Goal: Task Accomplishment & Management: Complete application form

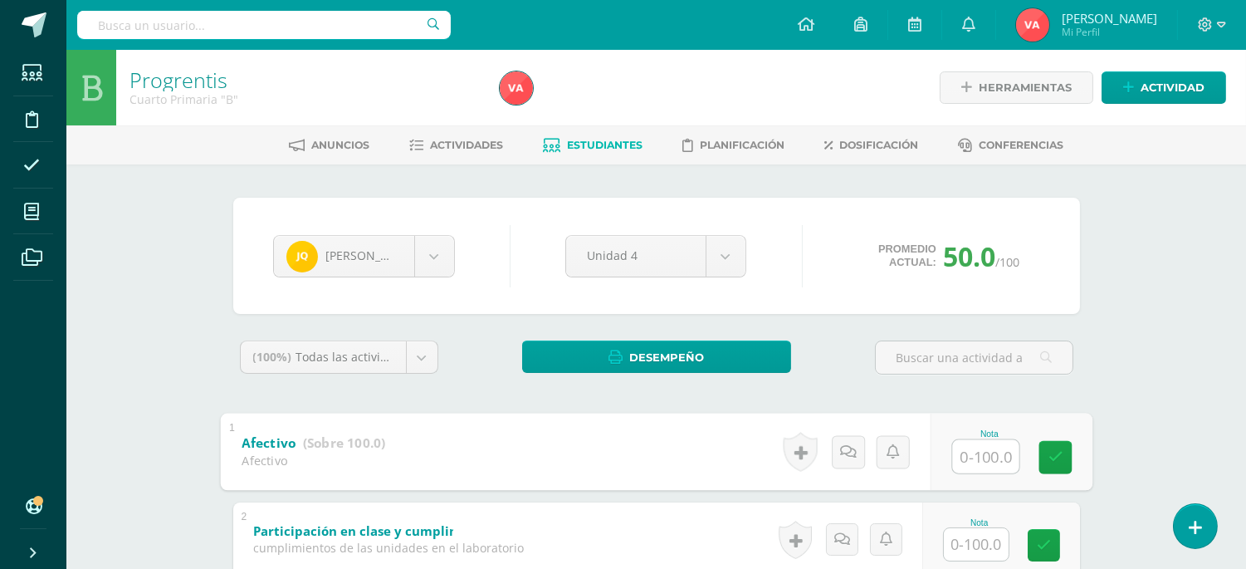
click at [980, 454] on input "text" at bounding box center [985, 455] width 66 height 33
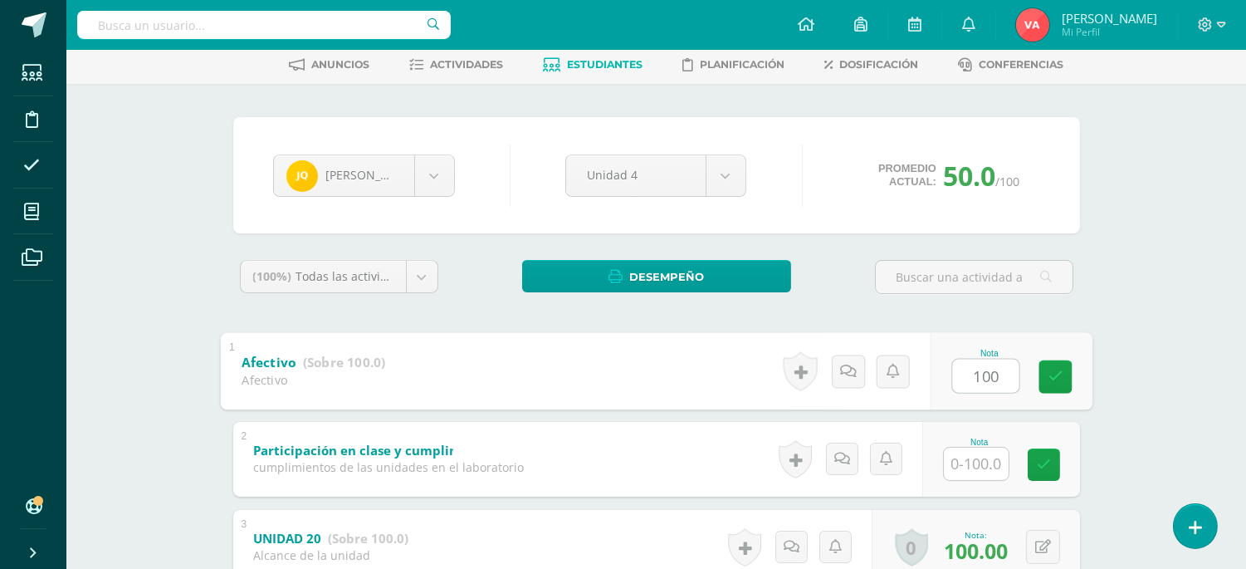
scroll to position [122, 0]
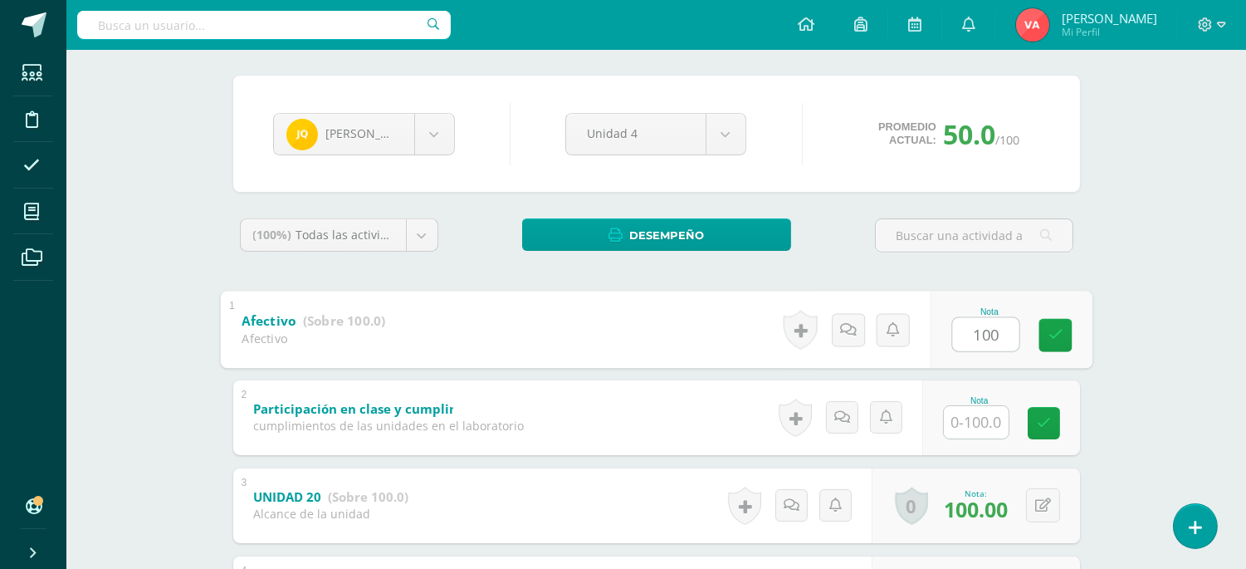
type input "100"
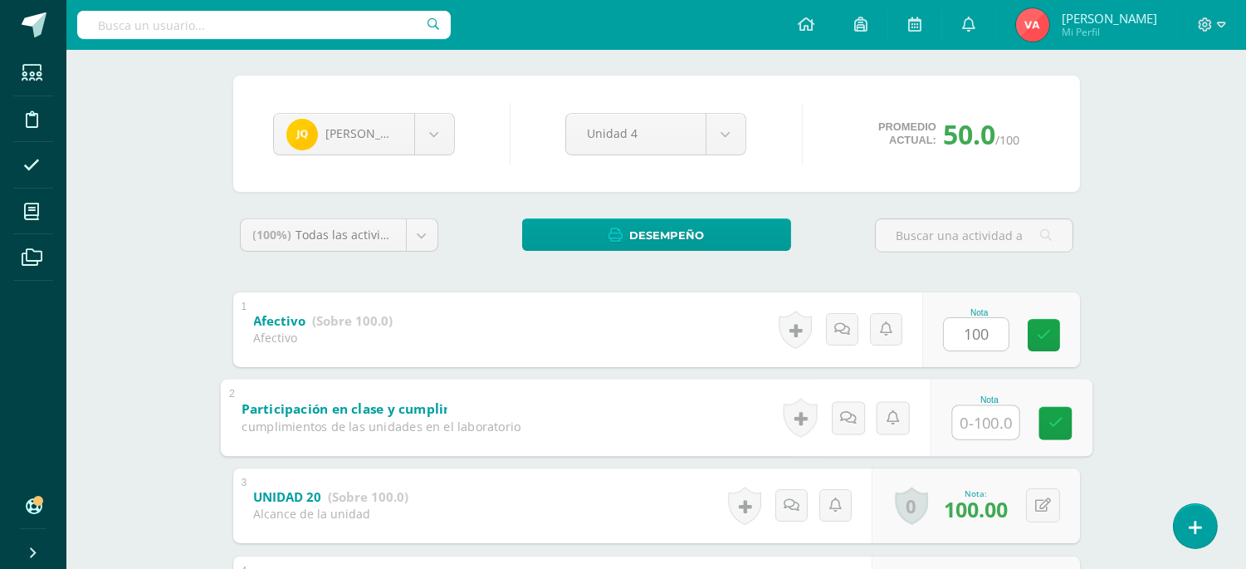
click at [969, 427] on input "text" at bounding box center [985, 421] width 66 height 33
type input "100"
click at [1064, 419] on link at bounding box center [1054, 422] width 33 height 33
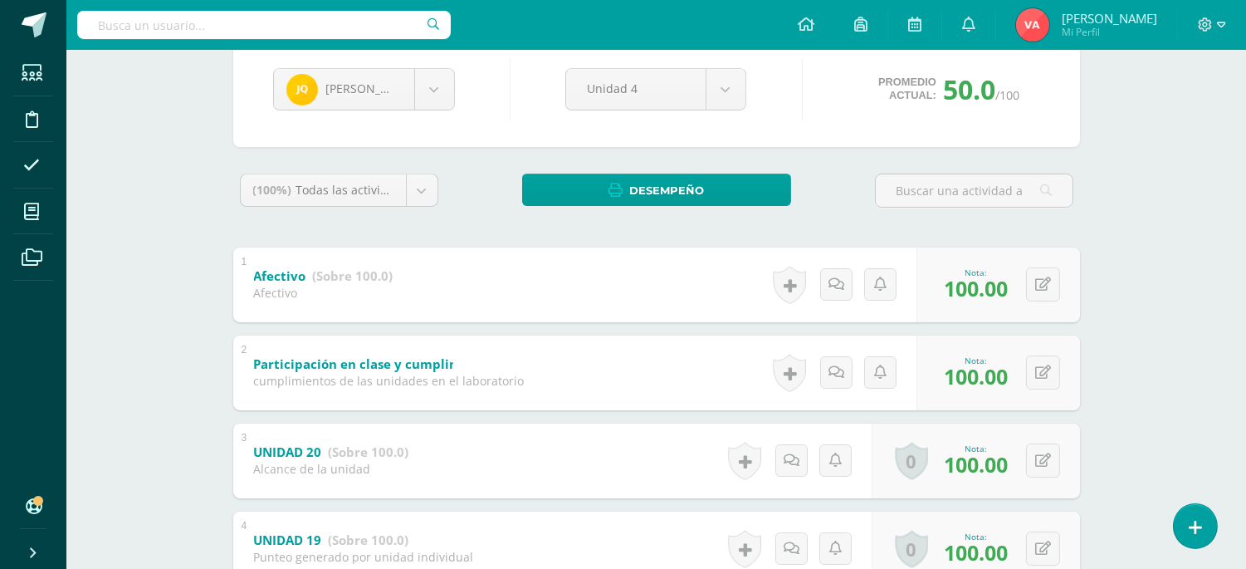
scroll to position [66, 0]
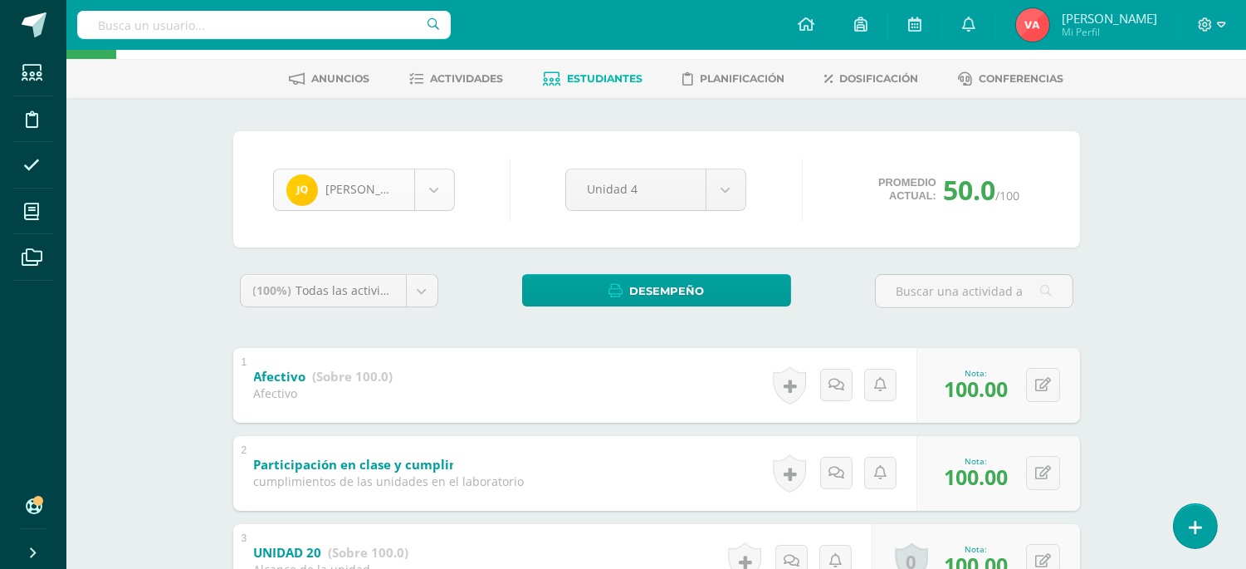
click at [430, 185] on body "Estudiantes Disciplina Asistencia Mis cursos Archivos Soporte Ayuda Reportar un…" at bounding box center [623, 497] width 1246 height 1127
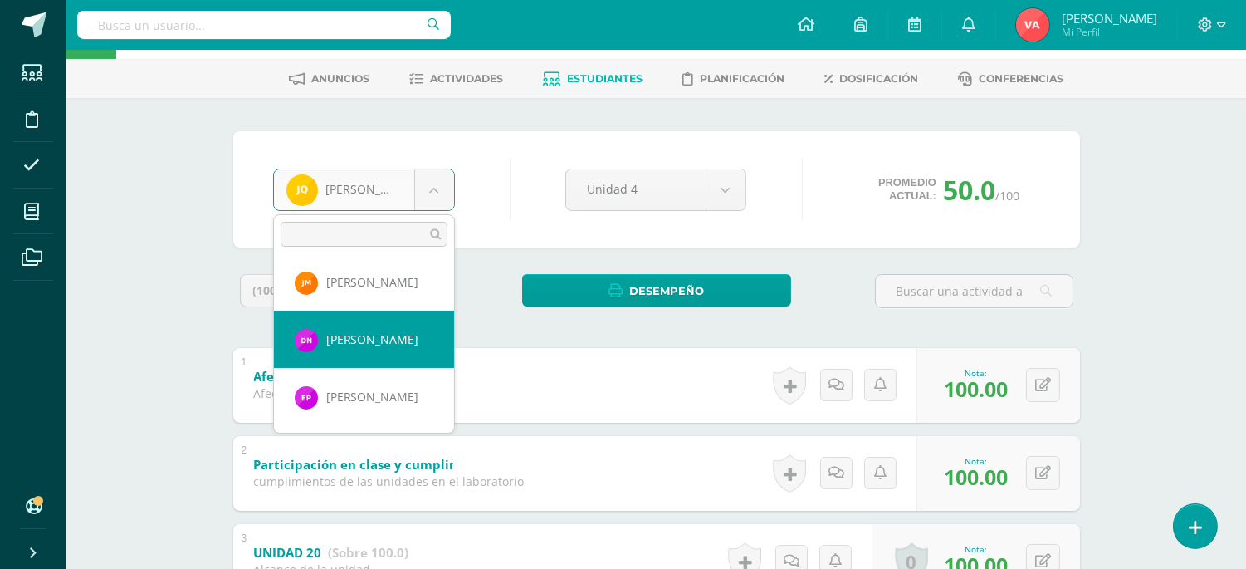
scroll to position [1046, 0]
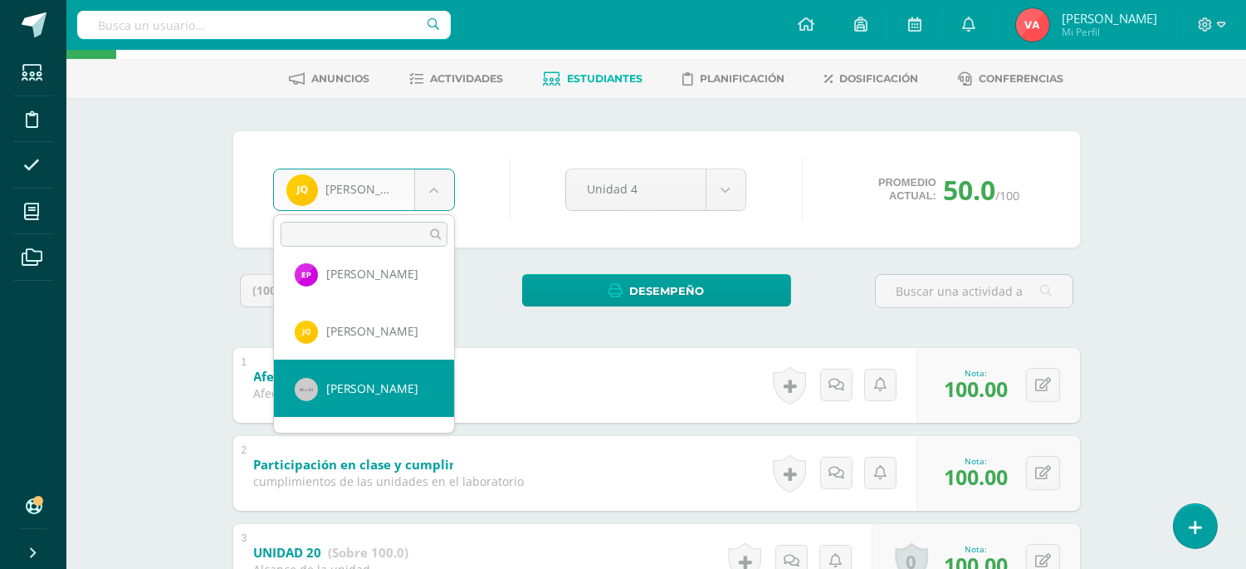
select select "826"
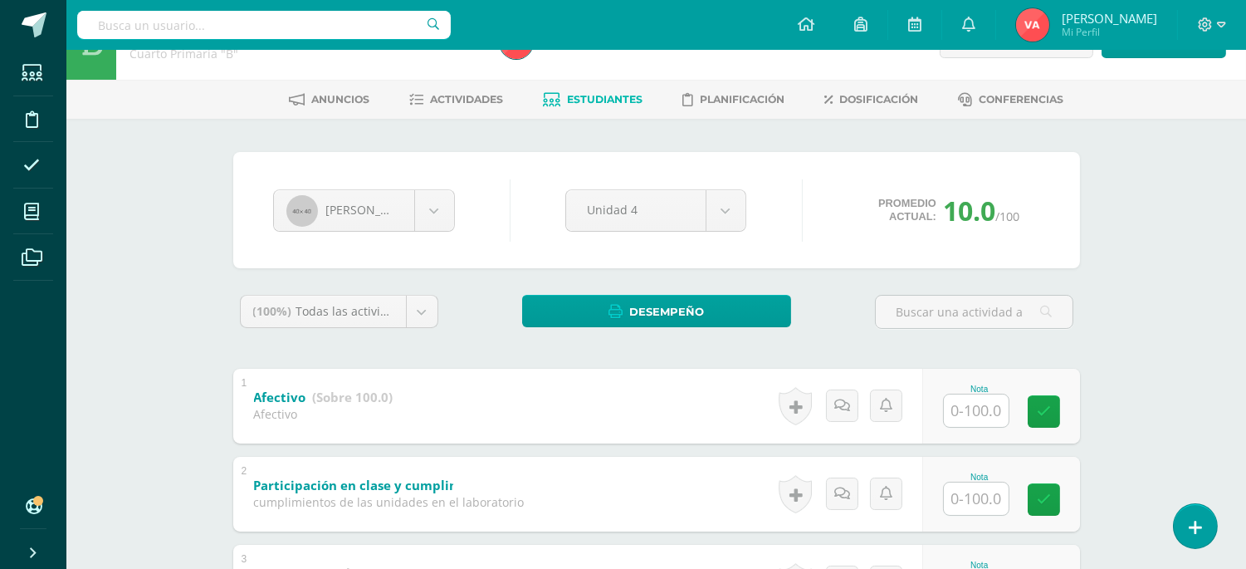
scroll to position [122, 0]
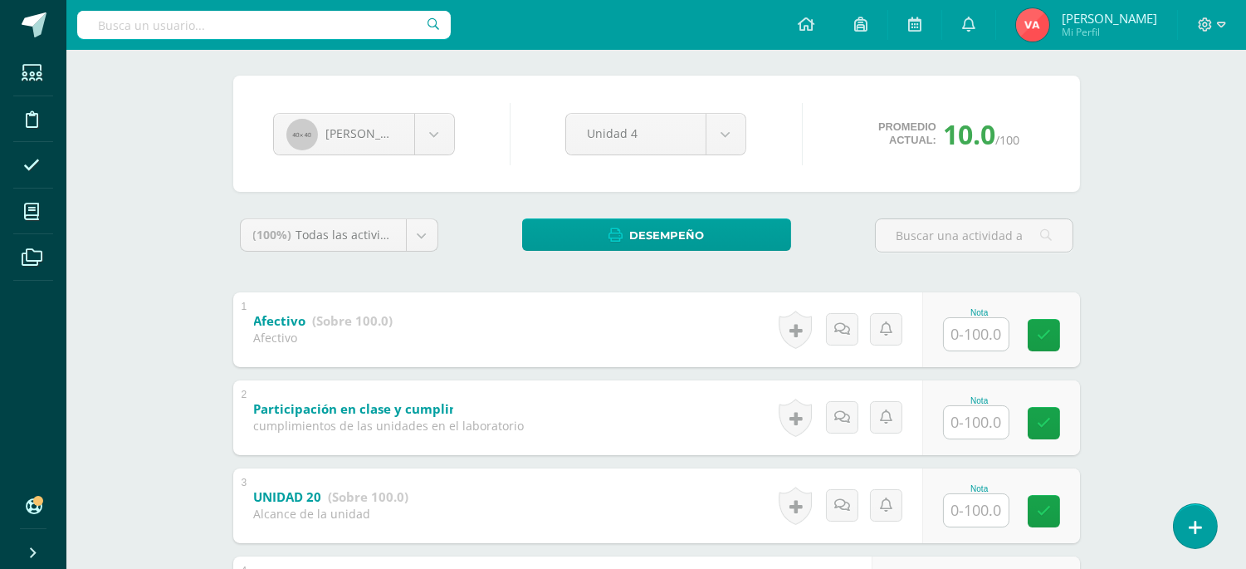
click at [981, 327] on input "text" at bounding box center [976, 334] width 65 height 32
type input "100"
click at [994, 408] on input "text" at bounding box center [976, 422] width 65 height 32
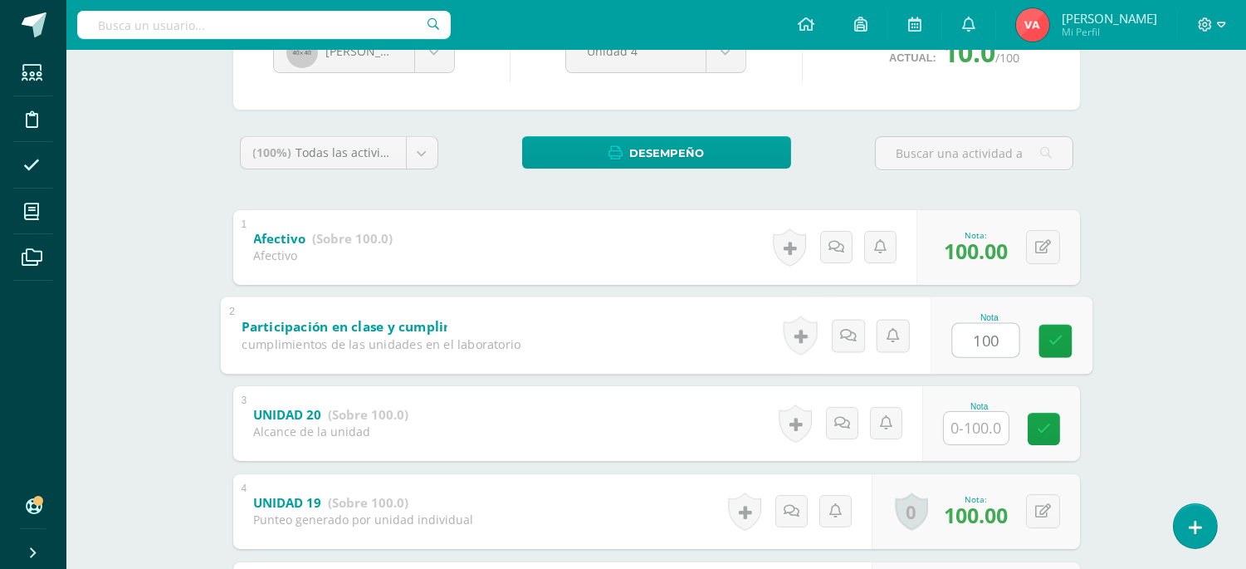
scroll to position [246, 0]
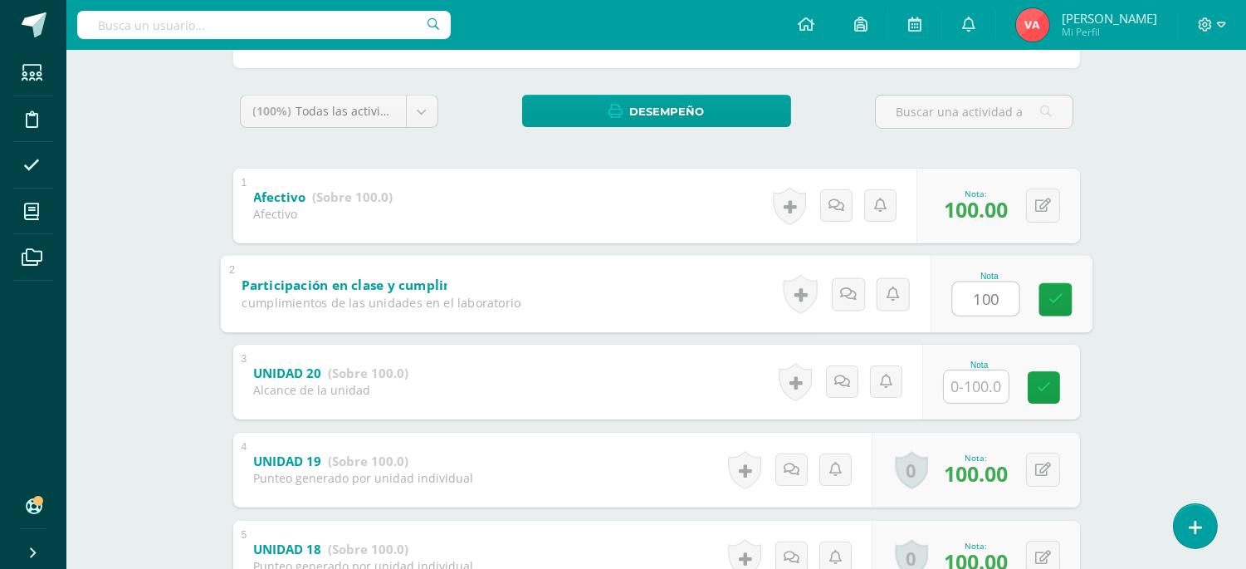
type input "100"
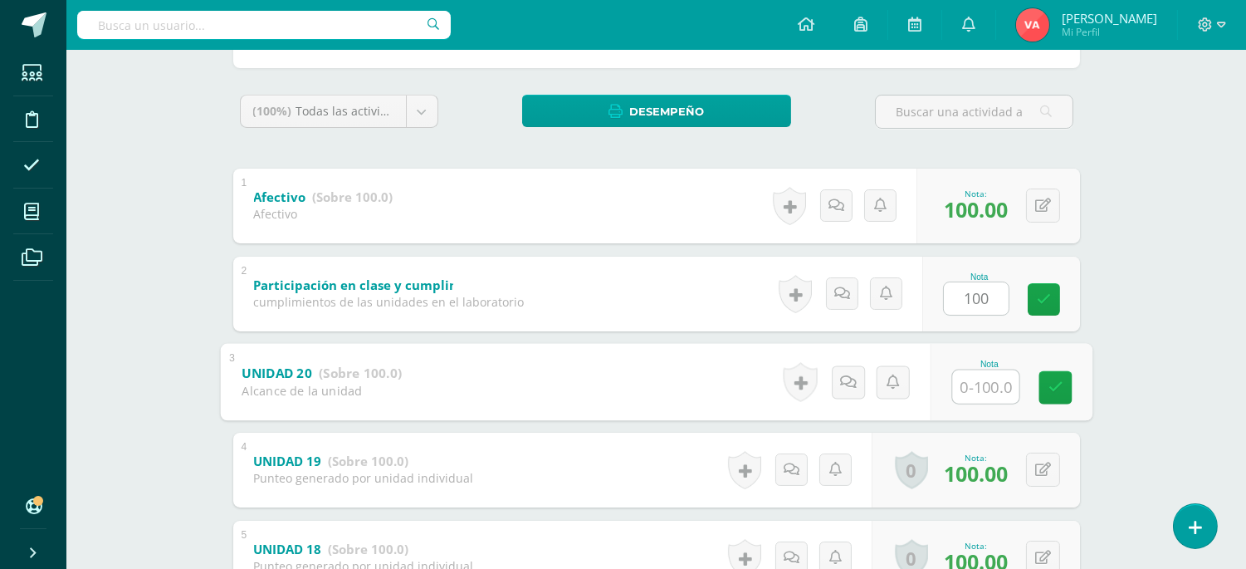
click at [964, 386] on input "text" at bounding box center [985, 385] width 66 height 33
type input "100"
click at [1058, 376] on link at bounding box center [1054, 386] width 33 height 33
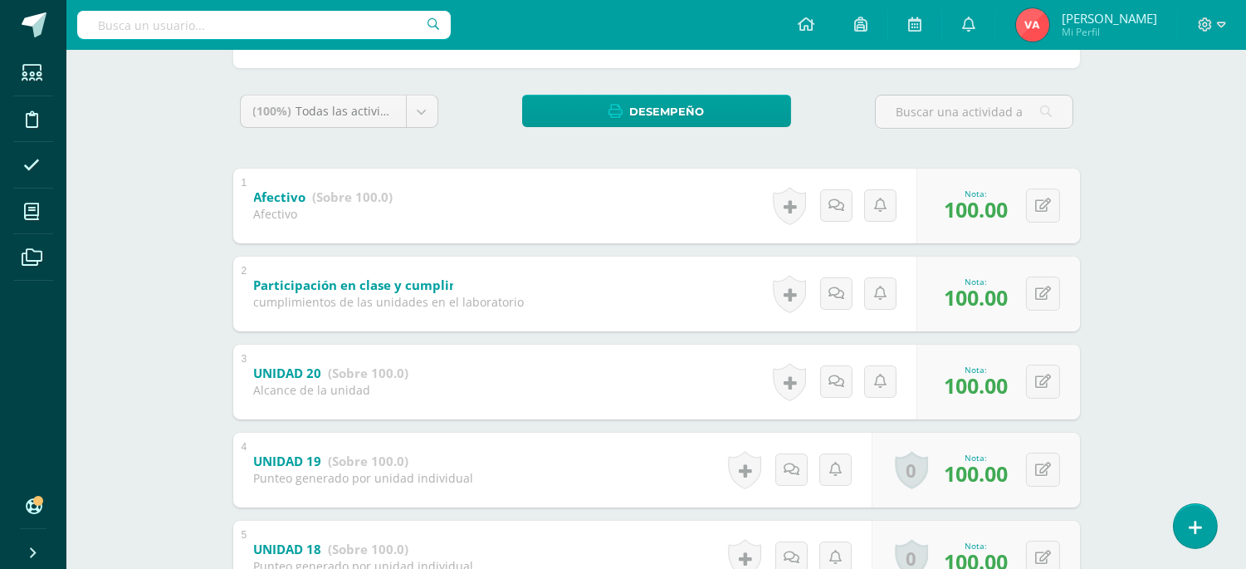
scroll to position [558, 0]
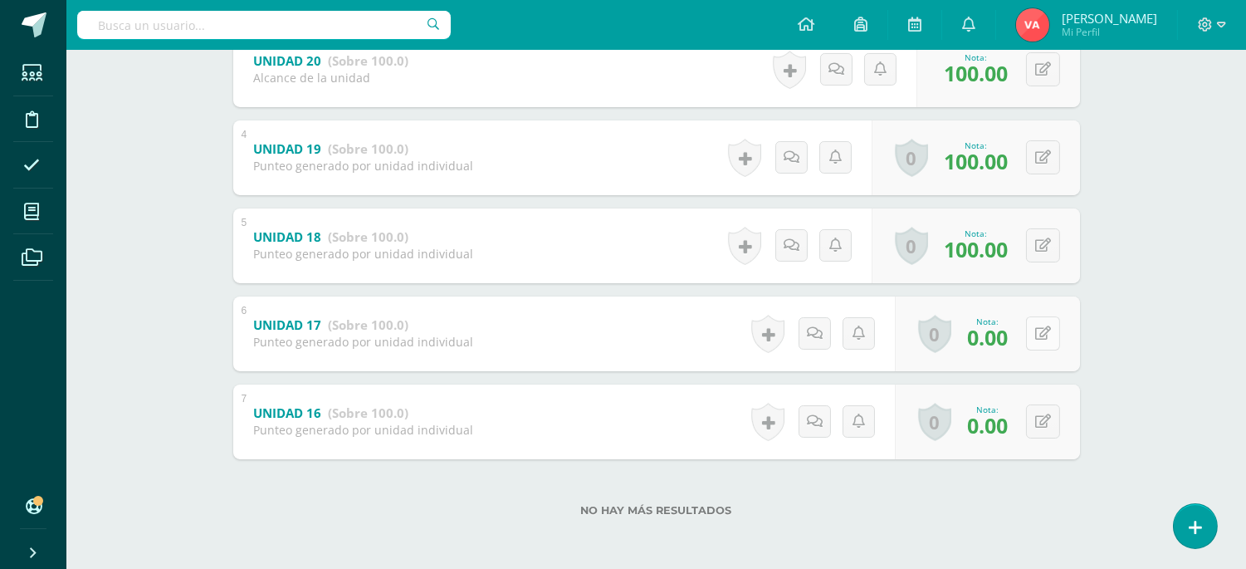
click at [1034, 330] on button at bounding box center [1043, 333] width 34 height 34
type input "80"
drag, startPoint x: 1047, startPoint y: 424, endPoint x: 1057, endPoint y: 421, distance: 11.3
click at [1051, 423] on icon at bounding box center [1043, 421] width 16 height 14
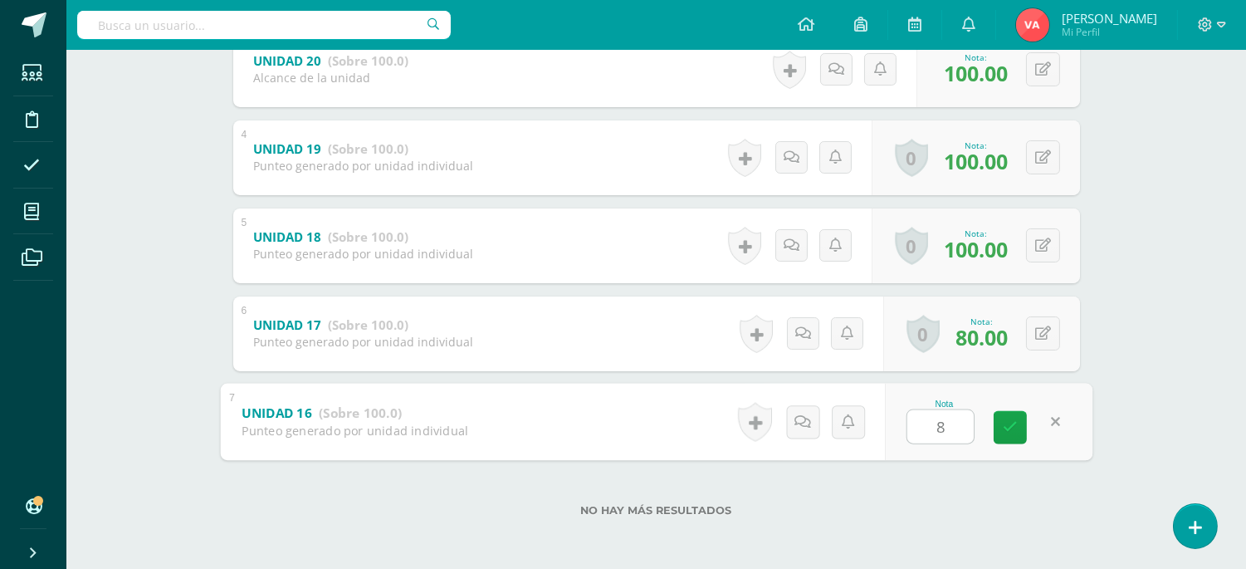
type input "80"
click at [1015, 425] on icon at bounding box center [1010, 427] width 15 height 14
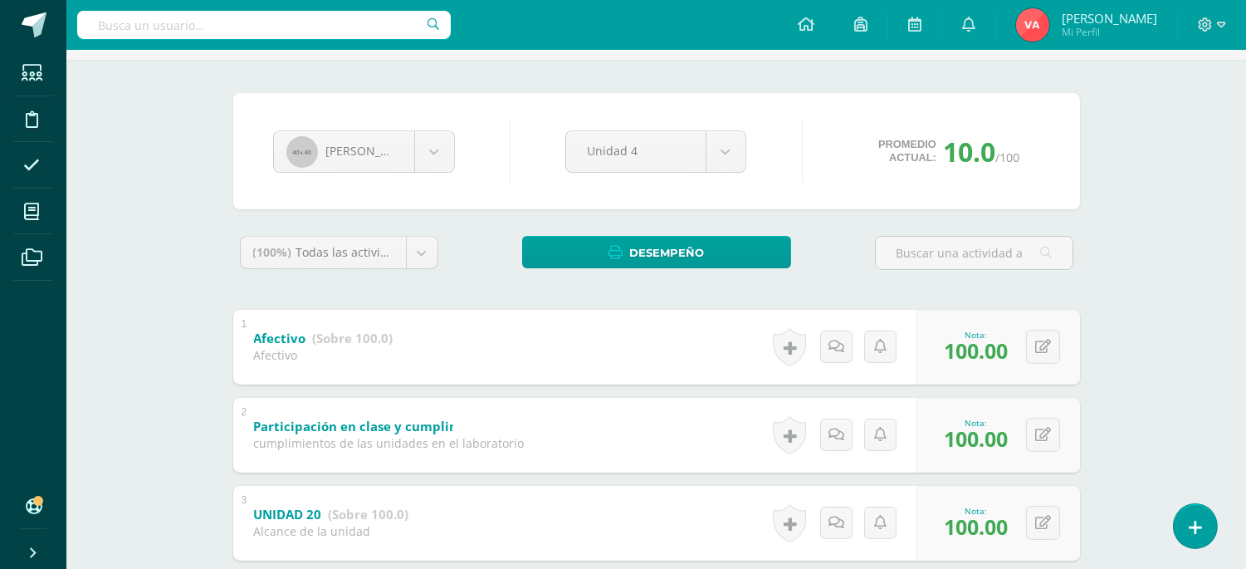
scroll to position [66, 0]
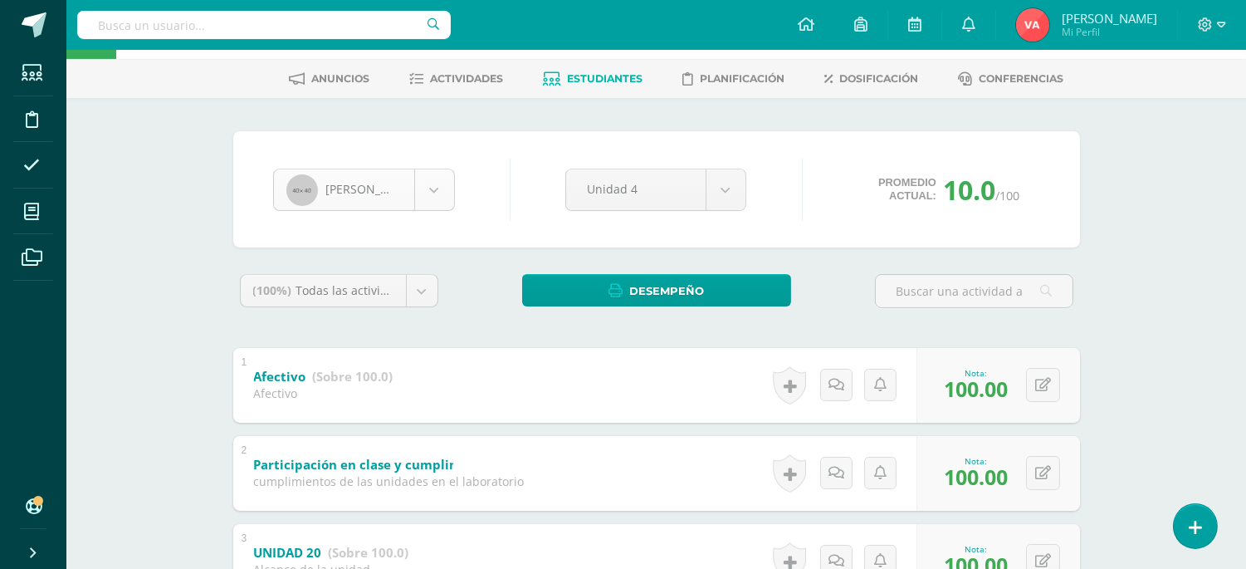
click at [438, 187] on body "Estudiantes Disciplina Asistencia Mis cursos Archivos Soporte Ayuda Reportar un…" at bounding box center [623, 497] width 1246 height 1127
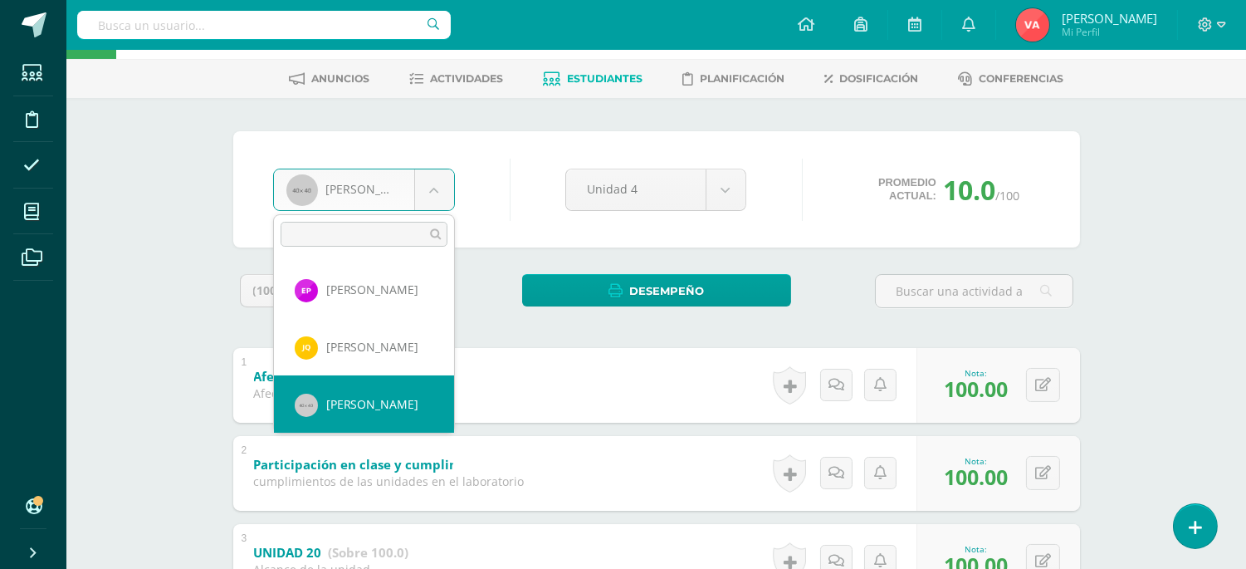
scroll to position [1152, 0]
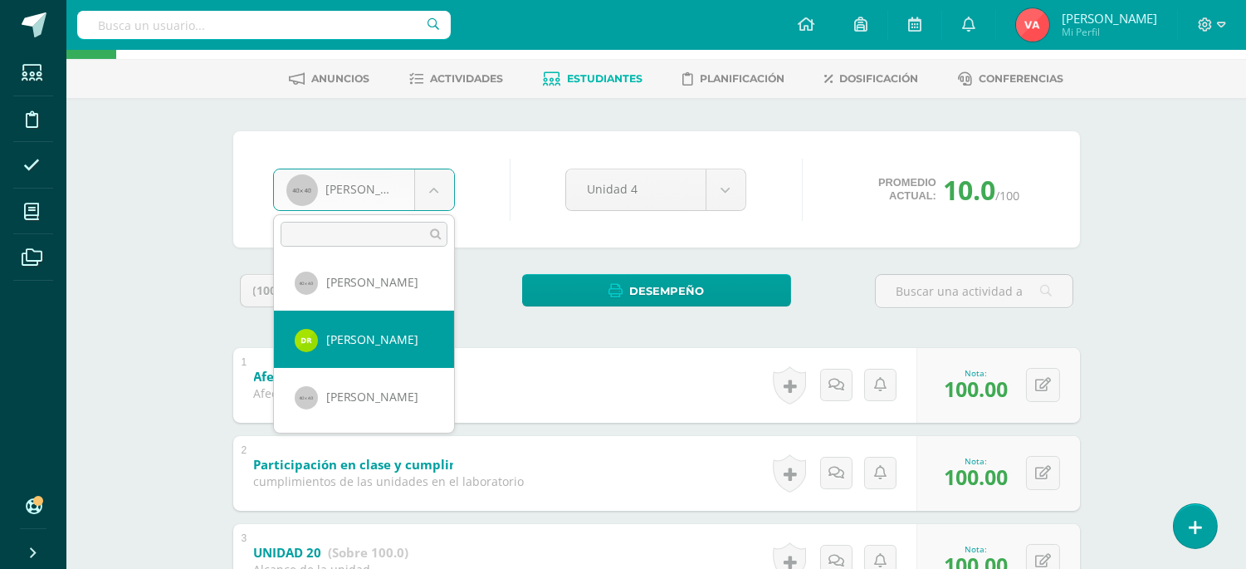
select select "2634"
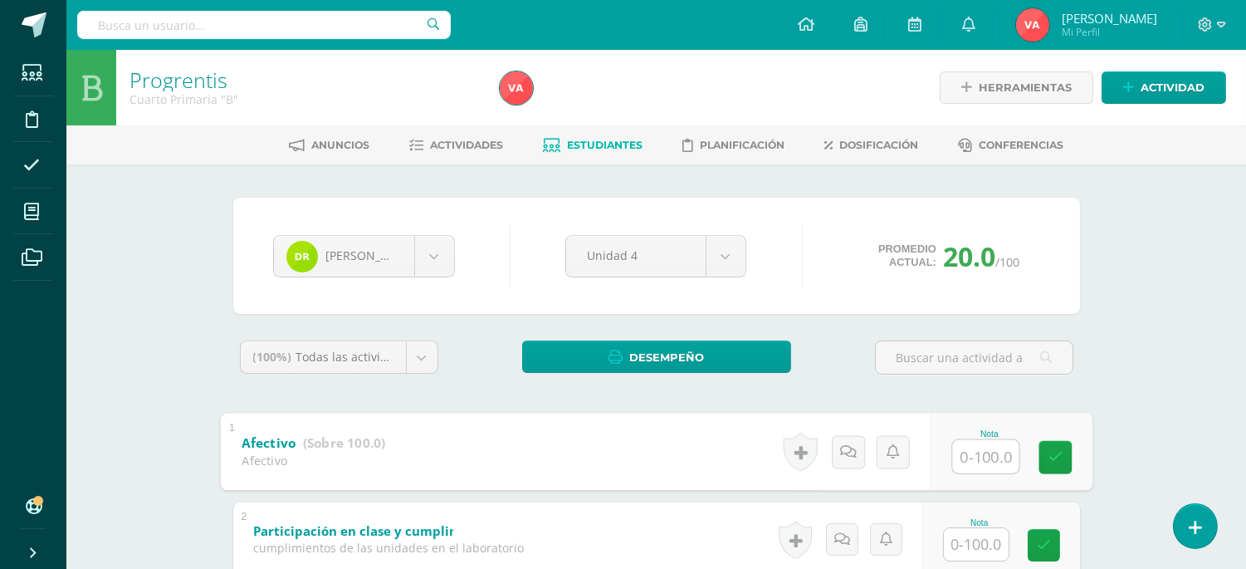
click at [975, 446] on input "text" at bounding box center [985, 455] width 66 height 33
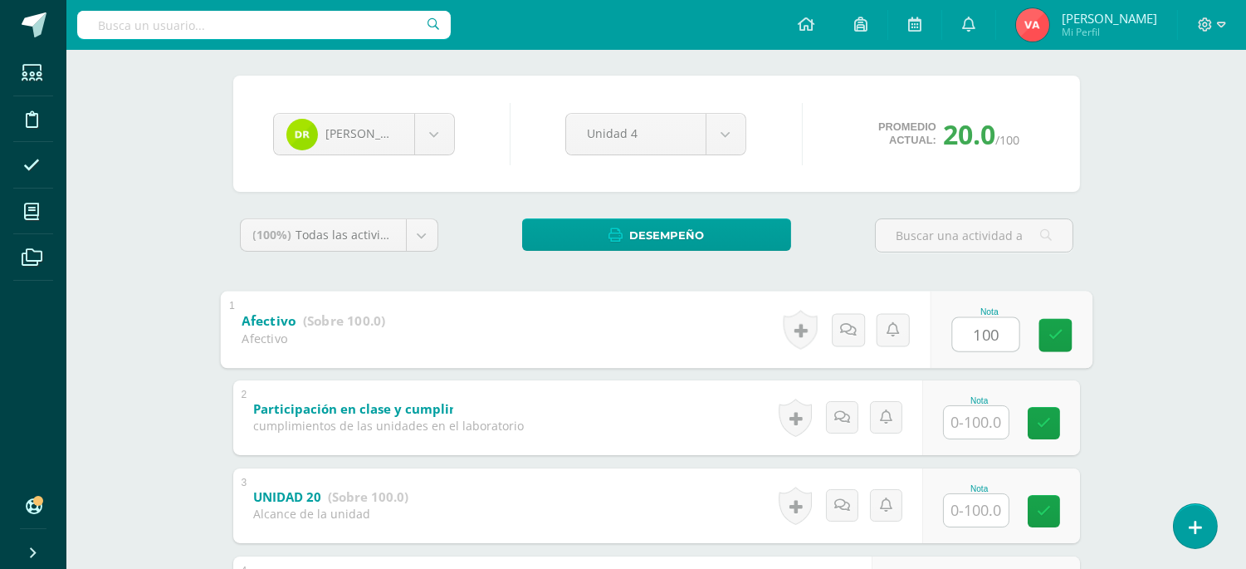
type input "100"
click at [978, 417] on input "text" at bounding box center [976, 422] width 65 height 32
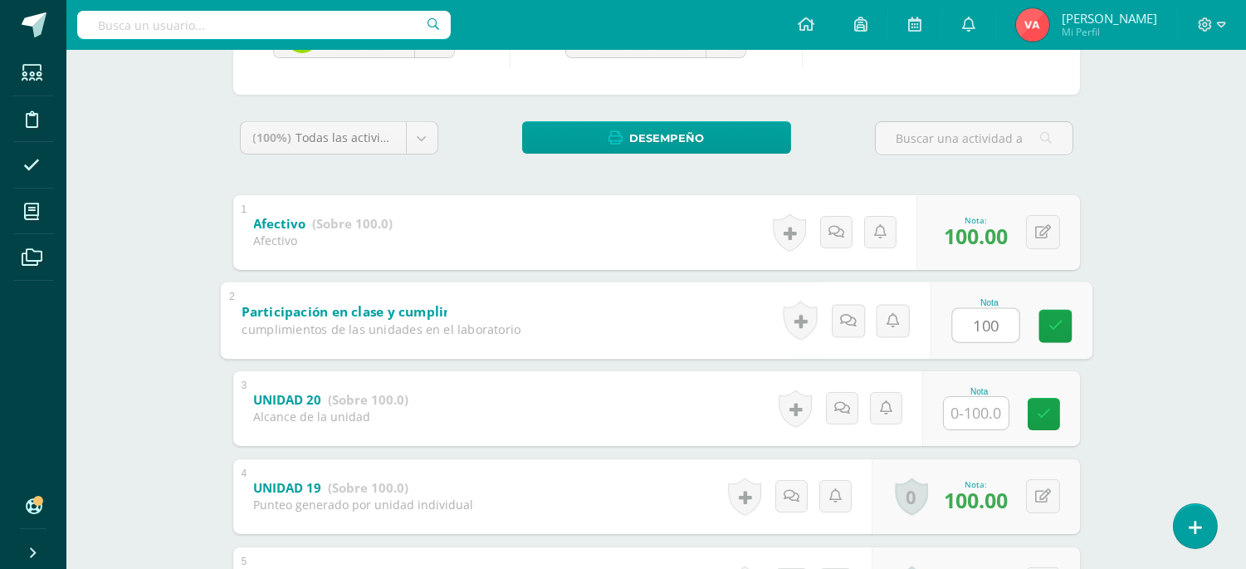
scroll to position [369, 0]
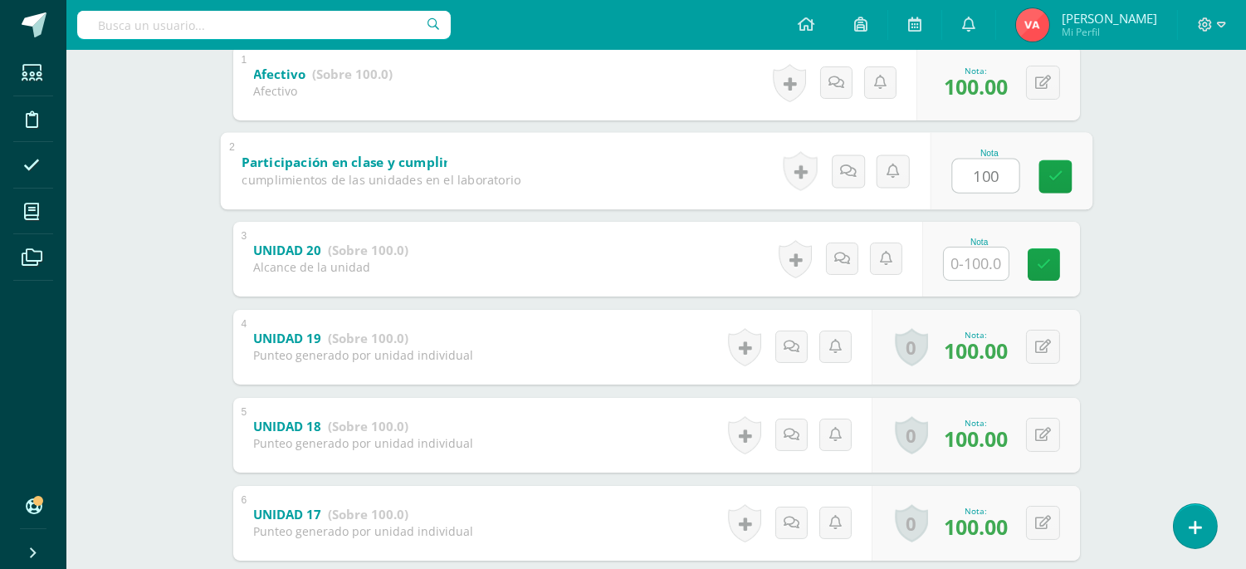
type input "100"
click at [974, 264] on input "text" at bounding box center [976, 263] width 65 height 32
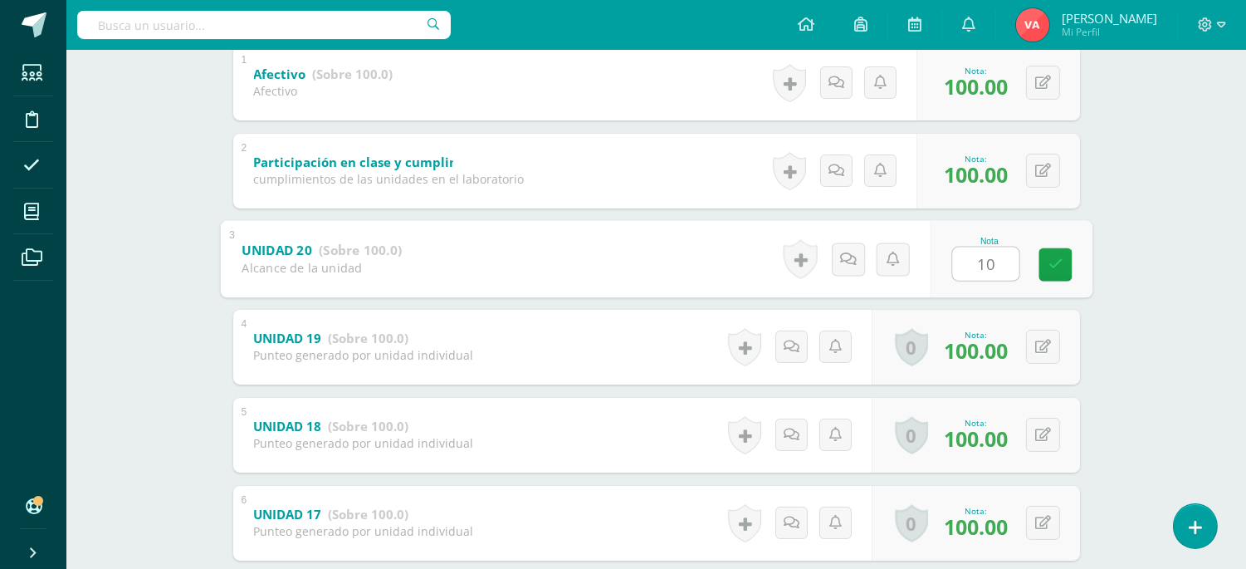
type input "100"
click at [1060, 259] on icon at bounding box center [1054, 264] width 15 height 14
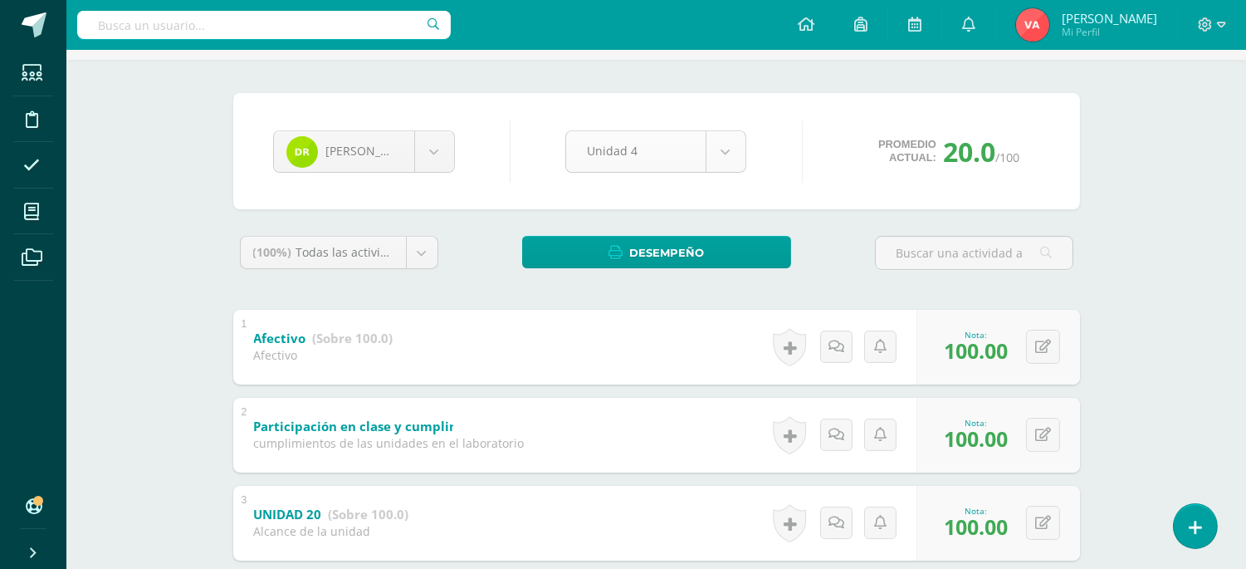
scroll to position [66, 0]
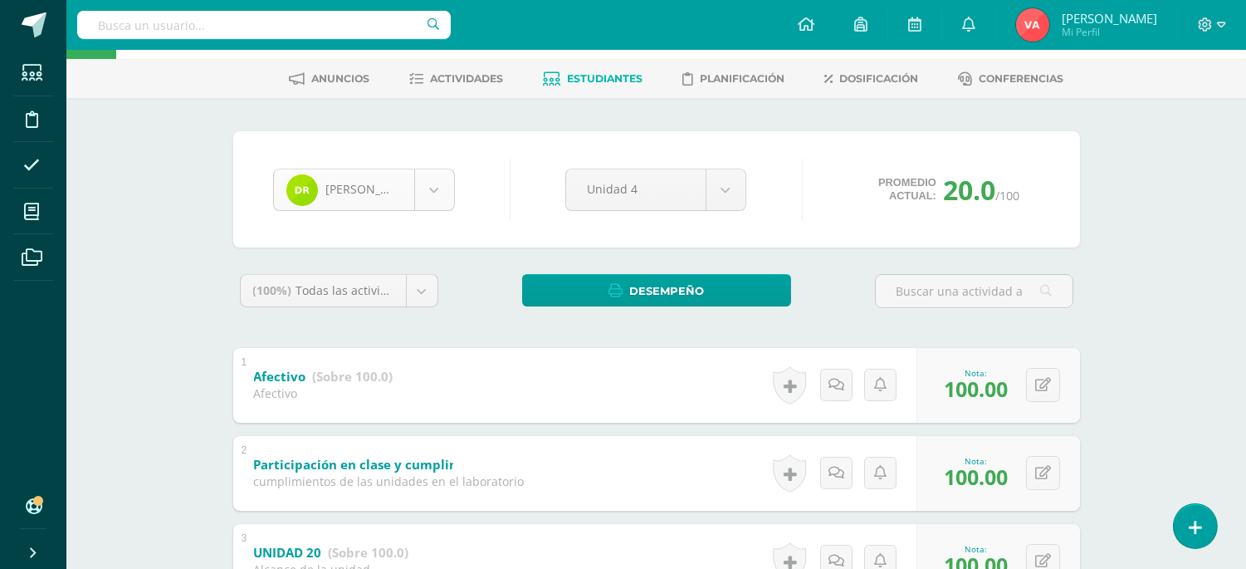
click at [443, 183] on body "Estudiantes Disciplina Asistencia Mis cursos Archivos Soporte Ayuda Reportar un…" at bounding box center [623, 497] width 1246 height 1127
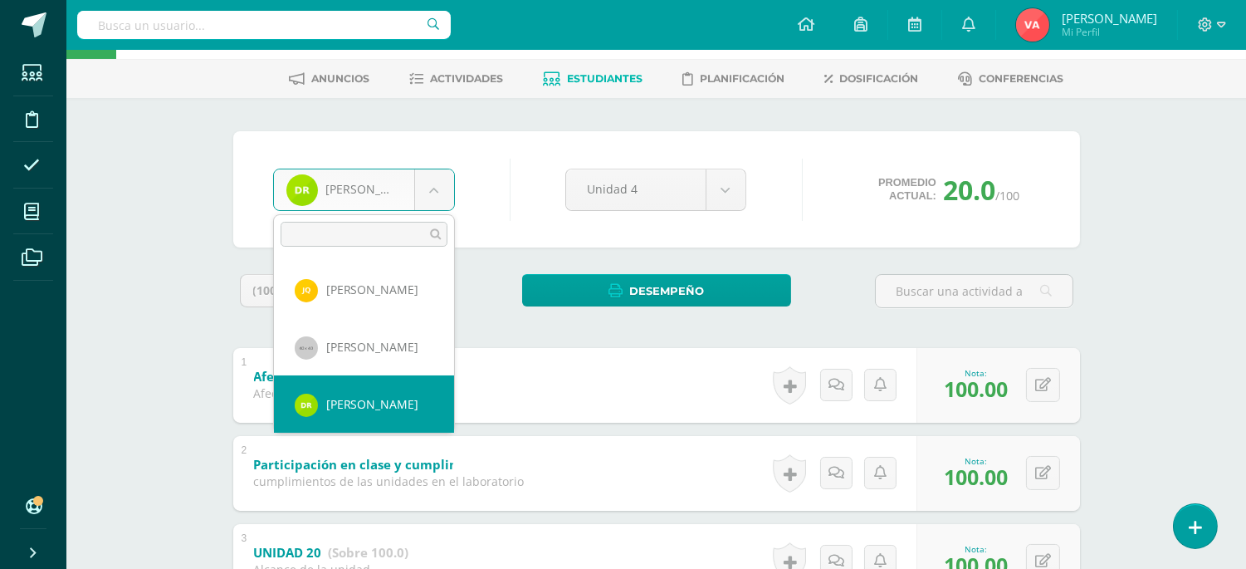
scroll to position [1209, 0]
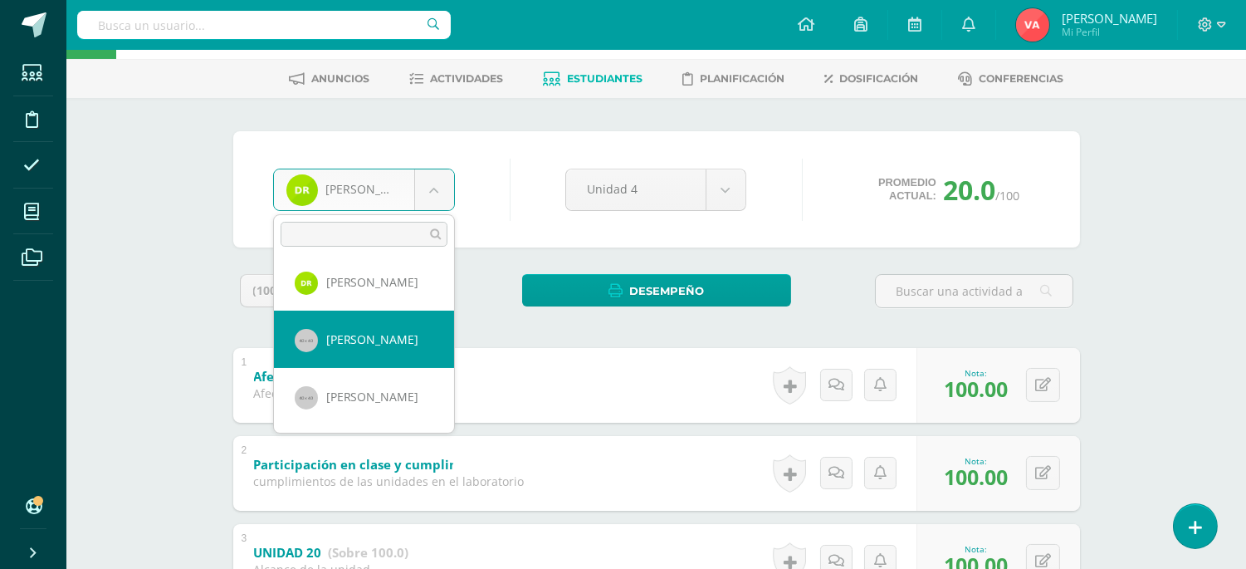
select select "1651"
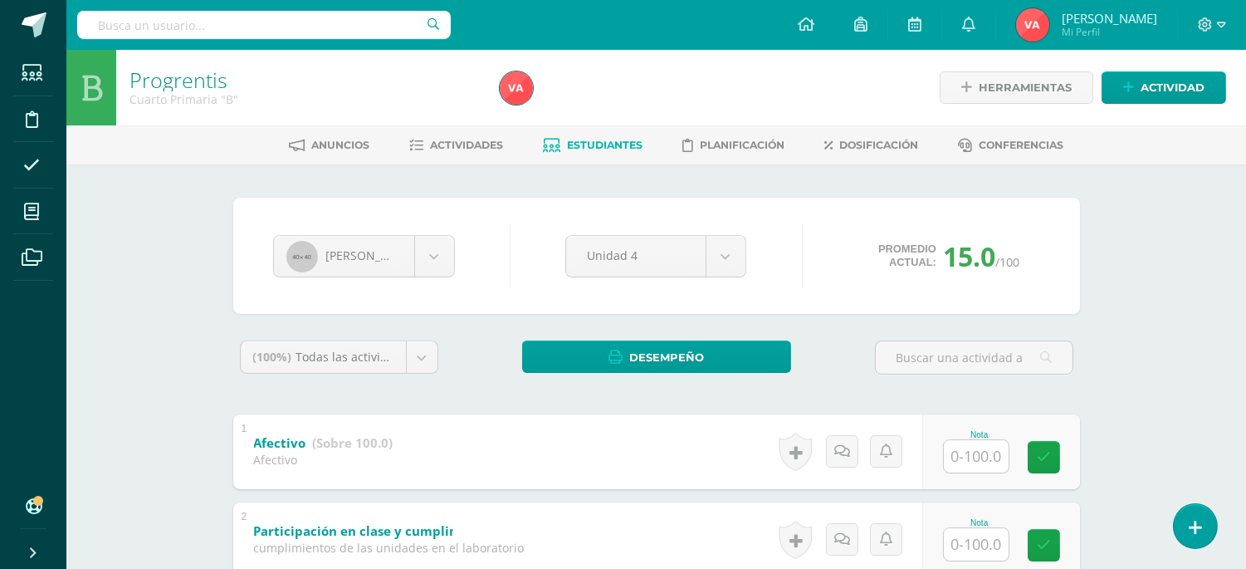
click at [988, 458] on input "text" at bounding box center [976, 456] width 65 height 32
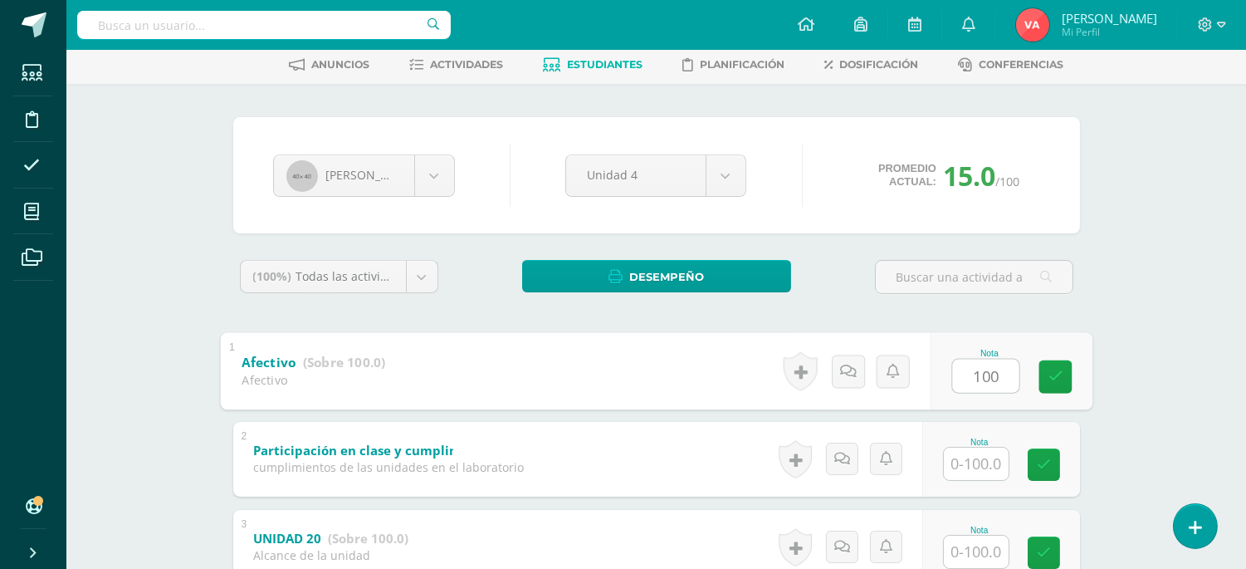
scroll to position [122, 0]
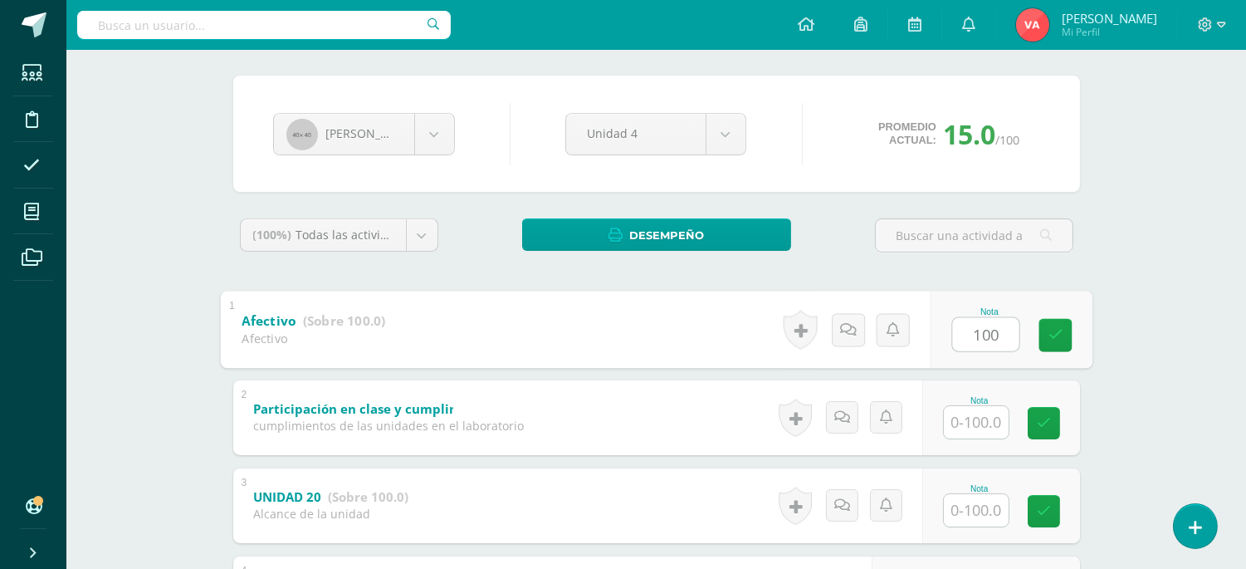
type input "100"
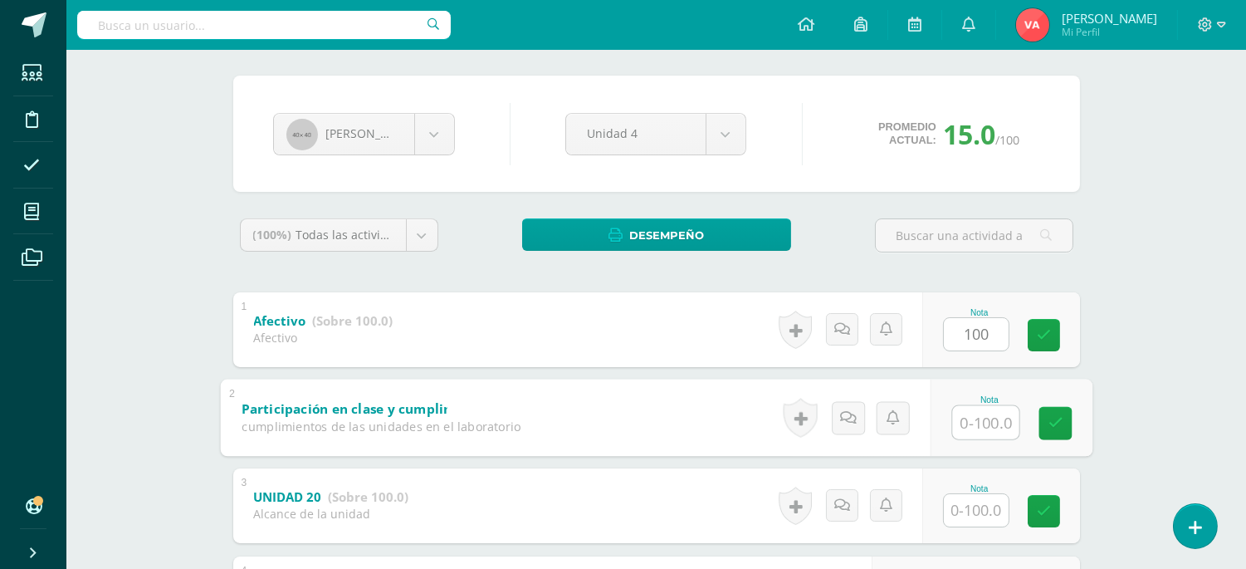
click at [984, 430] on input "text" at bounding box center [985, 421] width 66 height 33
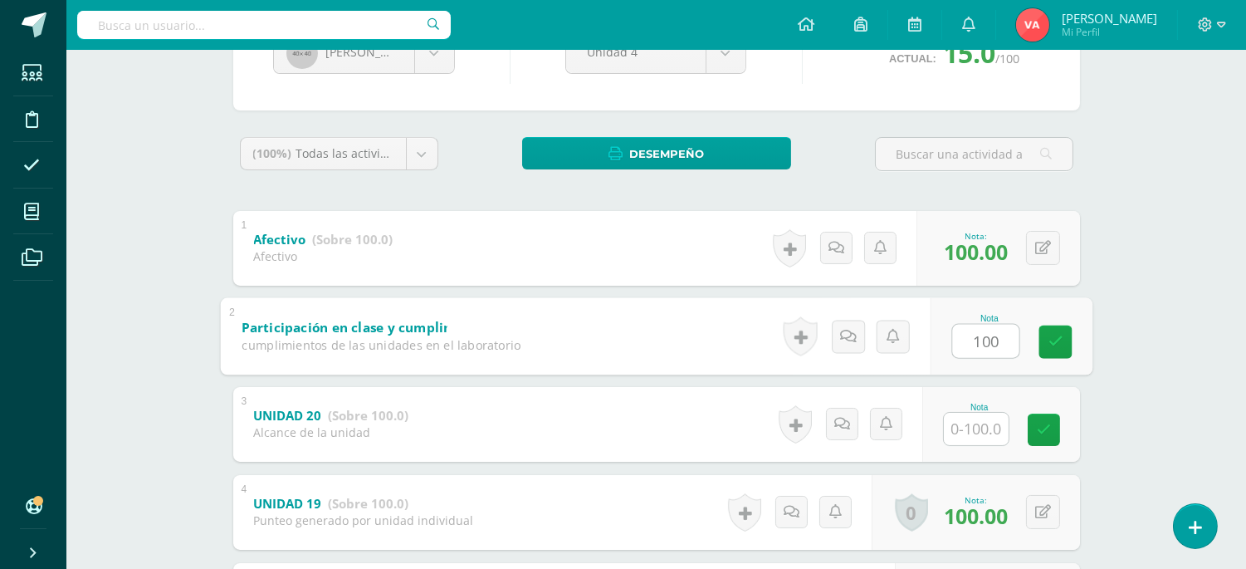
scroll to position [246, 0]
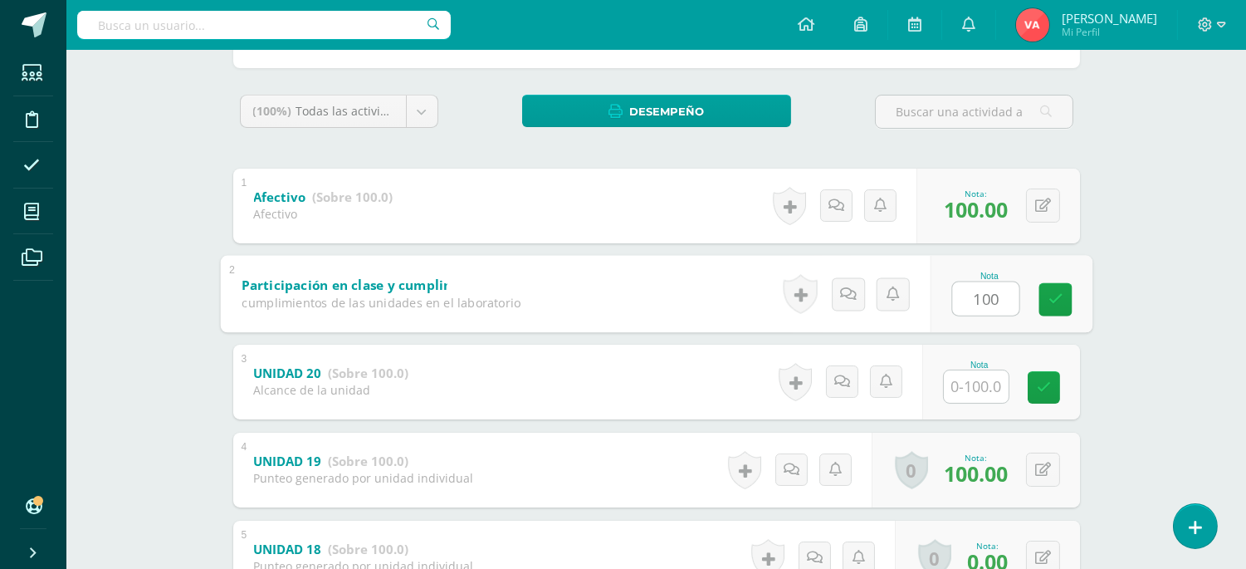
type input "100"
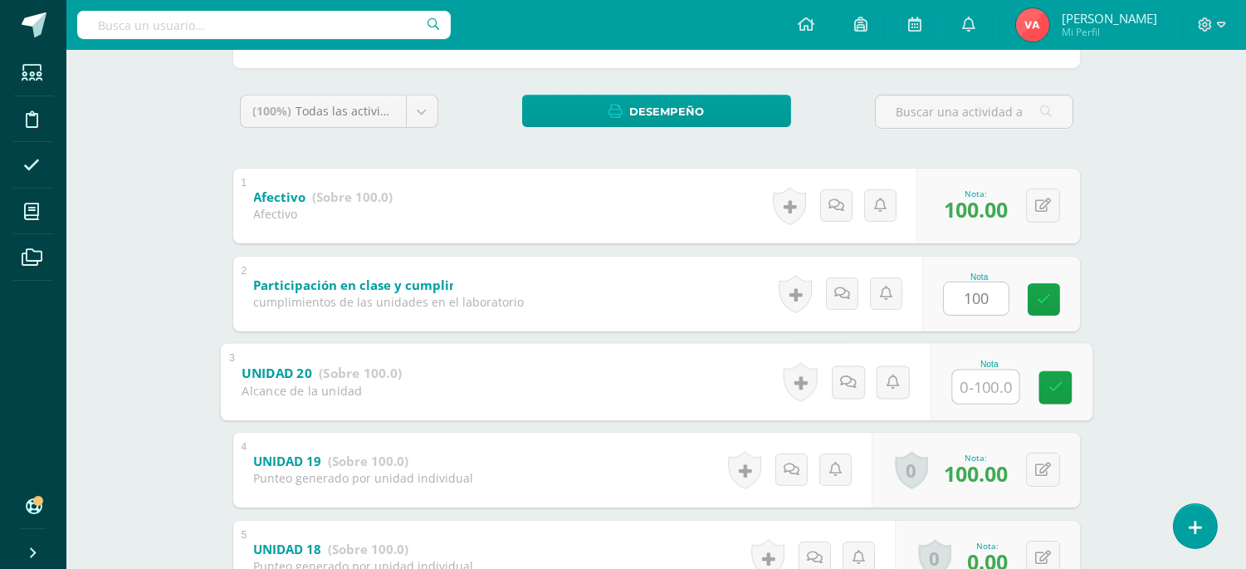
drag, startPoint x: 974, startPoint y: 396, endPoint x: 994, endPoint y: 379, distance: 25.9
click at [975, 393] on input "text" at bounding box center [985, 385] width 66 height 33
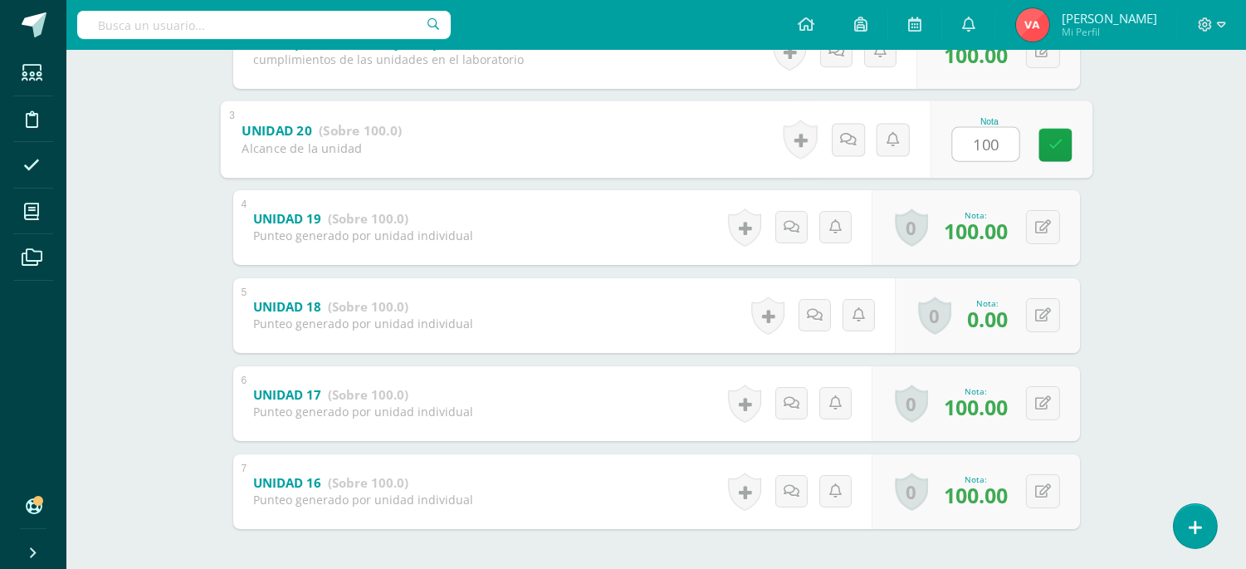
scroll to position [491, 0]
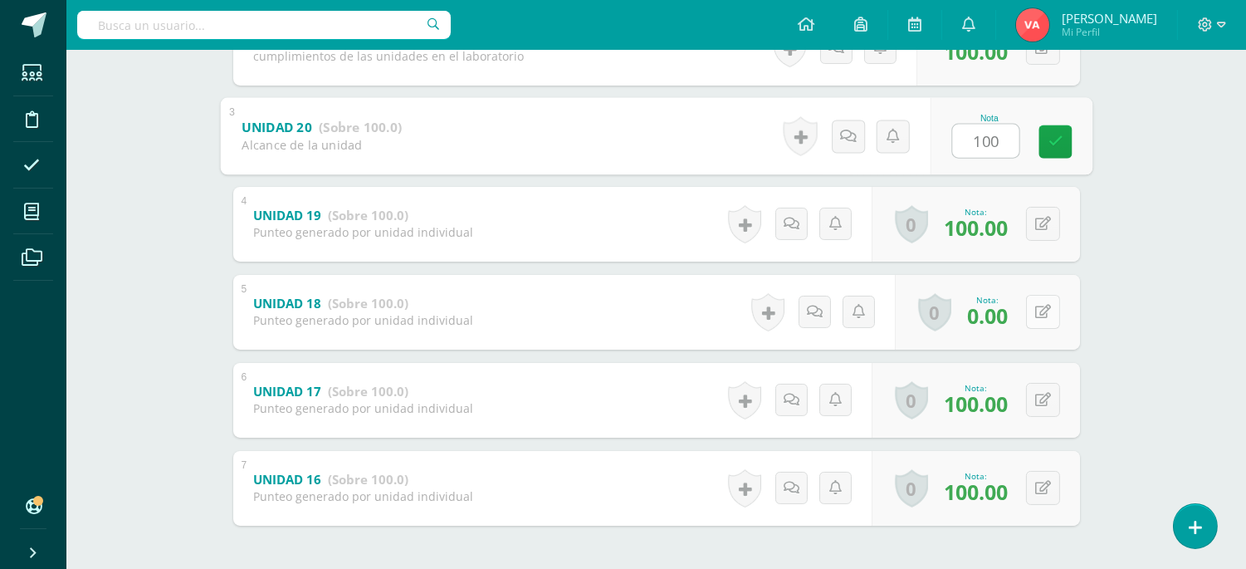
type input "100"
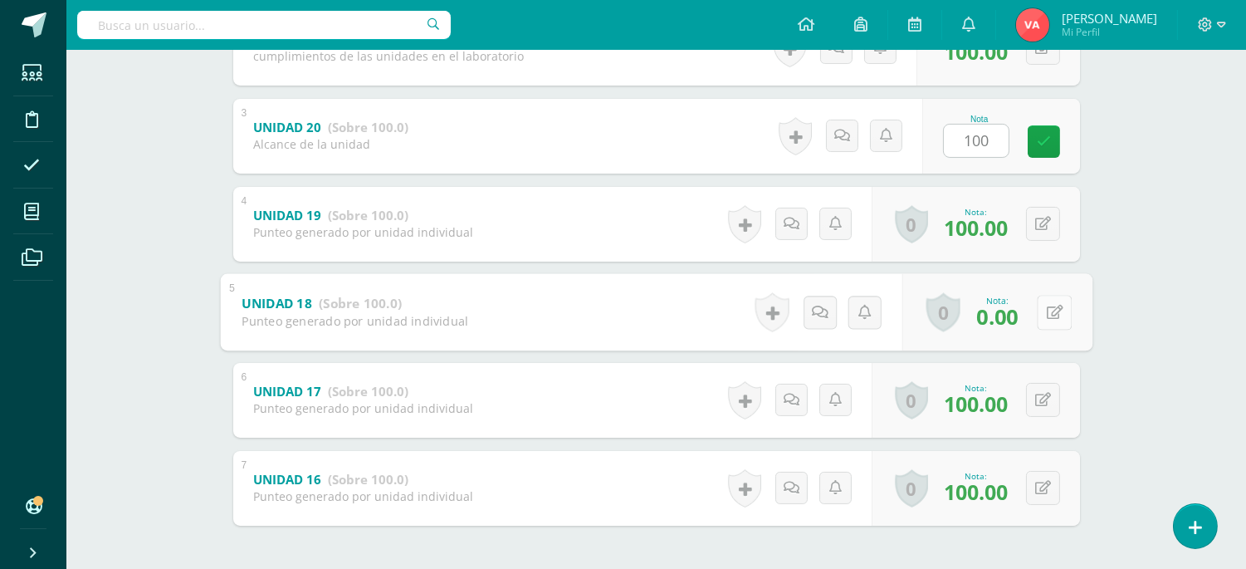
click at [1046, 308] on icon at bounding box center [1054, 312] width 17 height 14
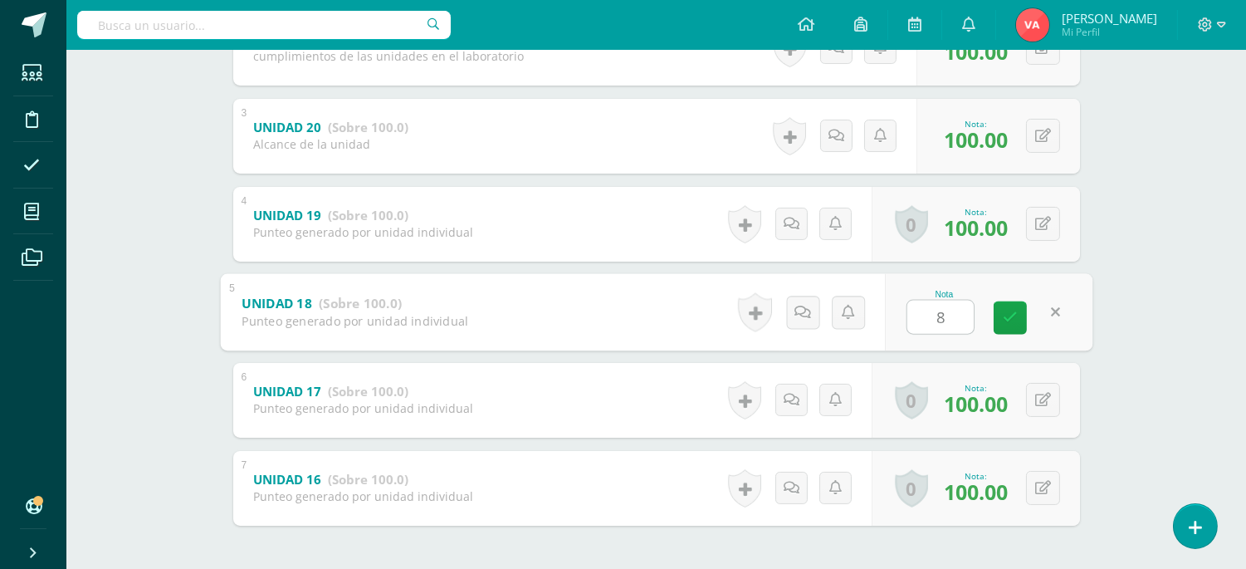
type input "80"
click at [1005, 316] on icon at bounding box center [1010, 317] width 15 height 14
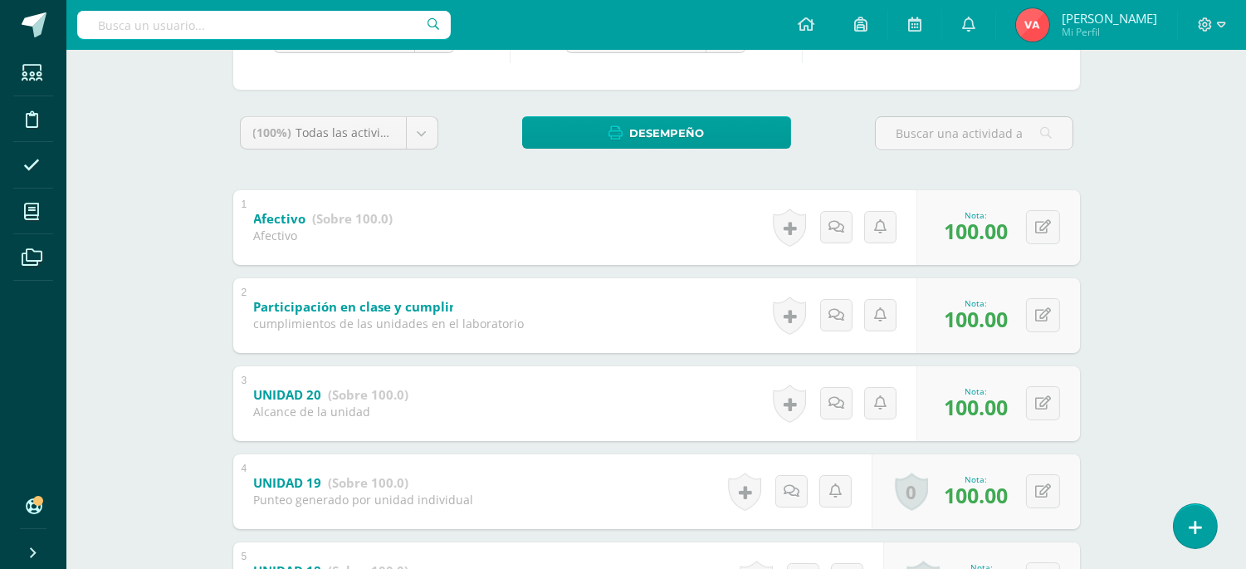
scroll to position [122, 0]
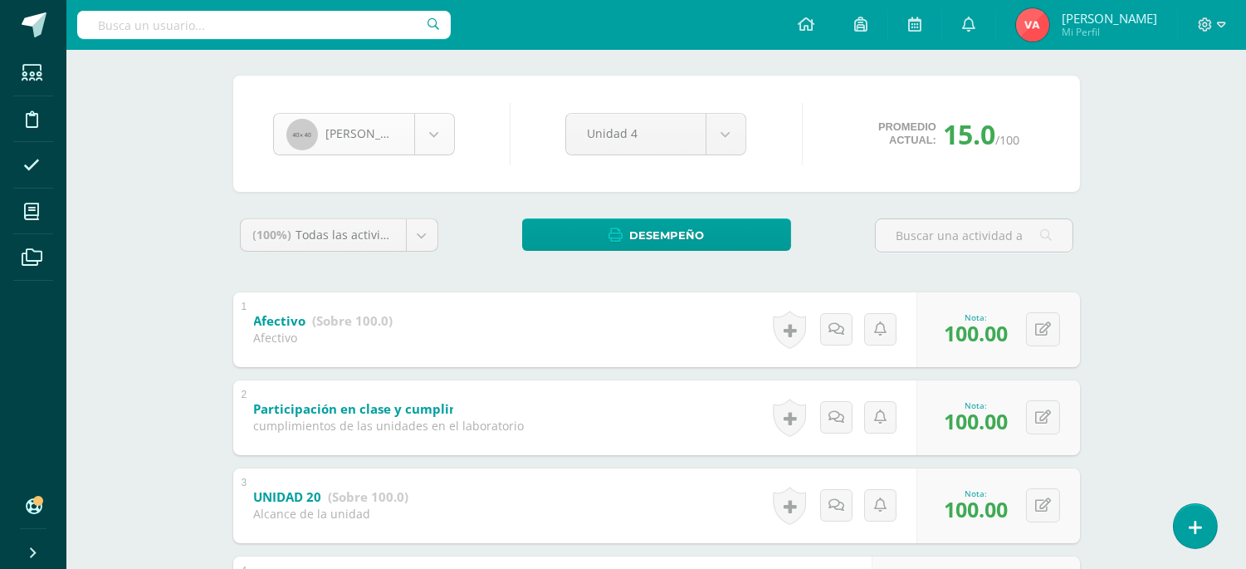
click at [446, 122] on body "Estudiantes Disciplina Asistencia Mis cursos Archivos Soporte Ayuda Reportar un…" at bounding box center [623, 441] width 1246 height 1127
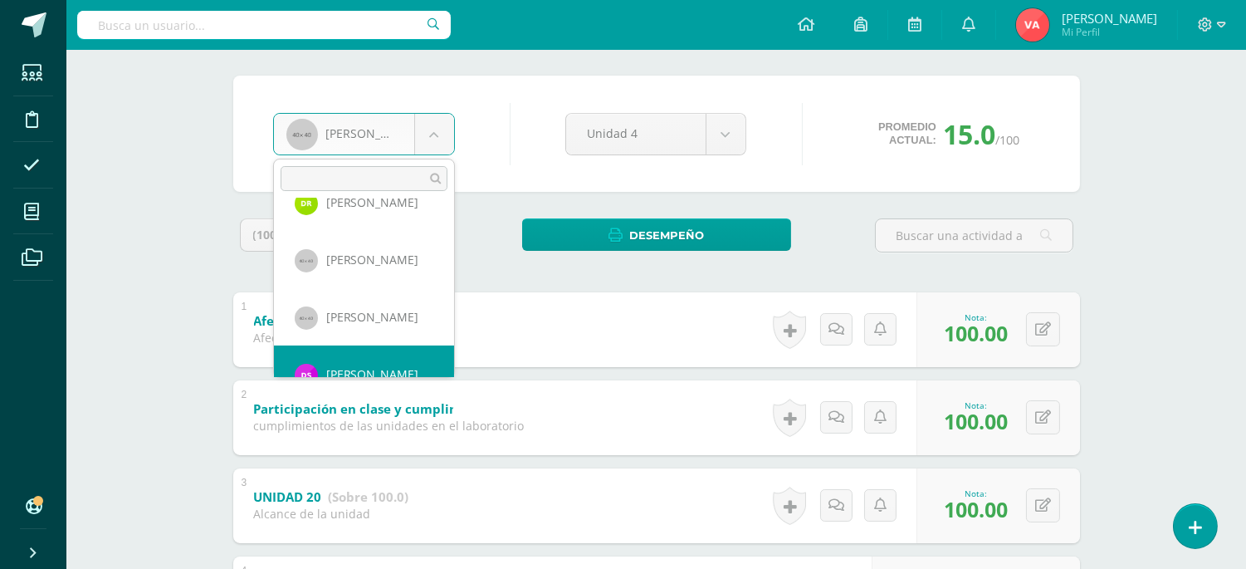
scroll to position [1277, 0]
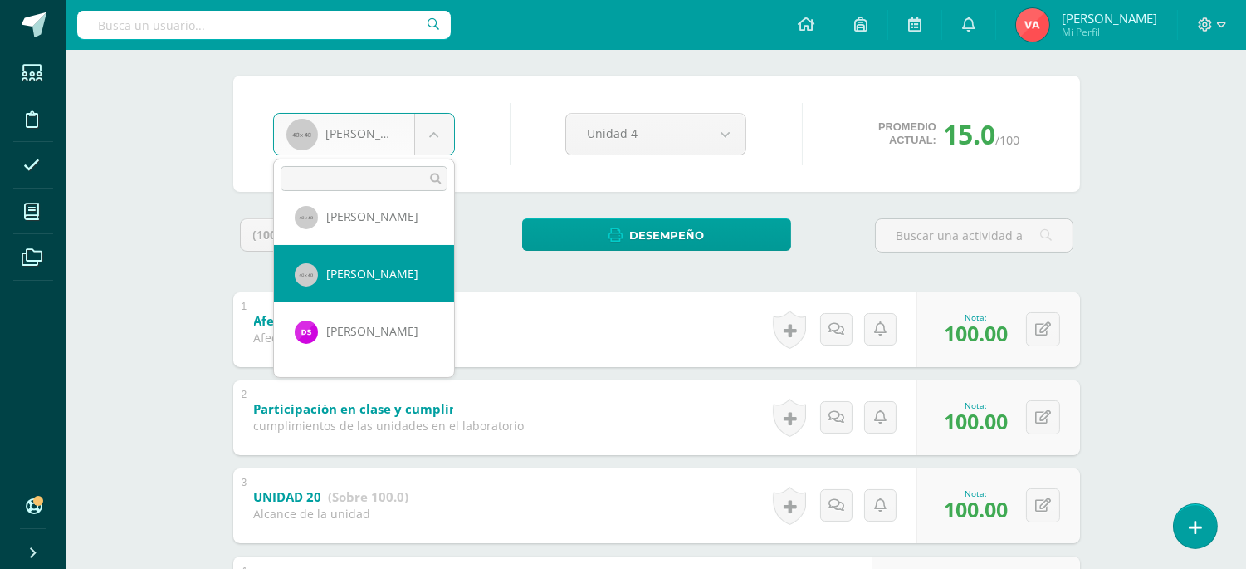
select select "1652"
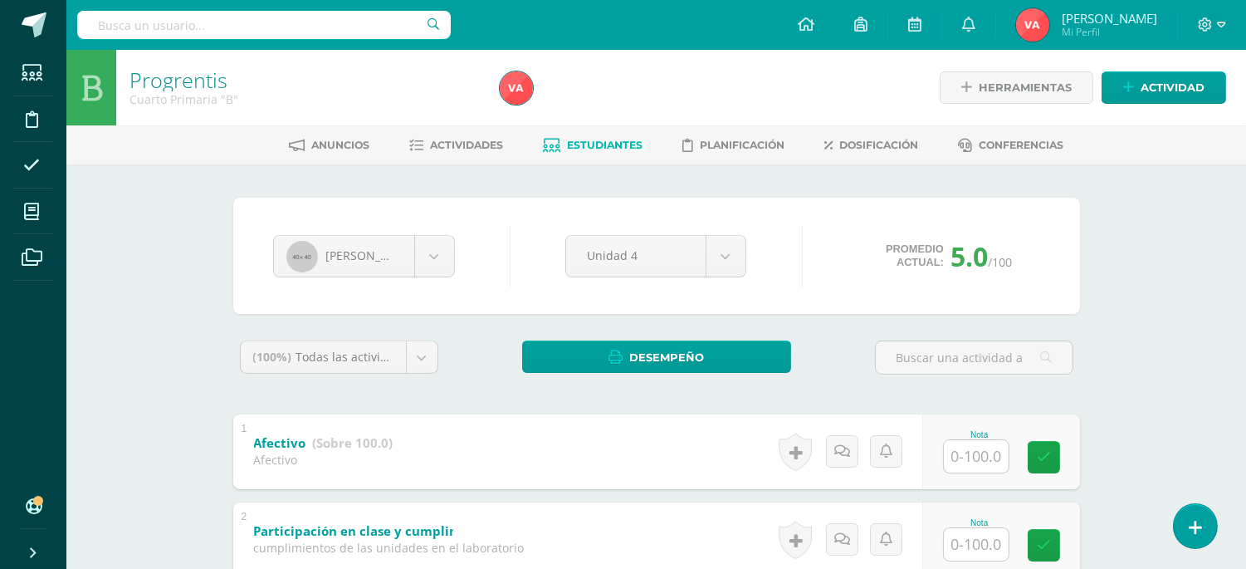
click at [977, 453] on input "text" at bounding box center [976, 456] width 65 height 32
type input "100"
click at [960, 531] on input "text" at bounding box center [976, 544] width 65 height 32
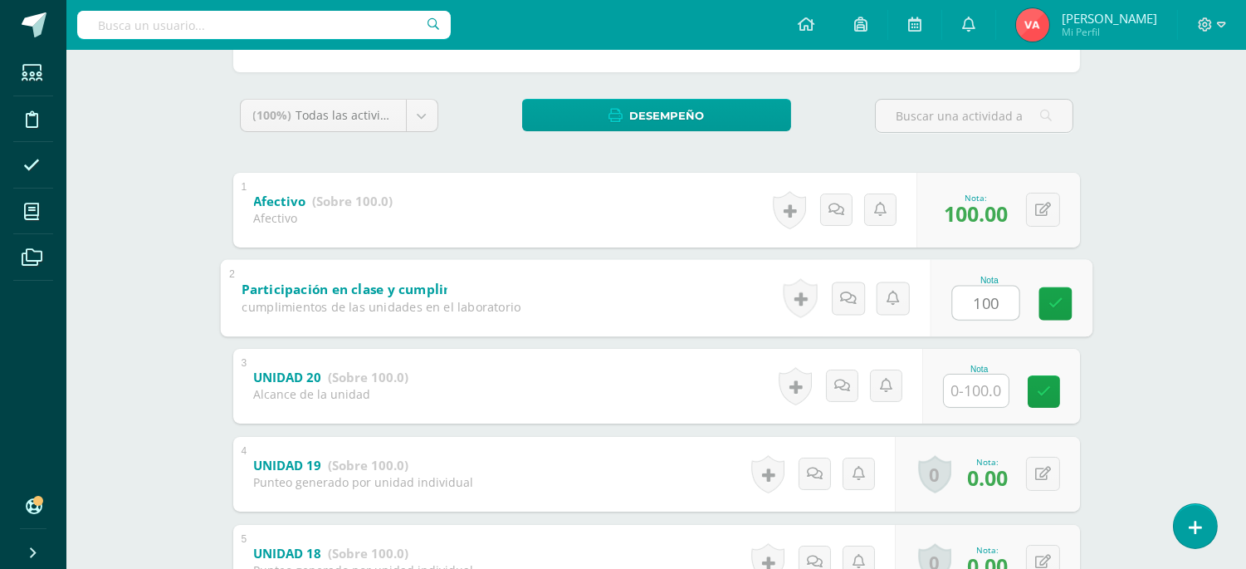
scroll to position [246, 0]
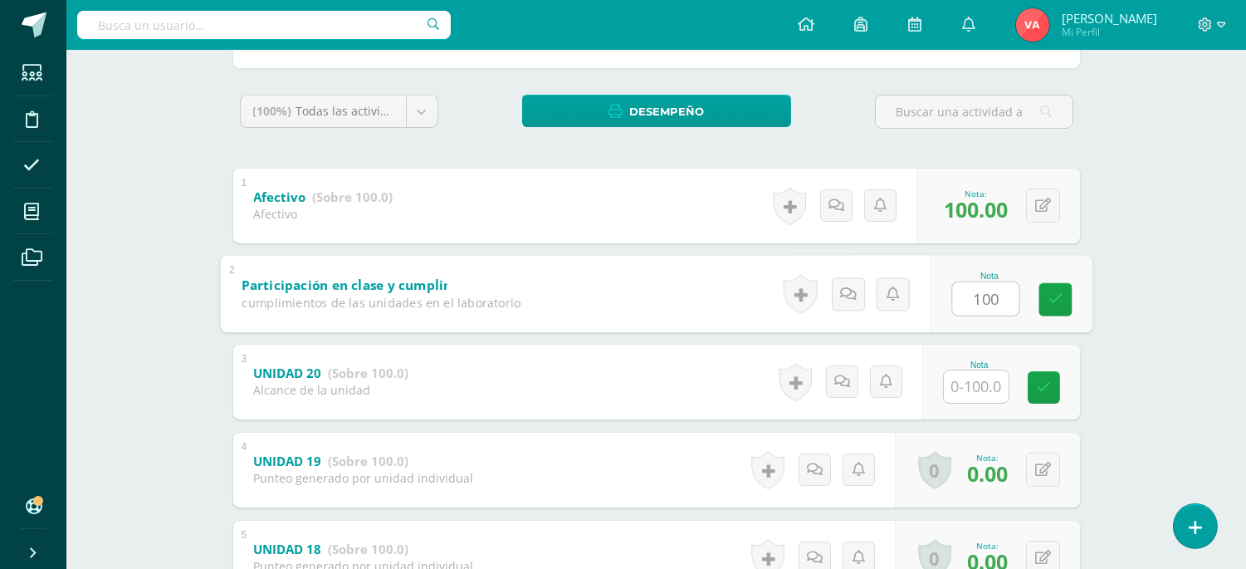
type input "100"
click at [968, 379] on input "text" at bounding box center [976, 386] width 65 height 32
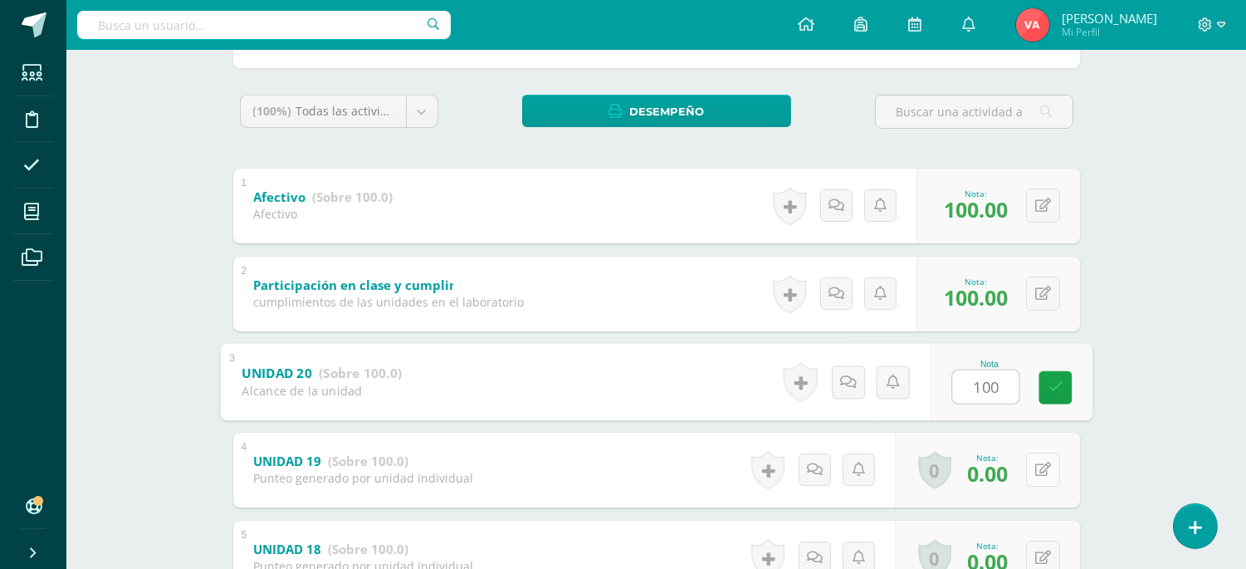
type input "100"
click at [1048, 462] on icon at bounding box center [1043, 469] width 16 height 14
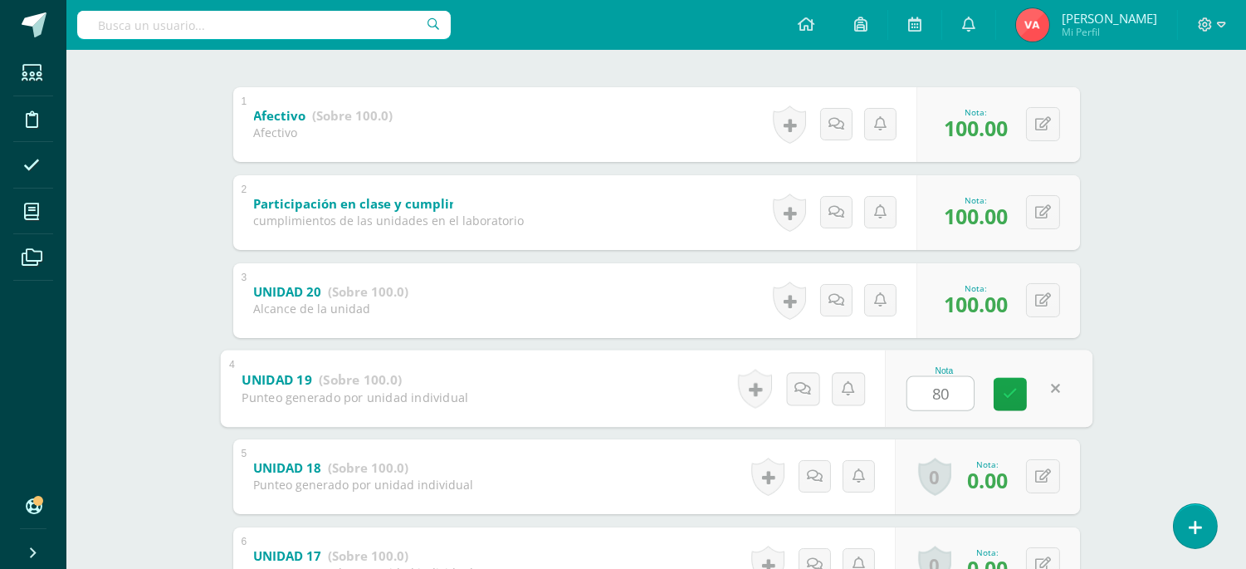
scroll to position [369, 0]
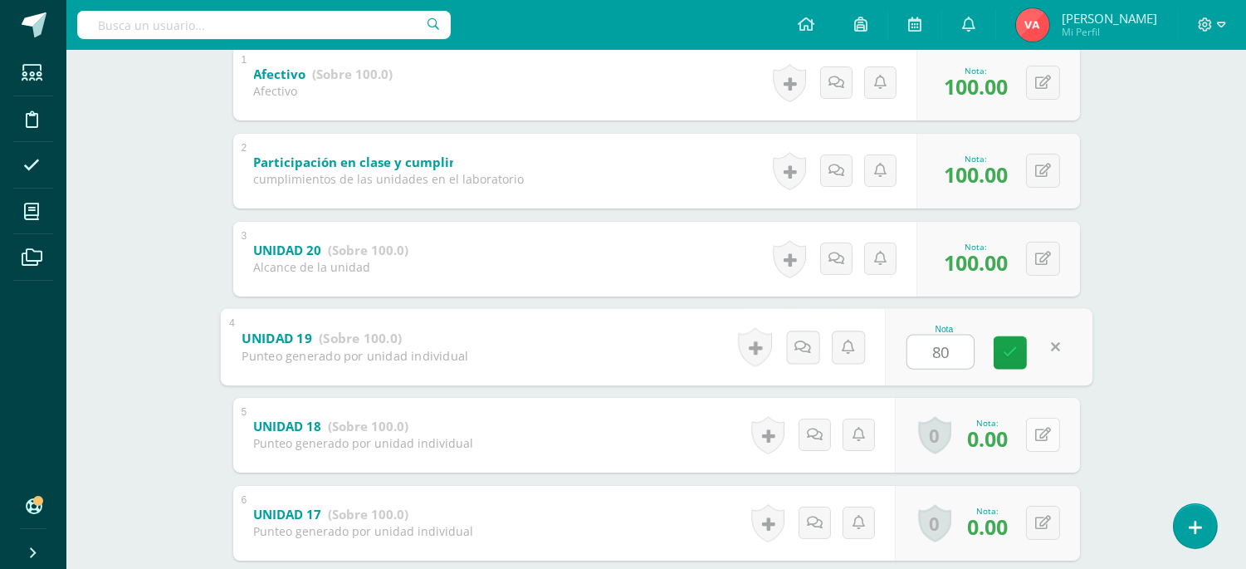
type input "80"
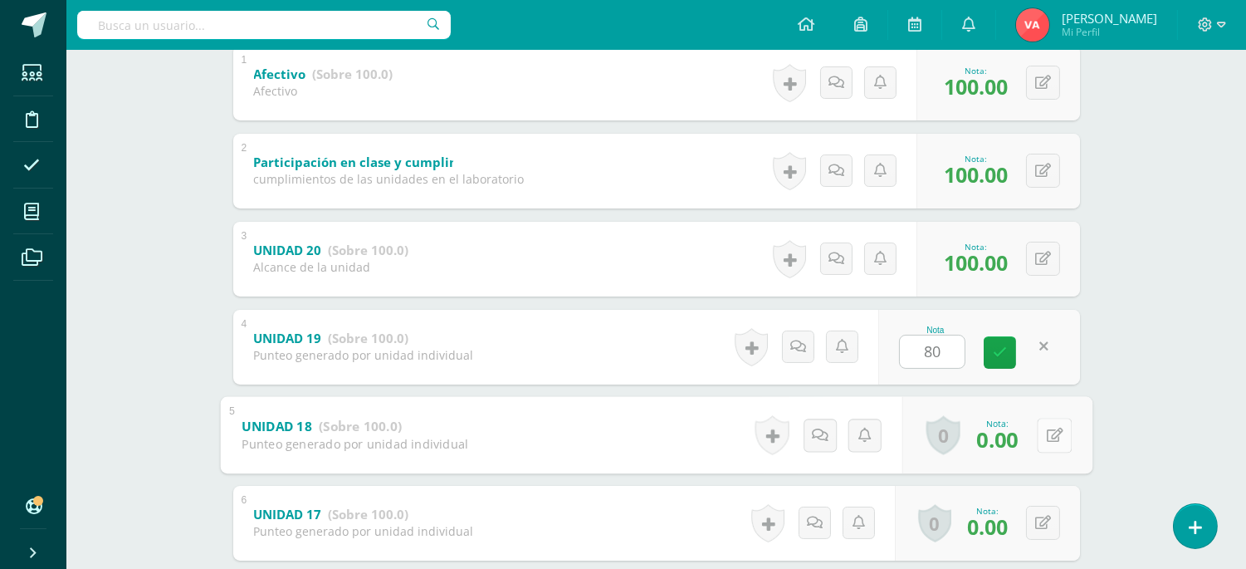
click at [1038, 432] on button at bounding box center [1054, 434] width 35 height 35
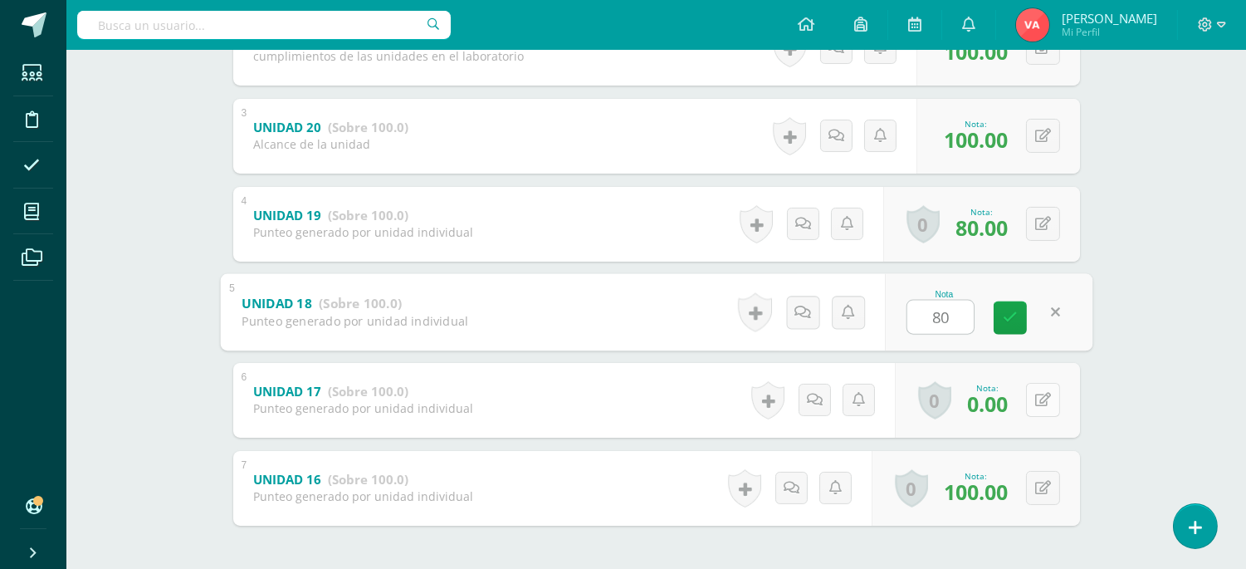
type input "80"
click at [1036, 402] on icon at bounding box center [1043, 400] width 16 height 14
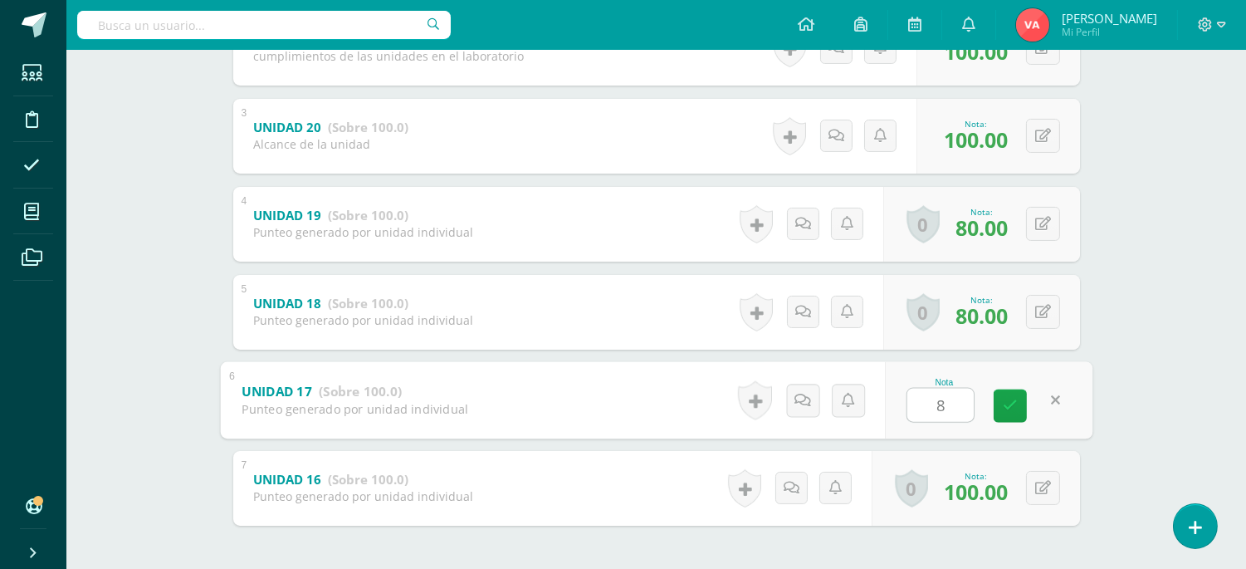
type input "80"
click at [1013, 393] on link at bounding box center [1010, 404] width 33 height 33
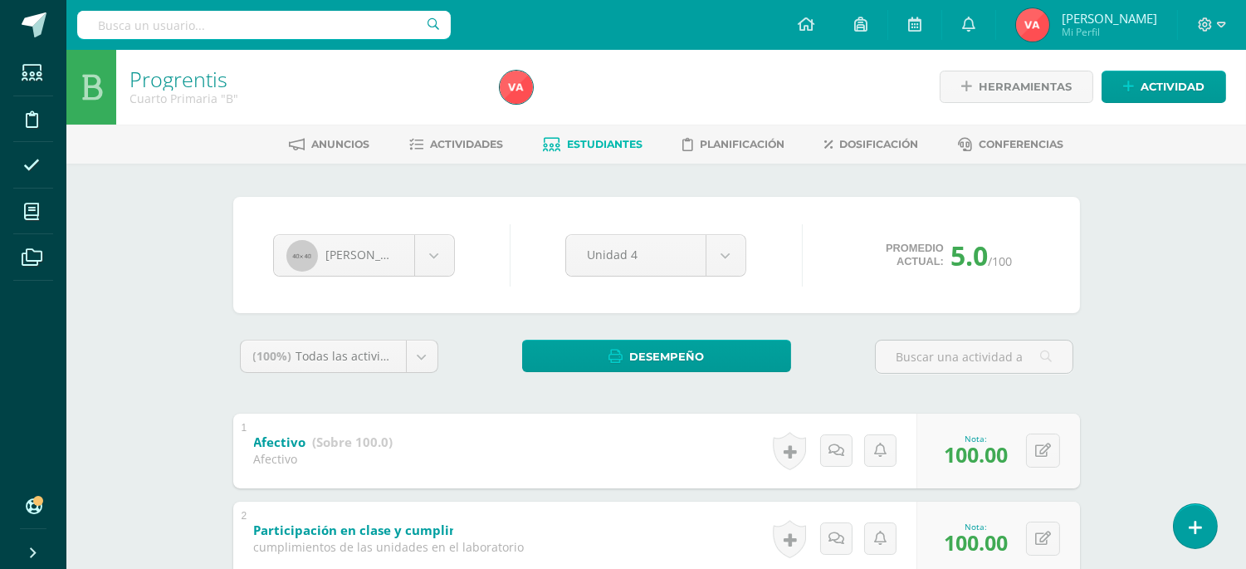
scroll to position [0, 0]
click at [427, 244] on body "Estudiantes Disciplina Asistencia Mis cursos Archivos Soporte Ayuda Reportar un…" at bounding box center [623, 563] width 1246 height 1127
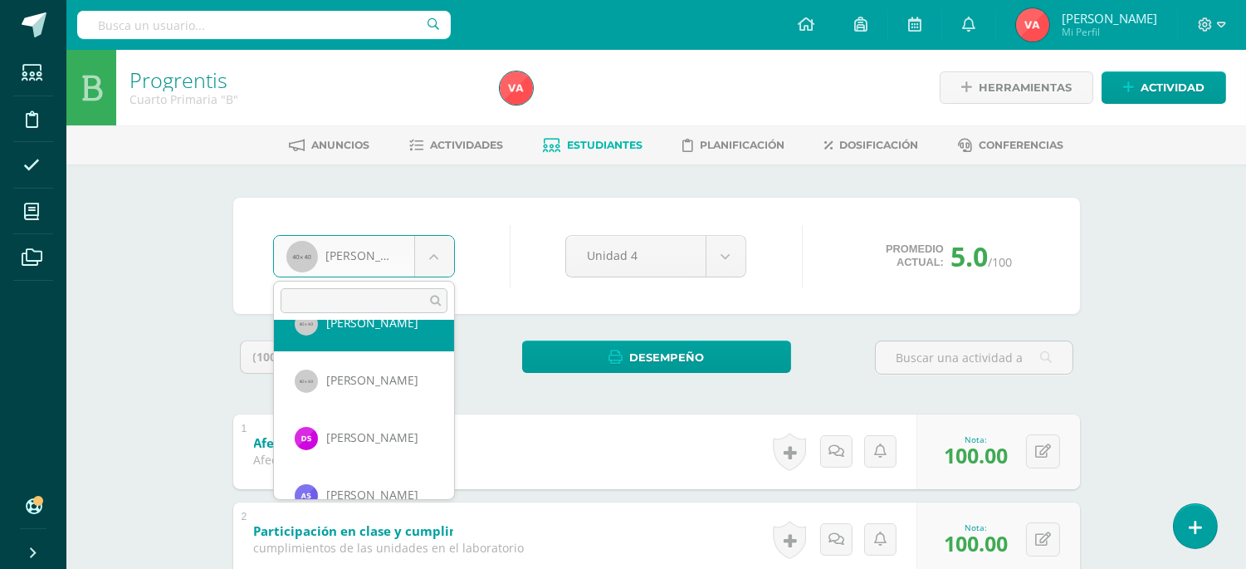
scroll to position [1324, 0]
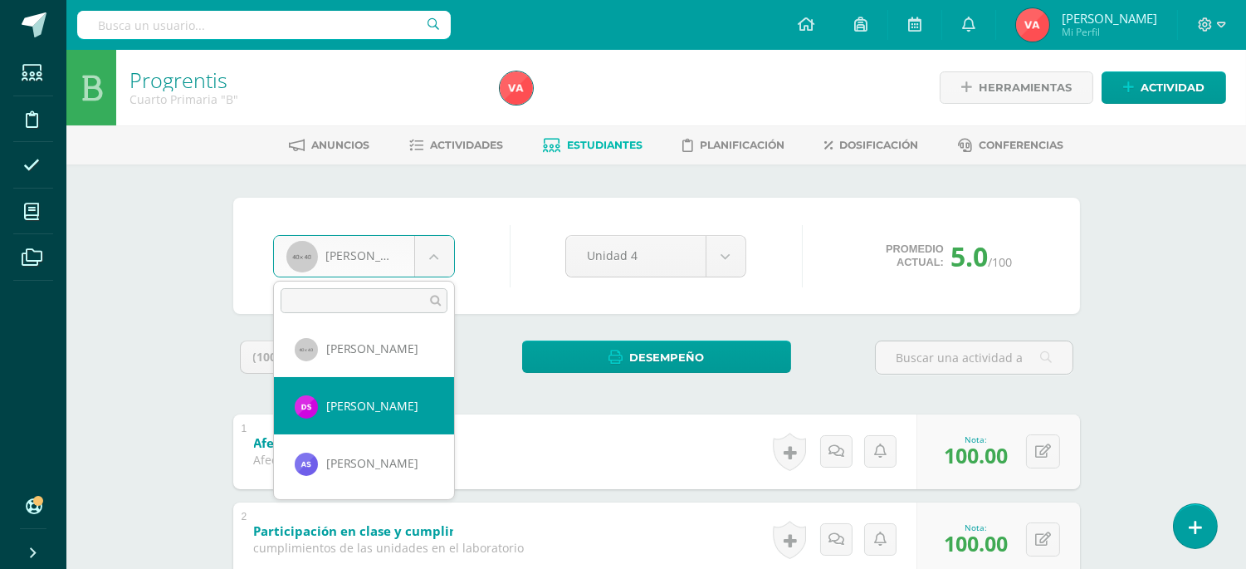
select select "1862"
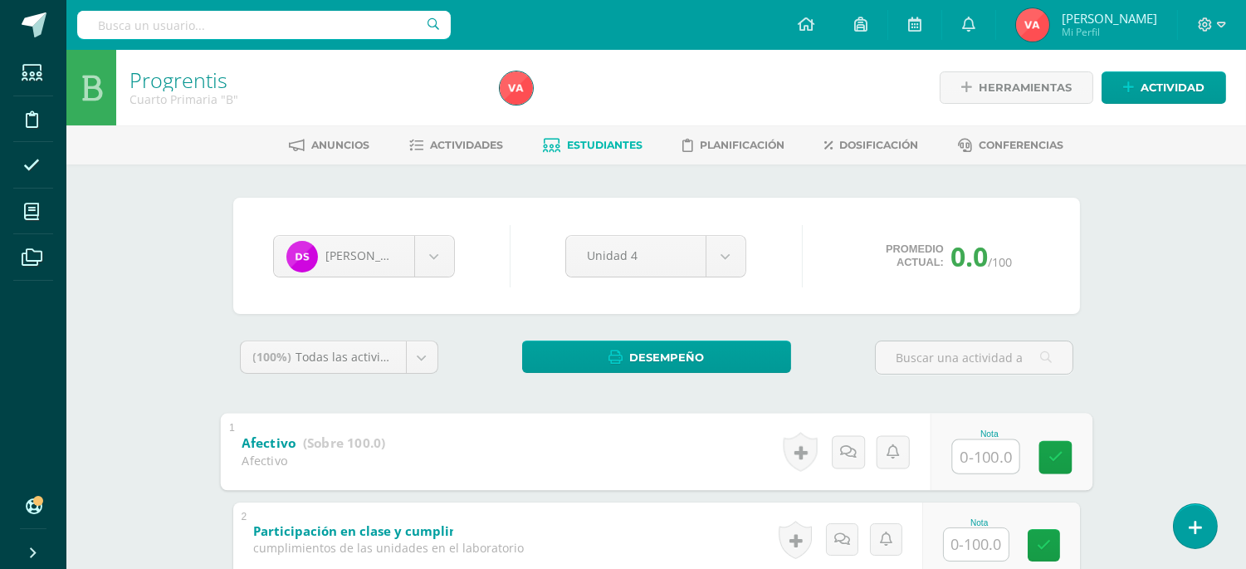
click at [996, 457] on input "text" at bounding box center [985, 455] width 66 height 33
type input "100"
click at [999, 534] on input "text" at bounding box center [976, 544] width 65 height 32
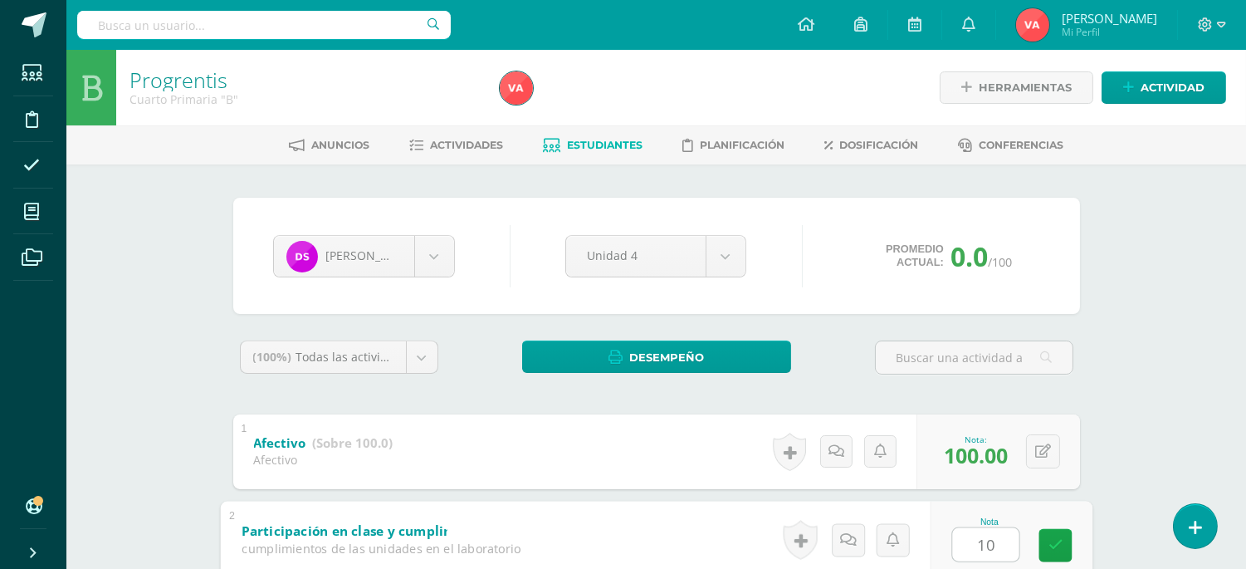
type input "100"
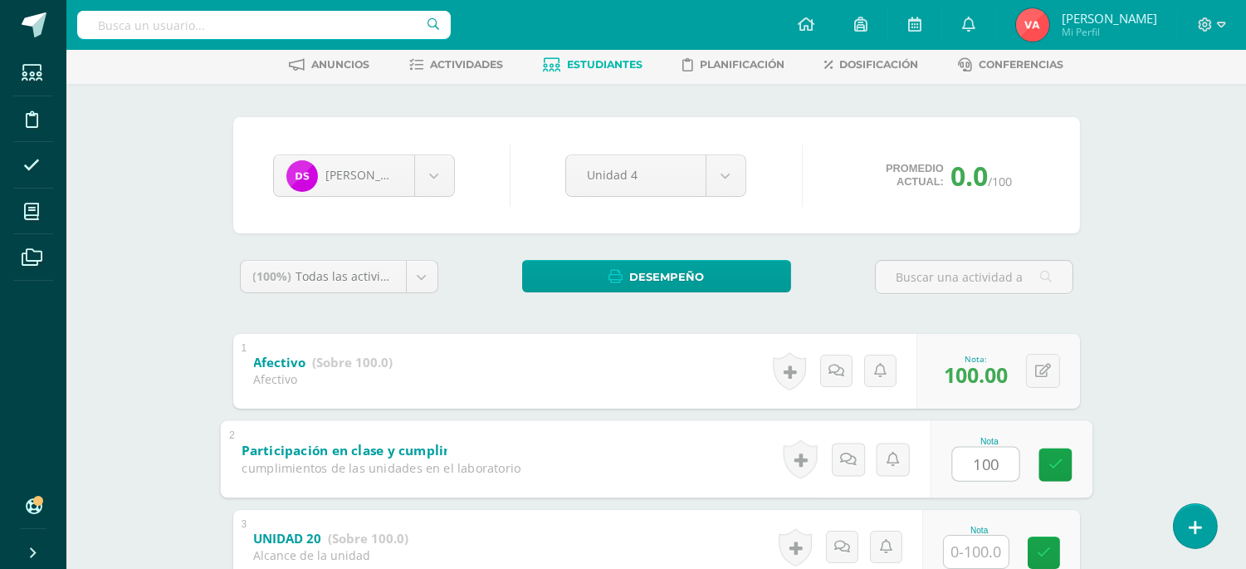
scroll to position [122, 0]
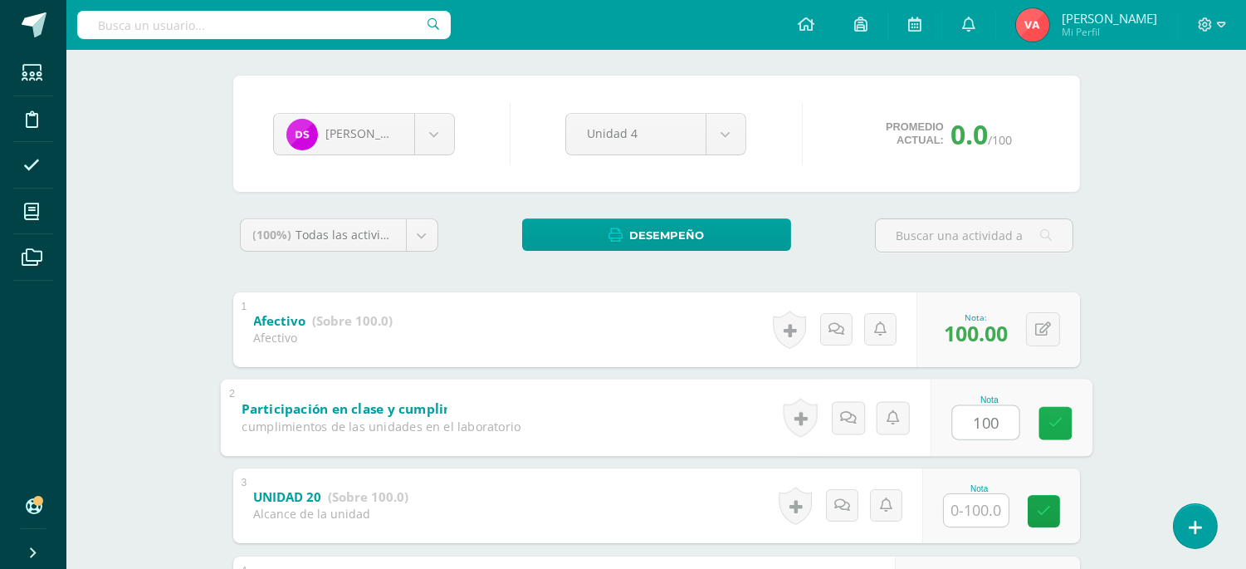
click at [1052, 416] on icon at bounding box center [1054, 423] width 15 height 14
click at [981, 504] on input "text" at bounding box center [976, 510] width 65 height 32
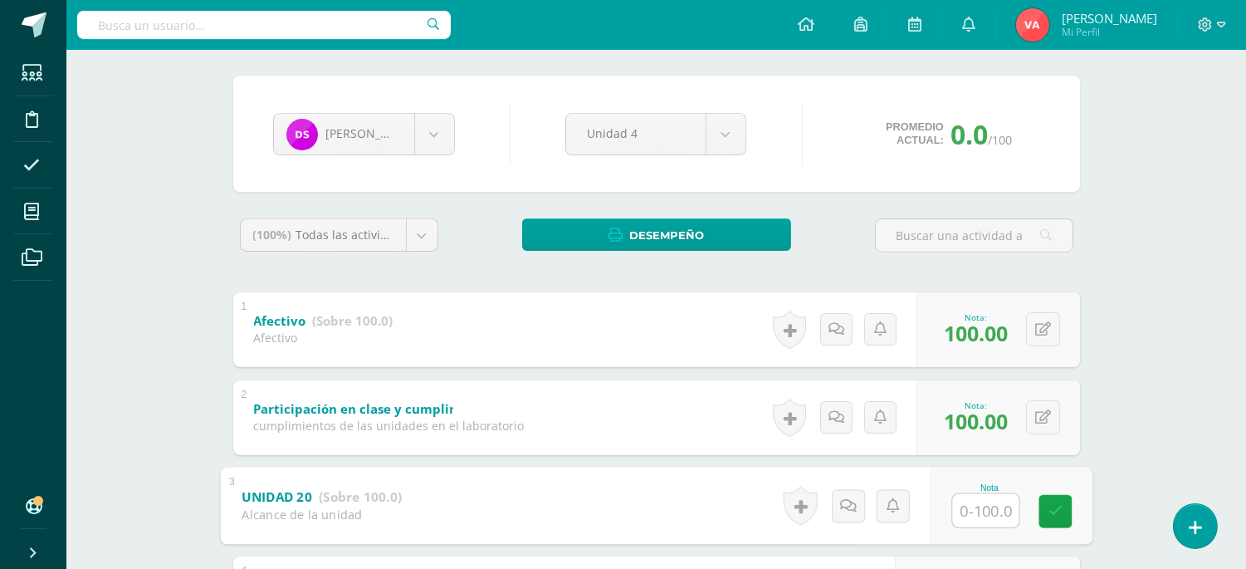
type input "0"
click at [1061, 496] on link at bounding box center [1054, 510] width 33 height 33
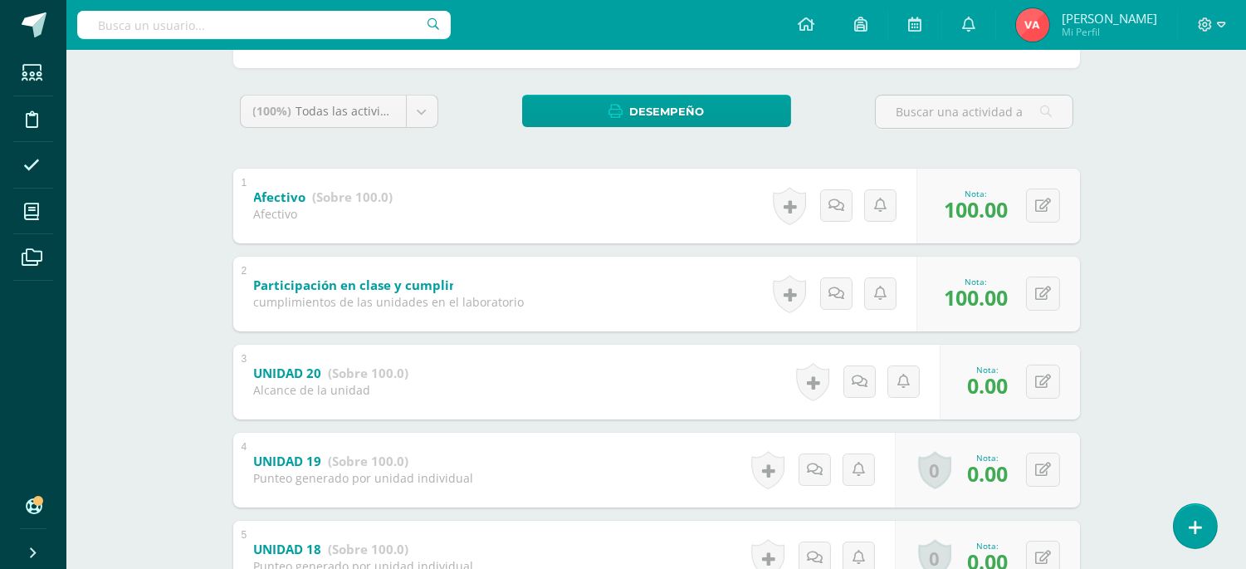
scroll to position [0, 0]
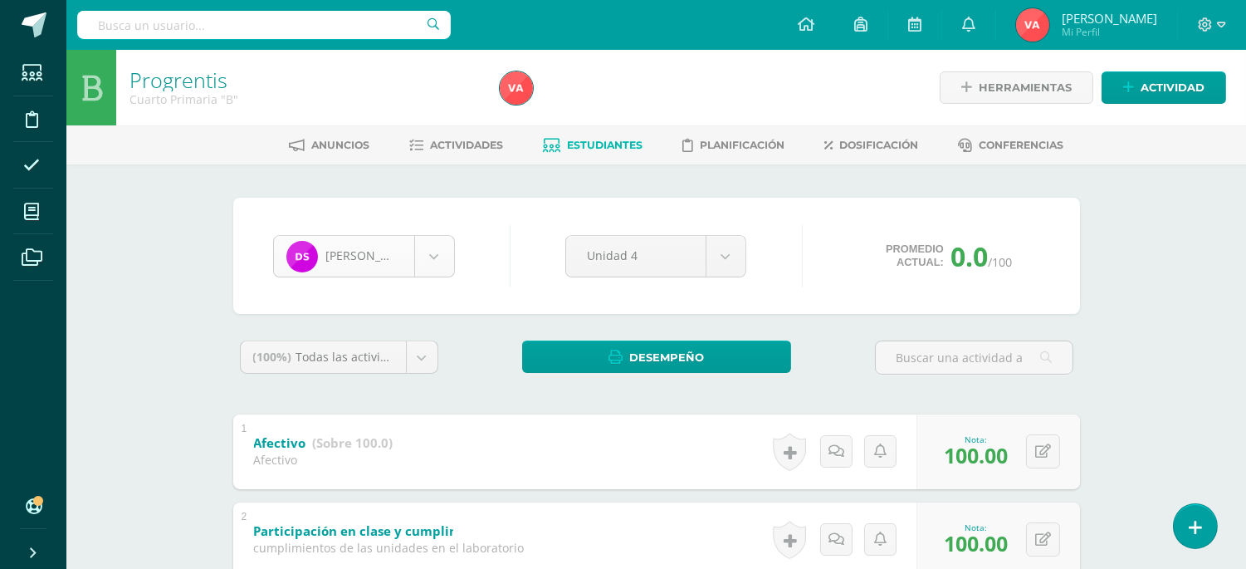
click at [432, 259] on body "Estudiantes Disciplina Asistencia Mis cursos Archivos Soporte Ayuda Reportar un…" at bounding box center [623, 563] width 1246 height 1127
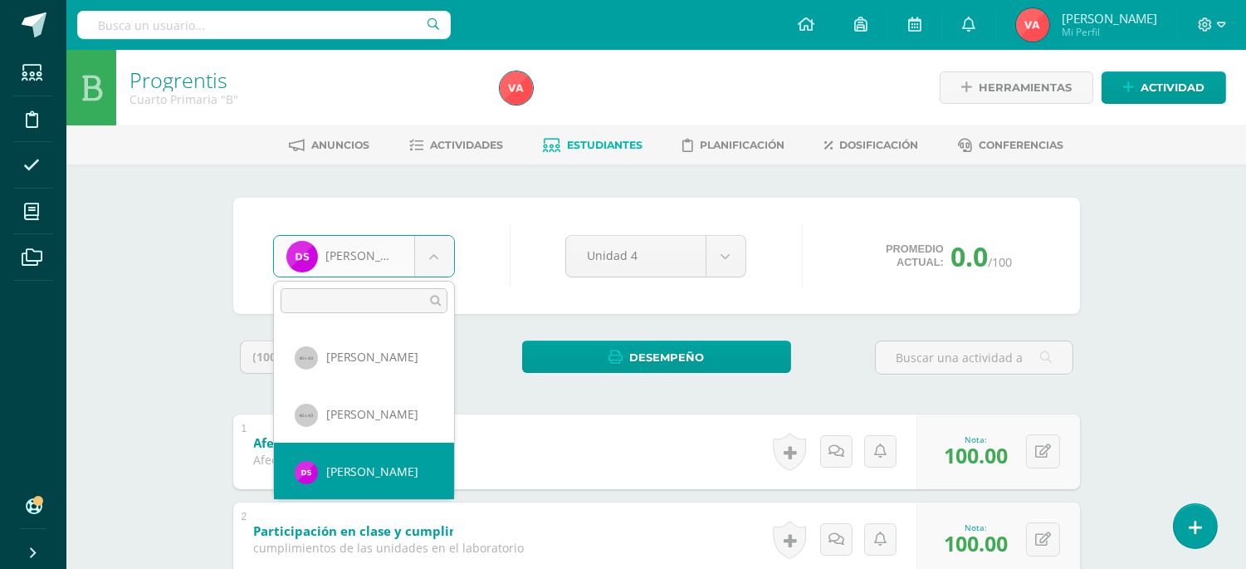
scroll to position [1381, 0]
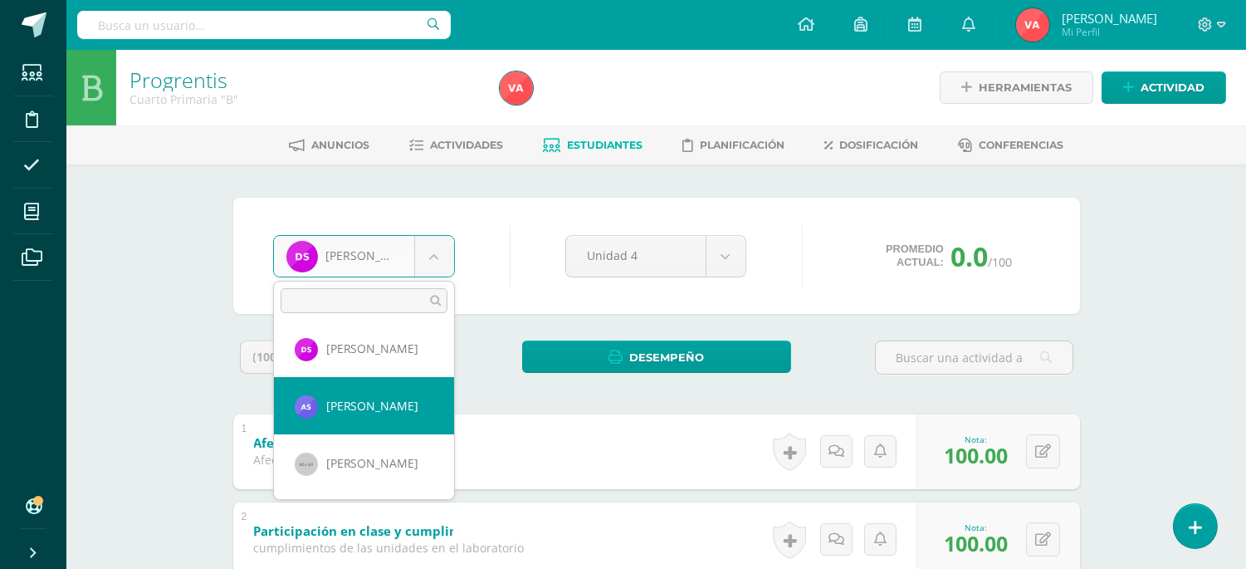
select select "2753"
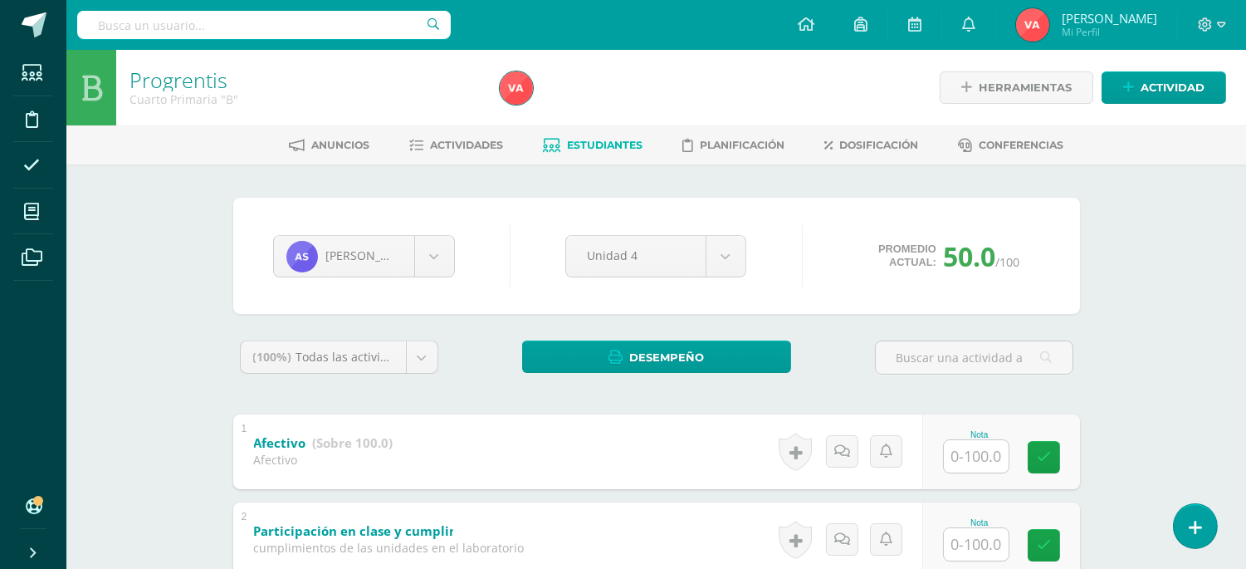
click at [979, 457] on input "text" at bounding box center [976, 456] width 65 height 32
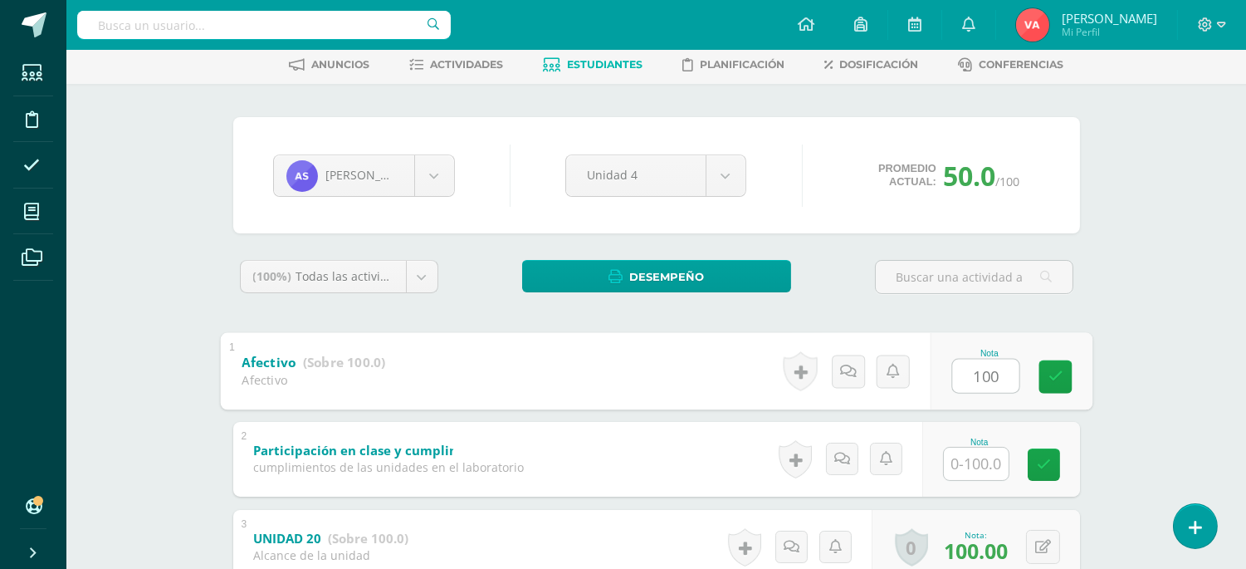
scroll to position [122, 0]
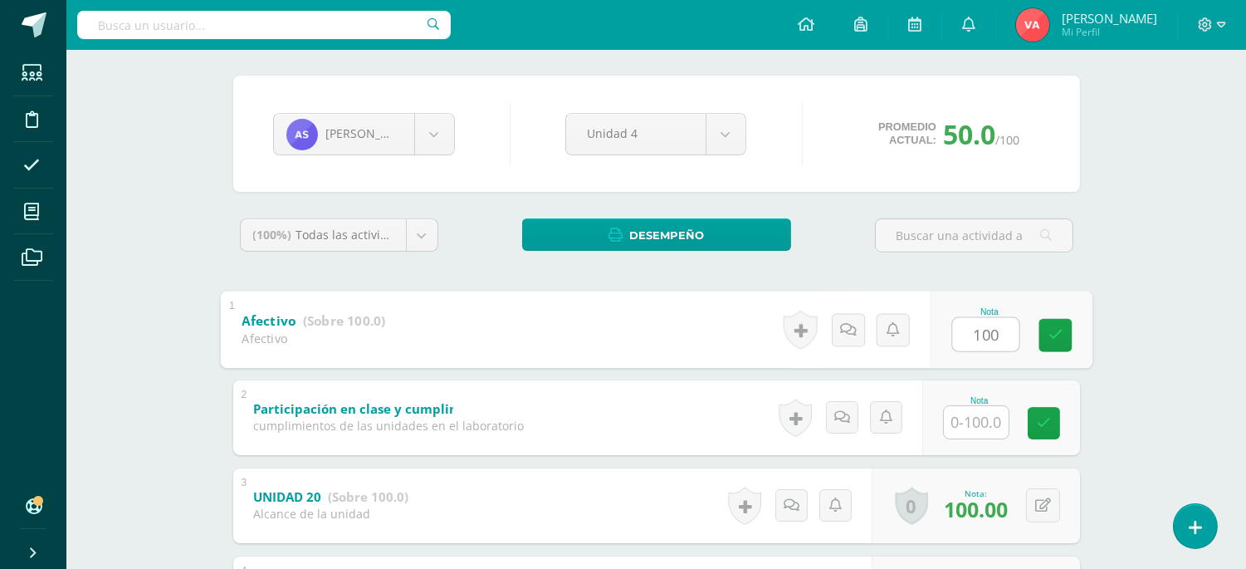
type input "100"
click at [983, 435] on input "text" at bounding box center [976, 422] width 65 height 32
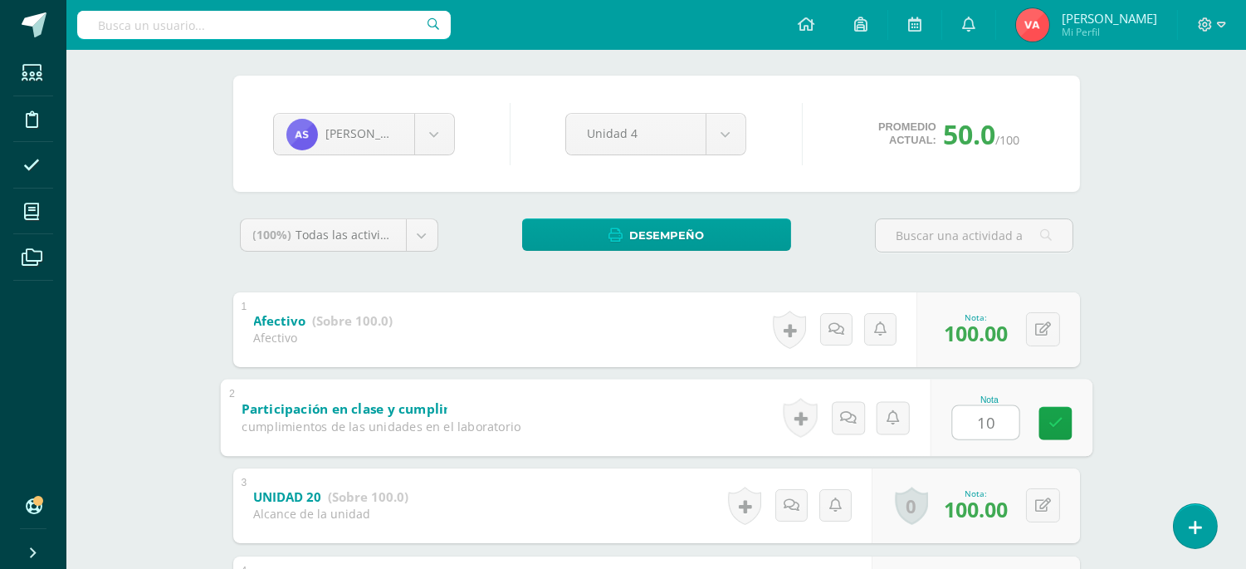
type input "100"
click at [1063, 419] on link at bounding box center [1054, 422] width 33 height 33
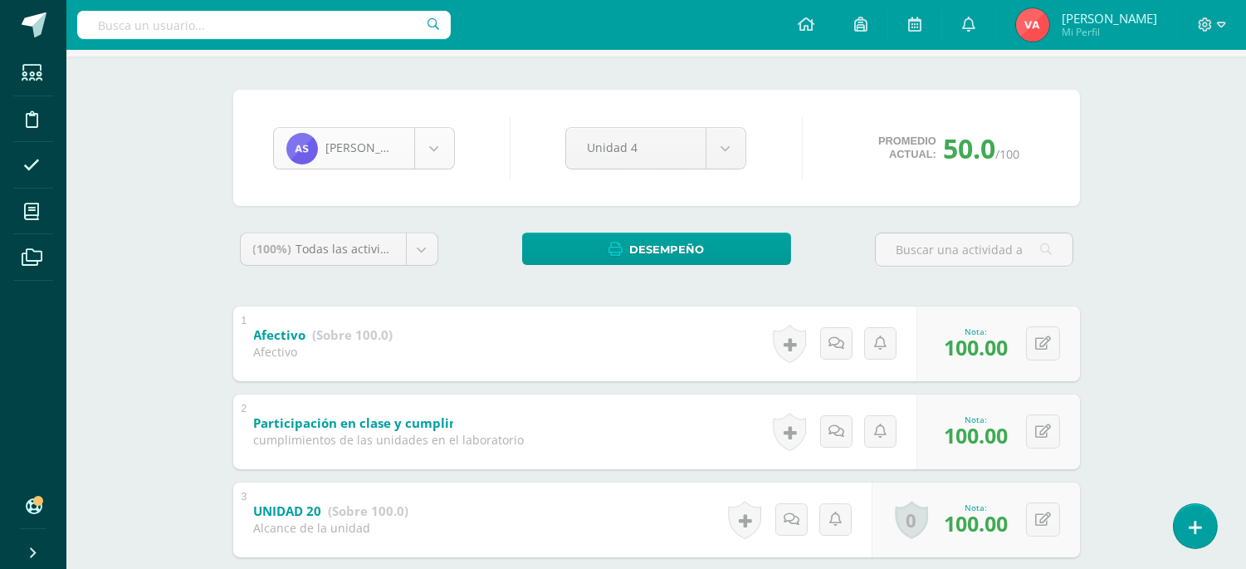
scroll to position [66, 0]
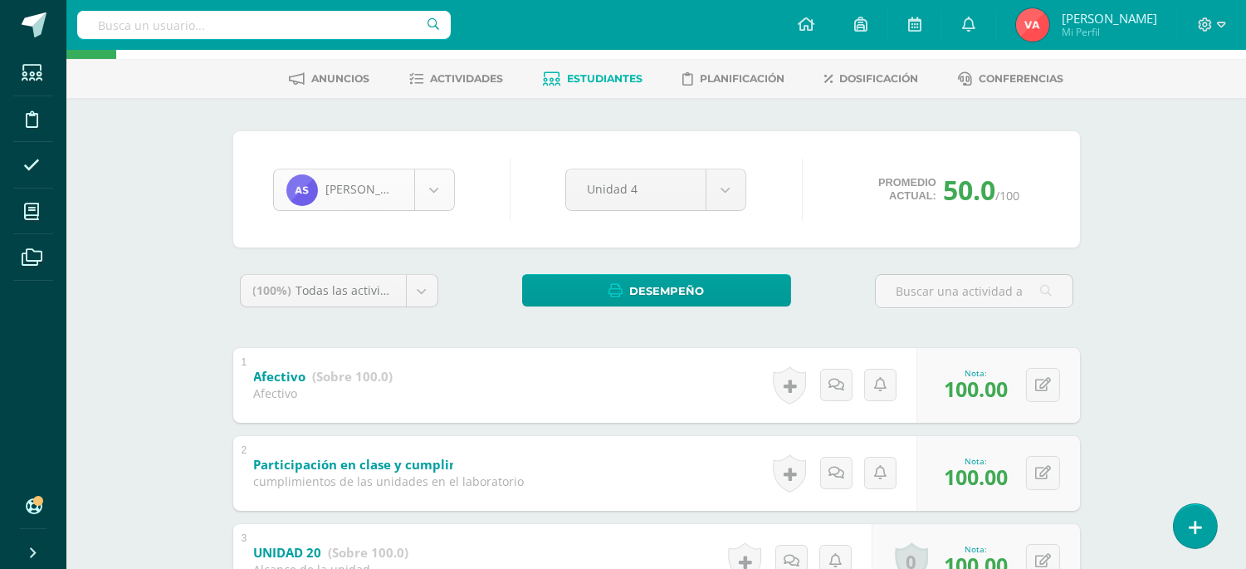
click at [434, 191] on body "Estudiantes Disciplina Asistencia Mis cursos Archivos Soporte Ayuda Reportar un…" at bounding box center [623, 497] width 1246 height 1127
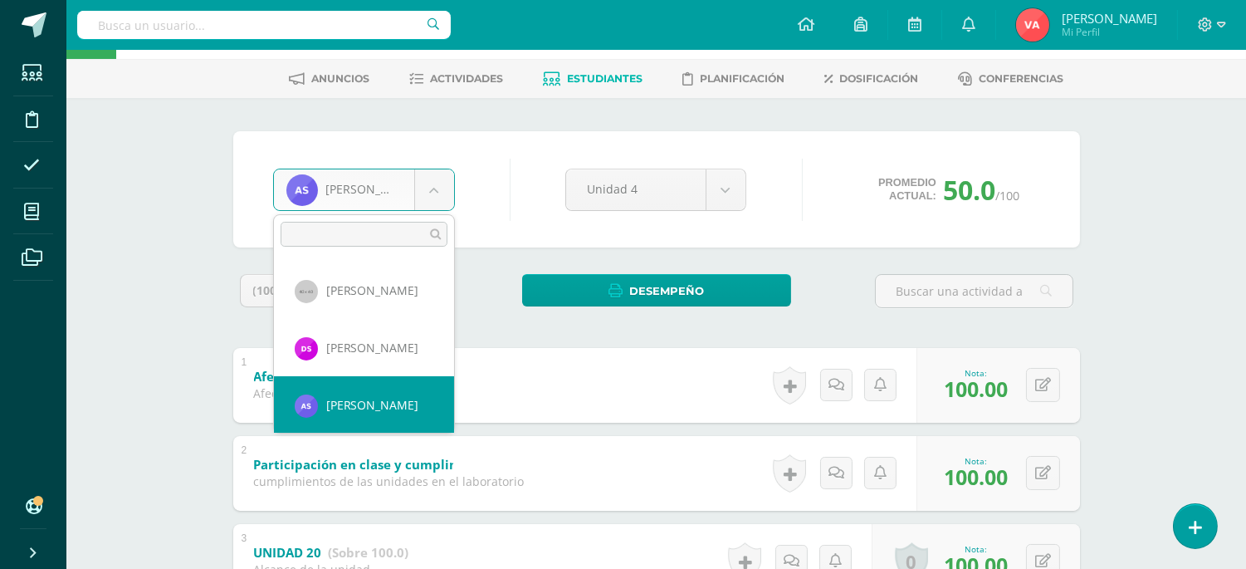
scroll to position [1438, 0]
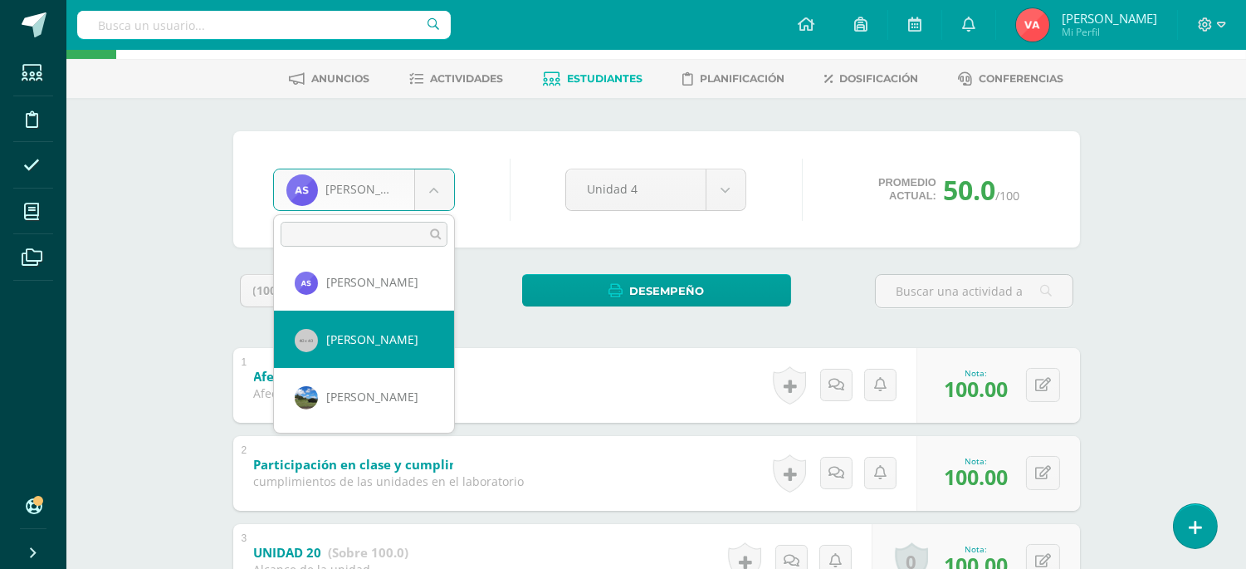
select select "828"
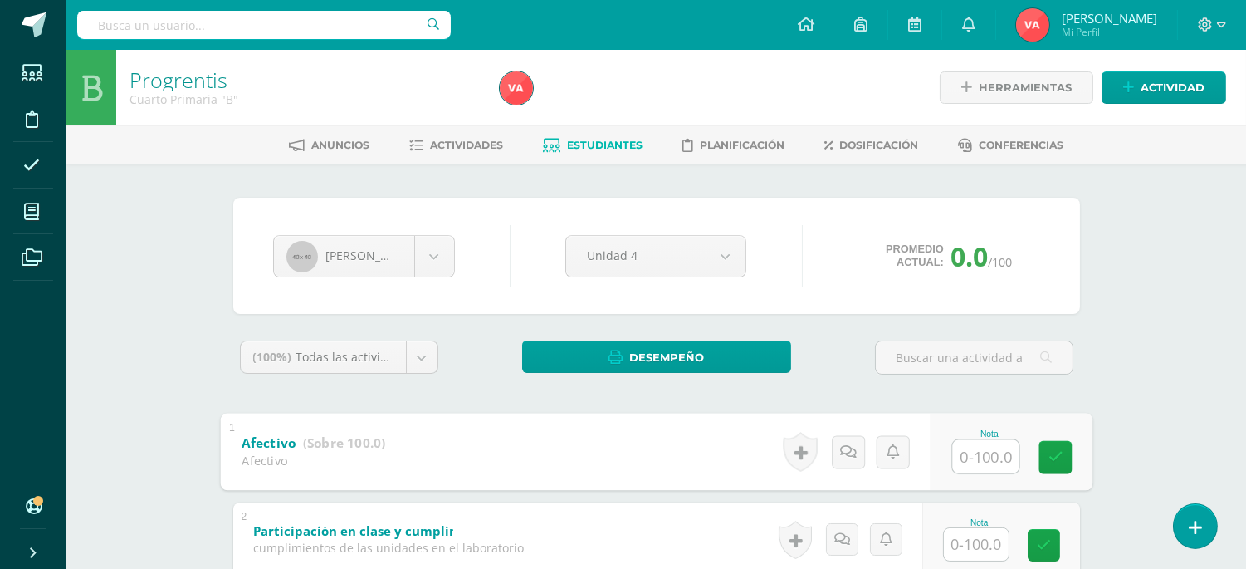
click at [960, 460] on input "text" at bounding box center [985, 455] width 66 height 33
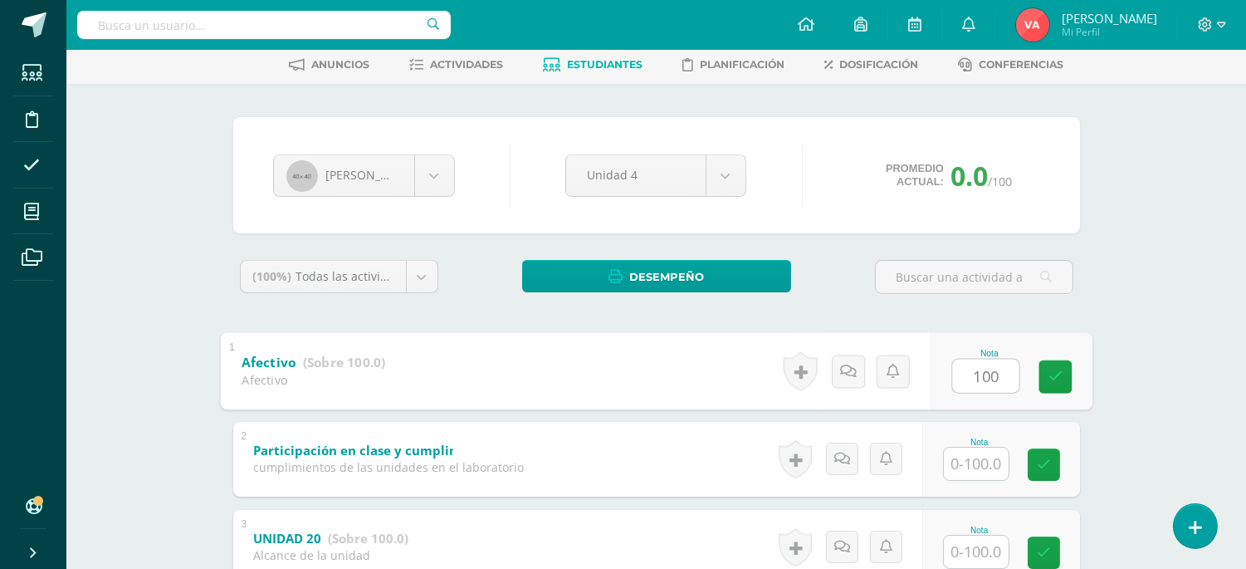
scroll to position [122, 0]
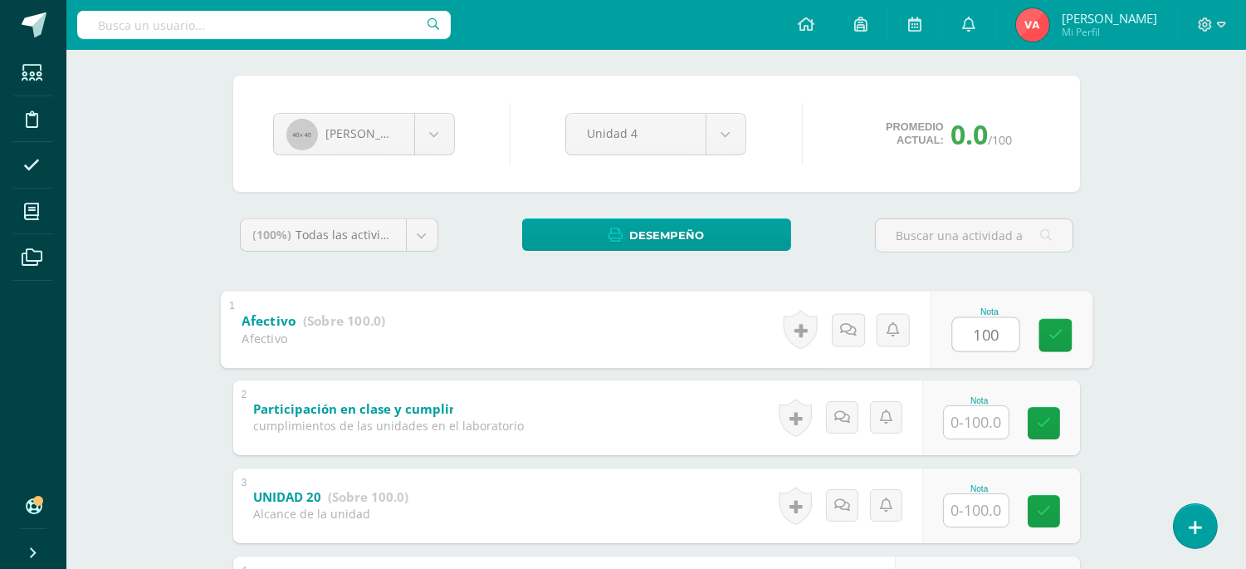
type input "100"
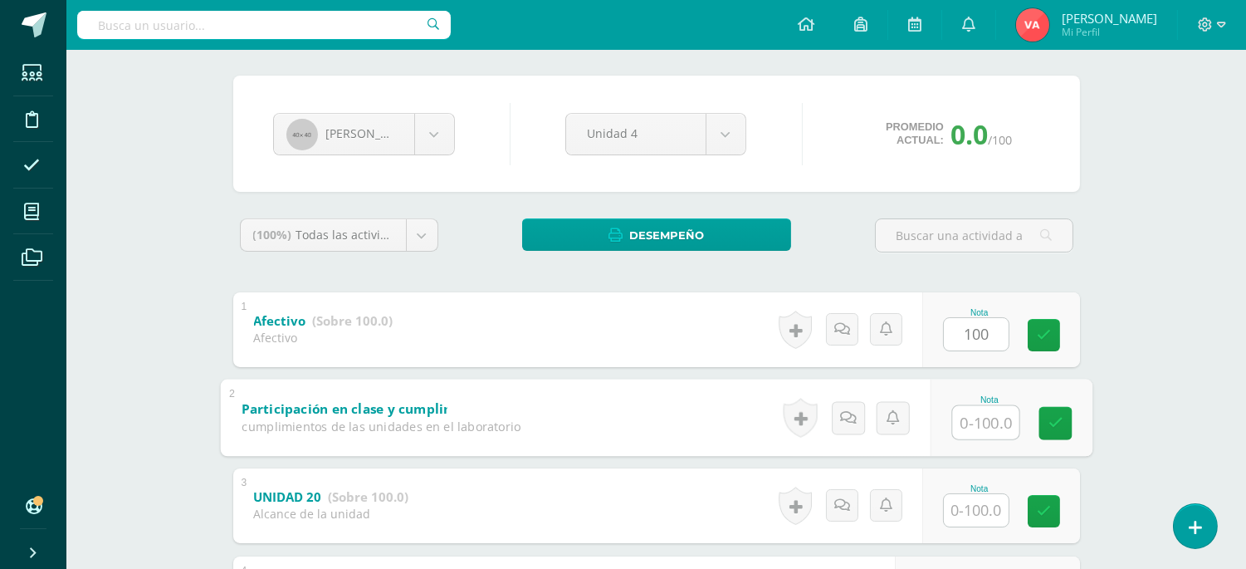
click at [983, 412] on input "text" at bounding box center [985, 421] width 66 height 33
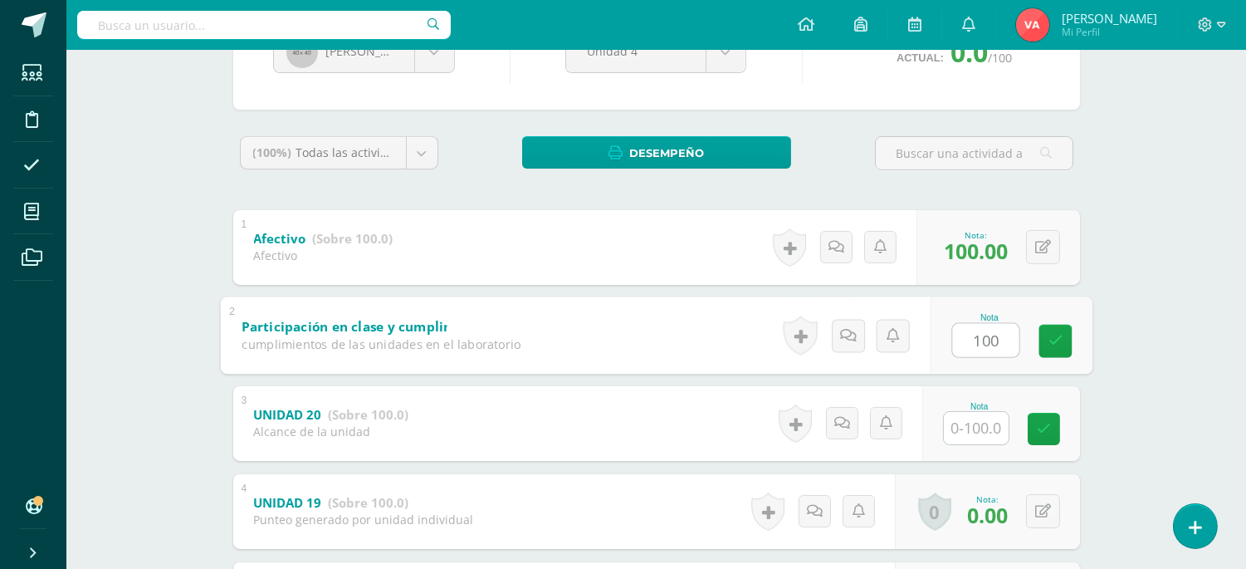
scroll to position [246, 0]
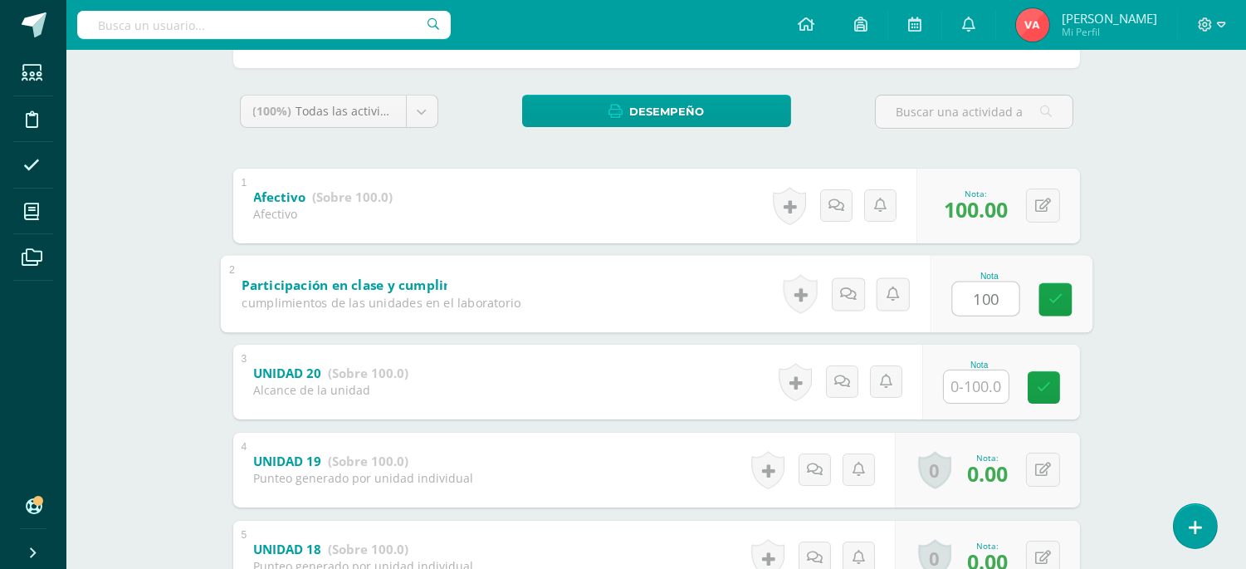
type input "100"
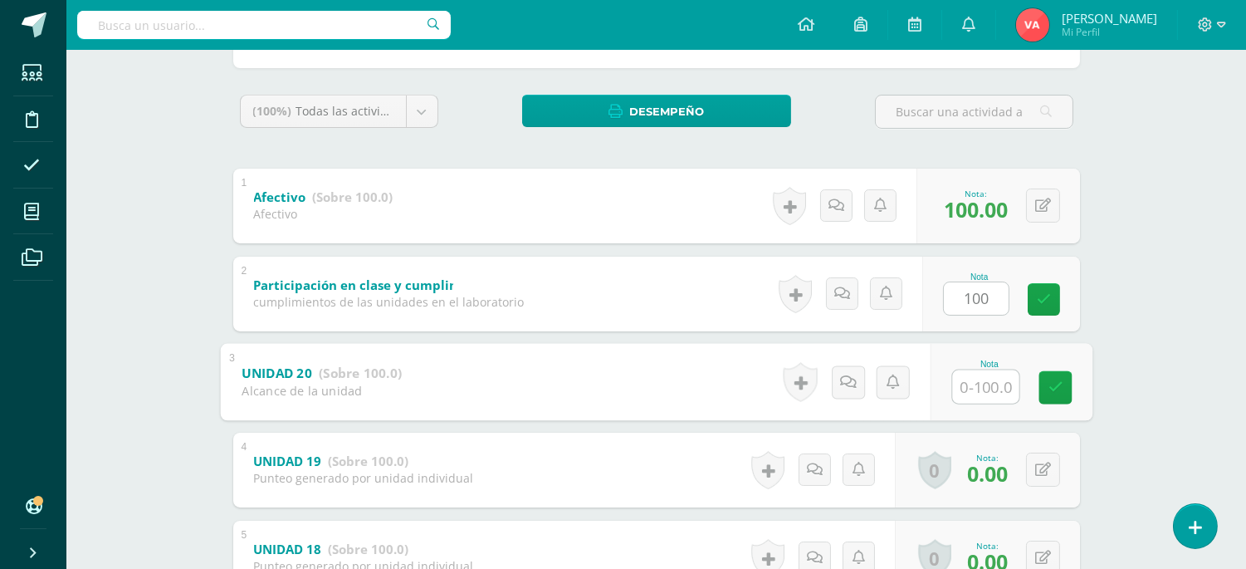
click at [982, 383] on input "text" at bounding box center [985, 385] width 66 height 33
type input "0"
click at [1052, 383] on icon at bounding box center [1054, 387] width 15 height 14
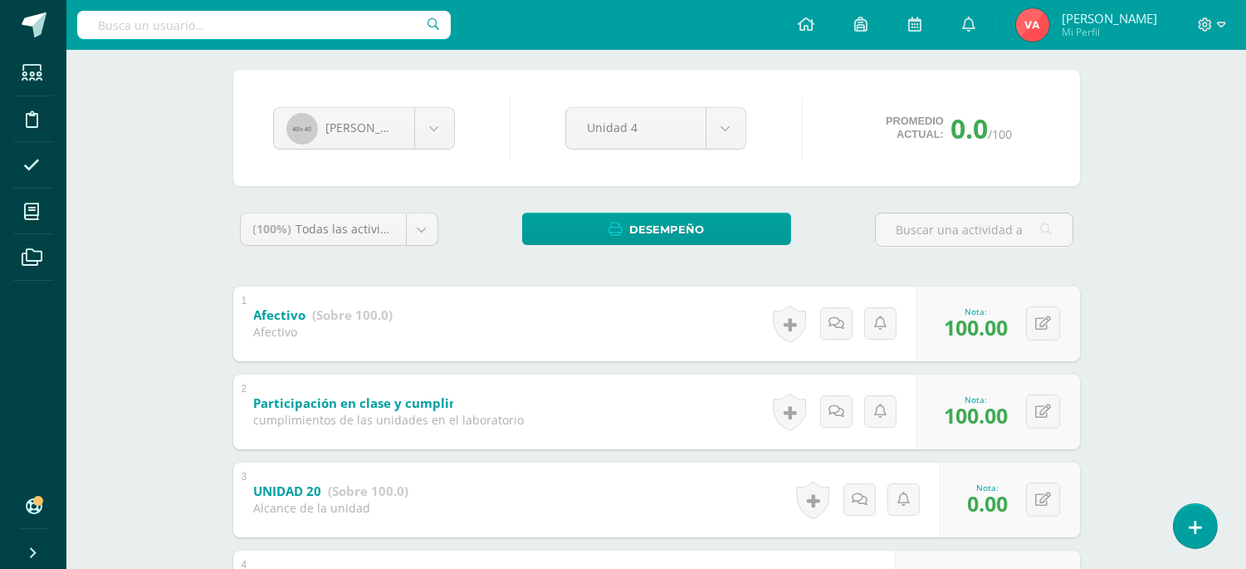
scroll to position [122, 0]
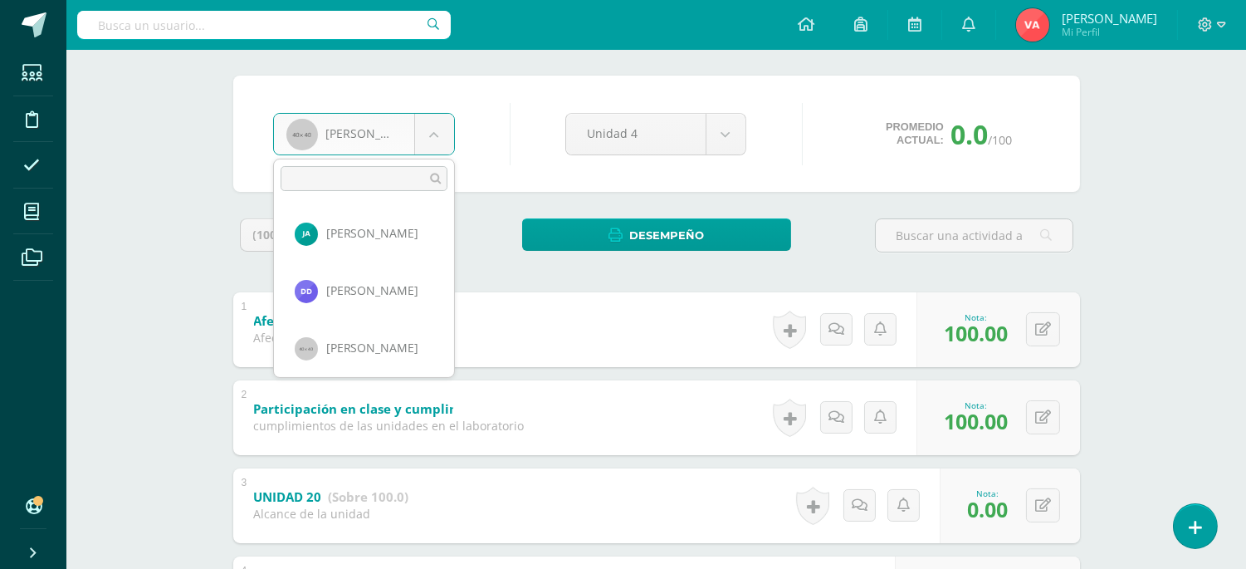
click at [430, 135] on body "Estudiantes Disciplina Asistencia Mis cursos Archivos Soporte Ayuda Reportar un…" at bounding box center [623, 441] width 1246 height 1127
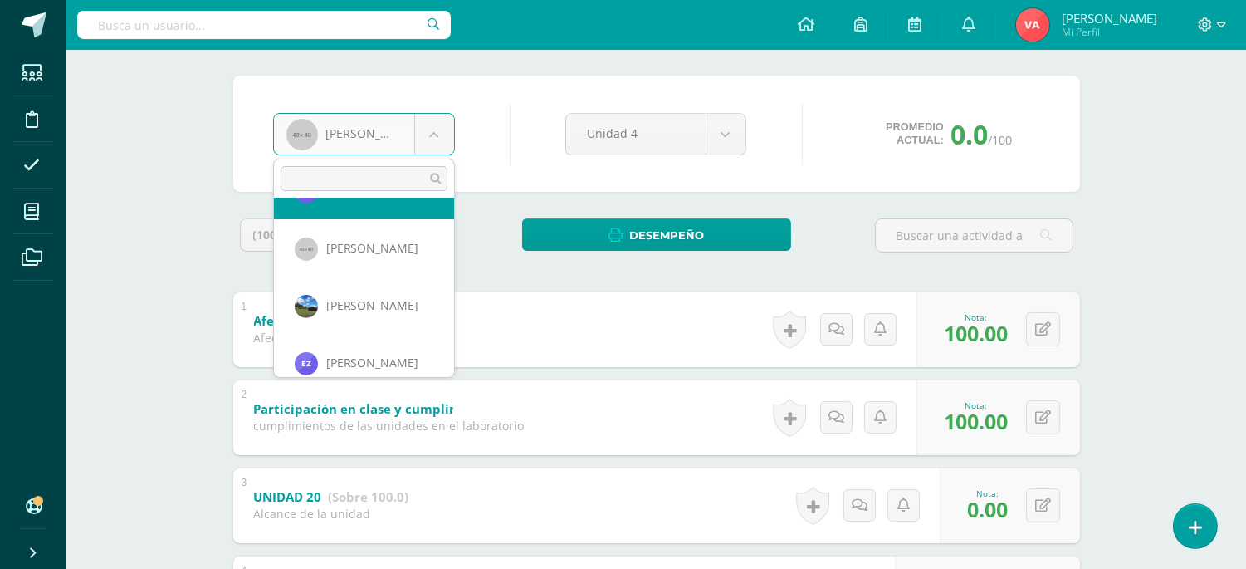
scroll to position [1494, 0]
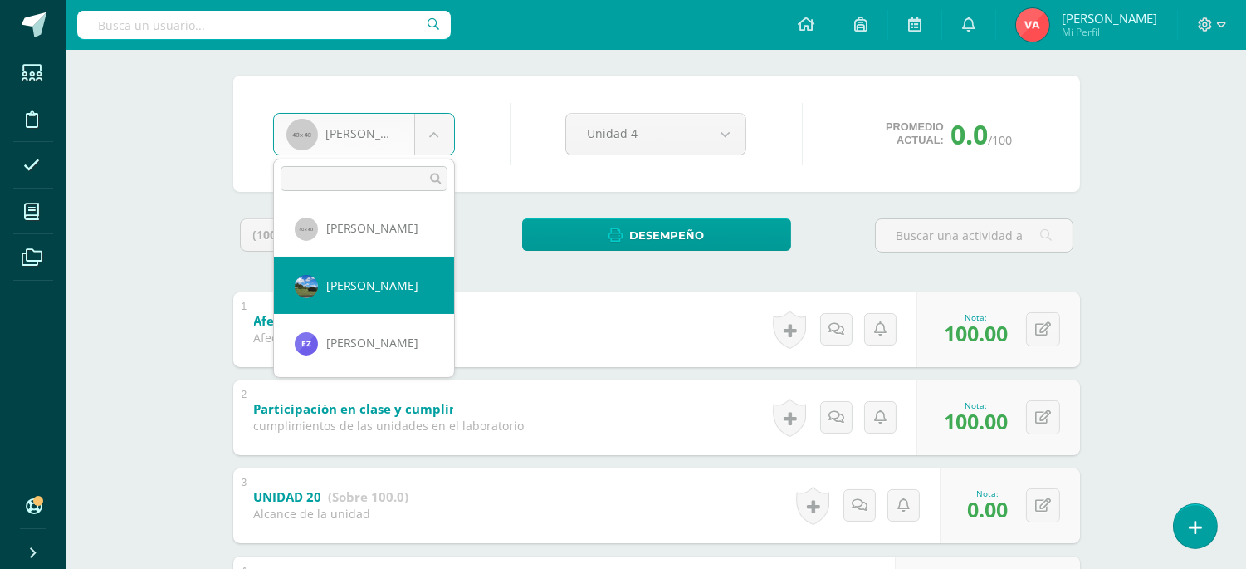
select select "829"
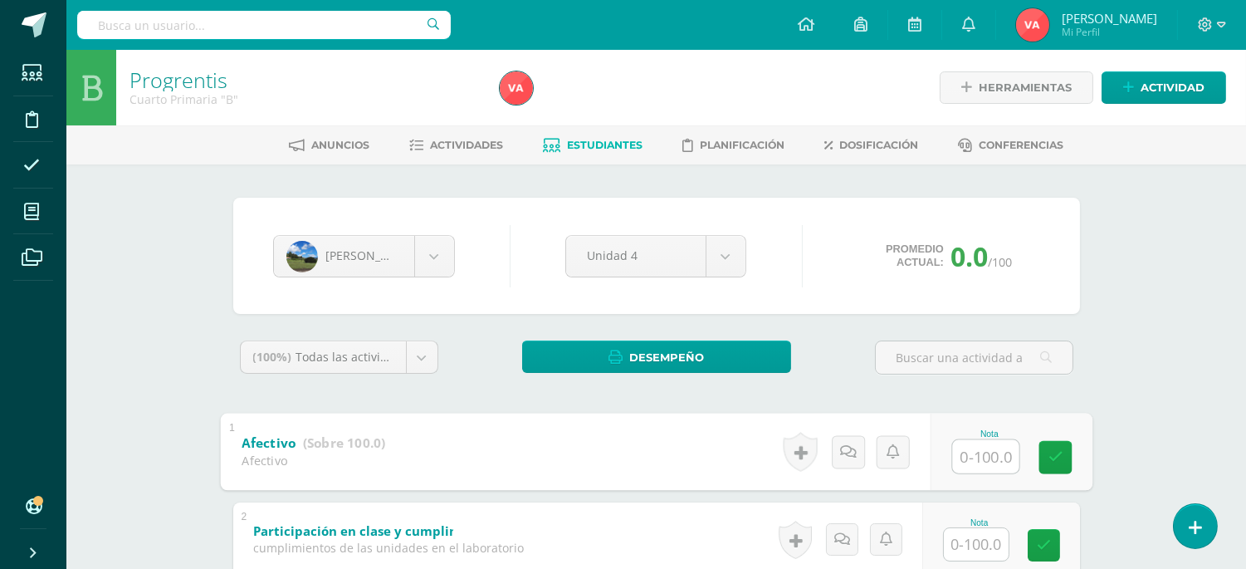
click at [996, 457] on input "text" at bounding box center [985, 455] width 66 height 33
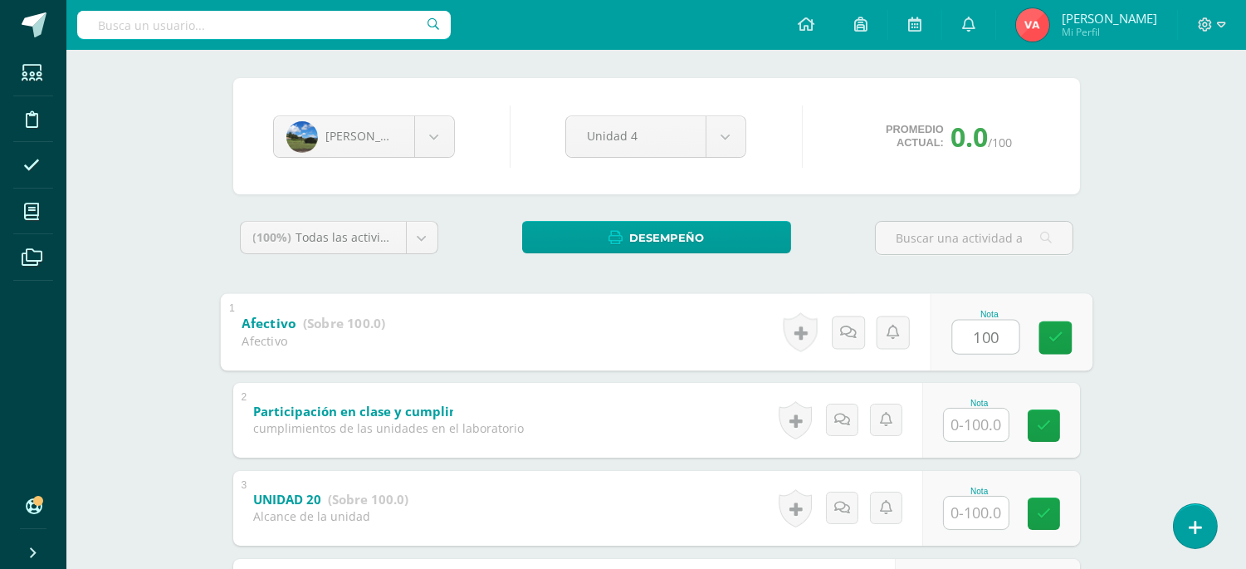
scroll to position [246, 0]
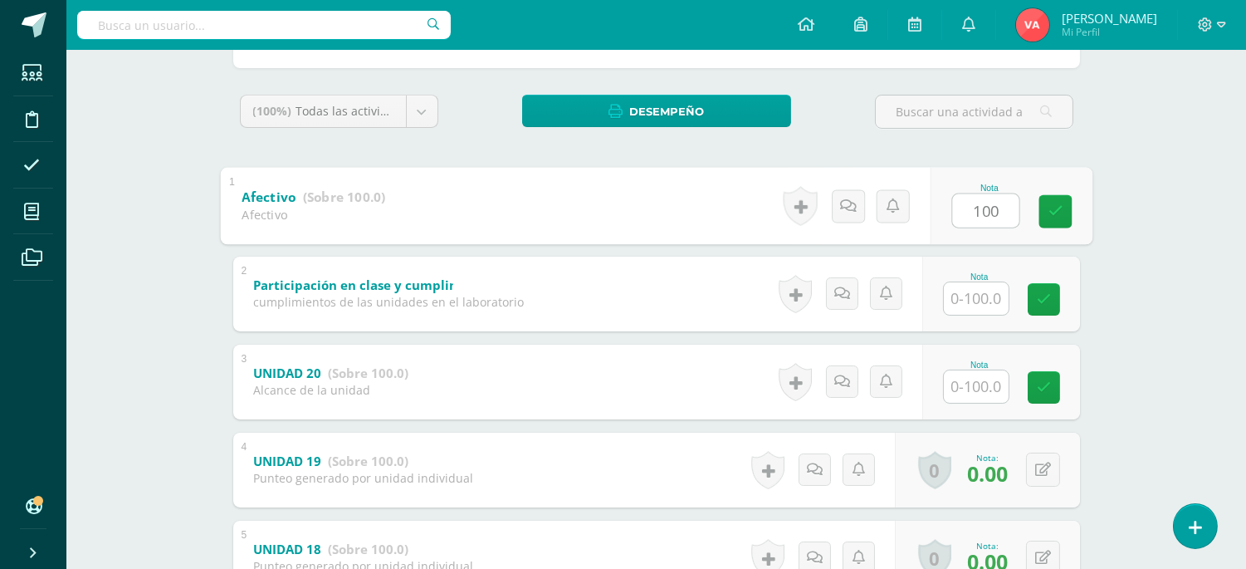
type input "100"
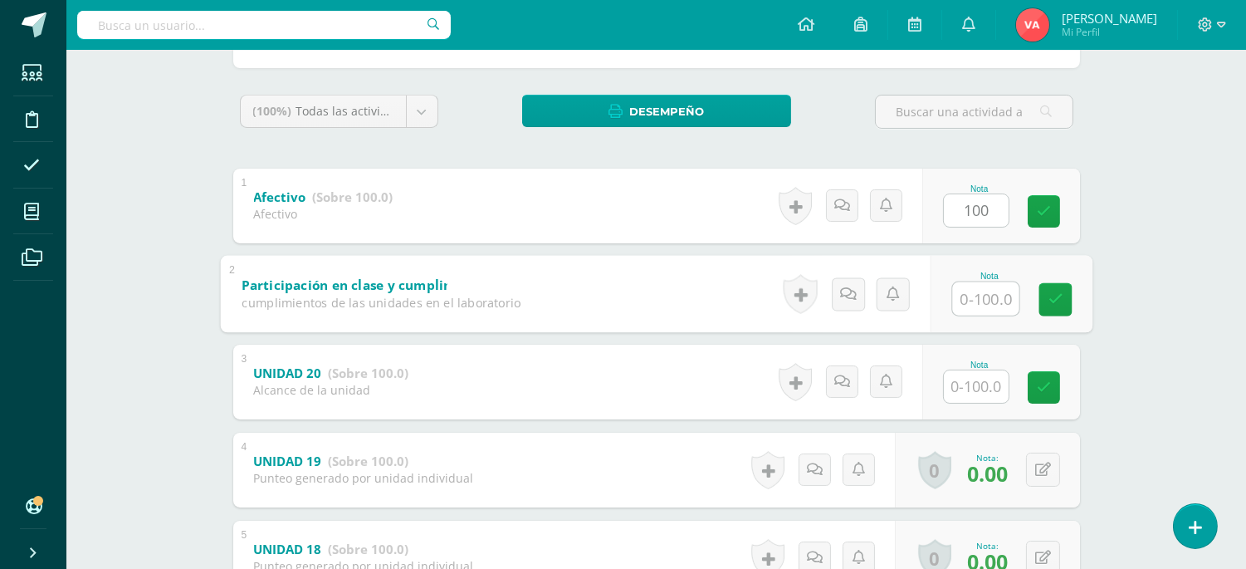
click at [978, 305] on input "text" at bounding box center [985, 297] width 66 height 33
type input "100"
click at [967, 395] on input "text" at bounding box center [976, 386] width 65 height 32
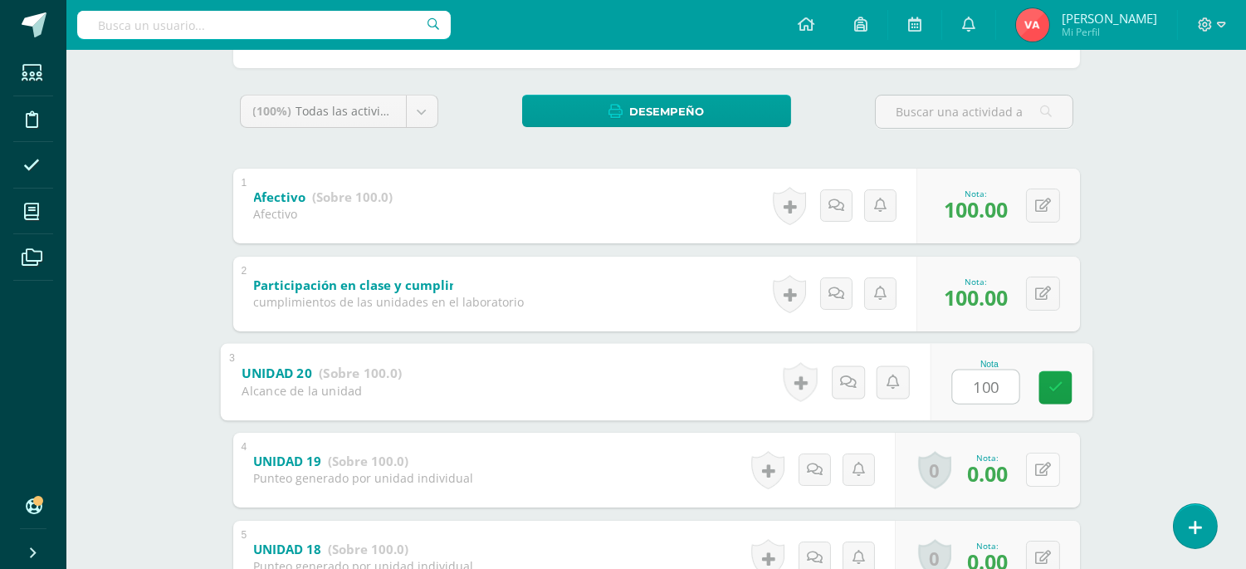
type input "100"
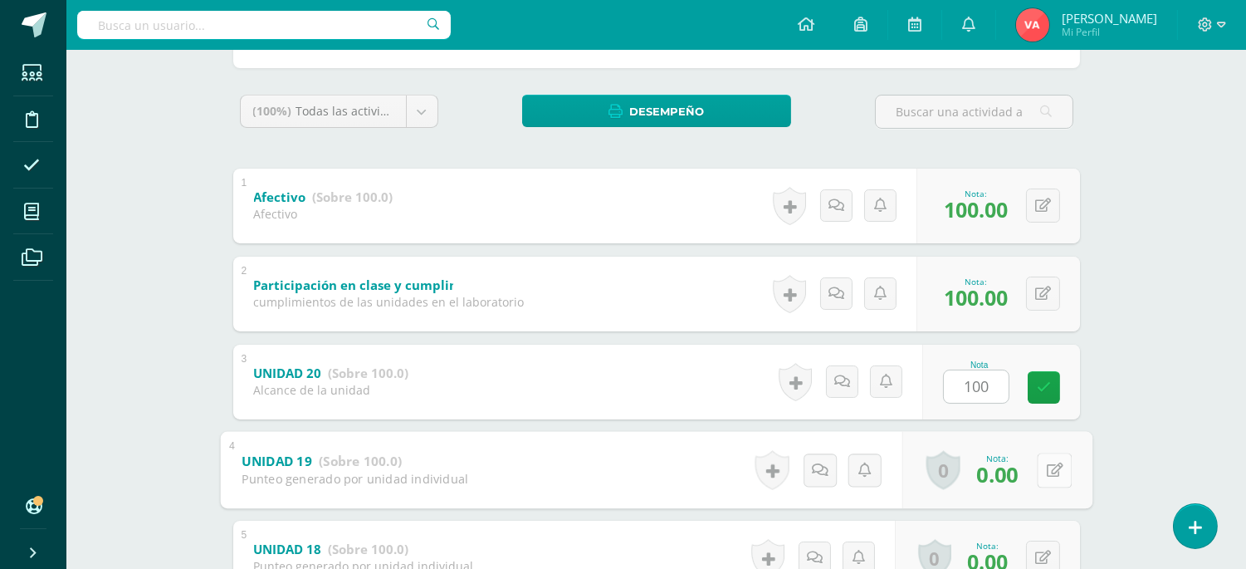
click at [1041, 466] on button at bounding box center [1054, 469] width 35 height 35
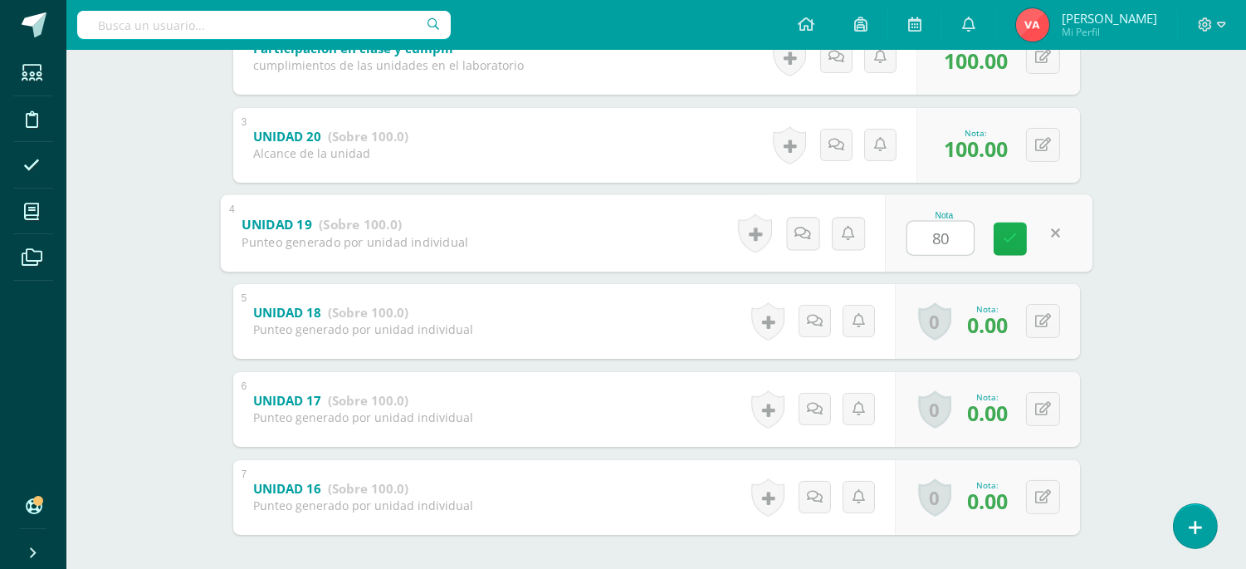
scroll to position [491, 0]
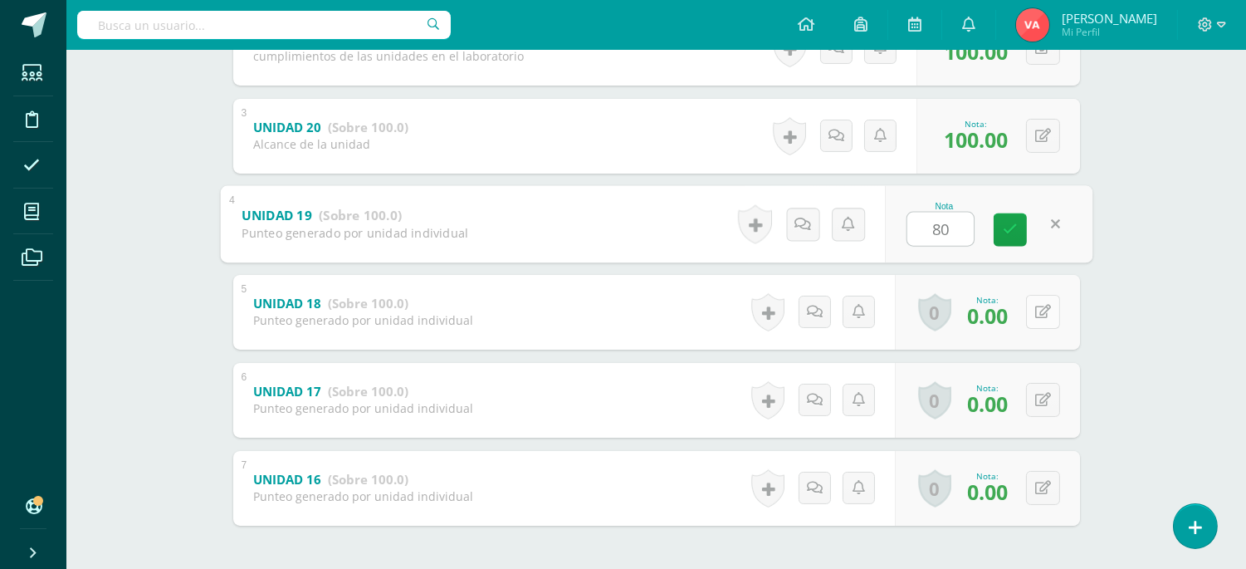
type input "80"
click at [1043, 313] on icon at bounding box center [1043, 312] width 16 height 14
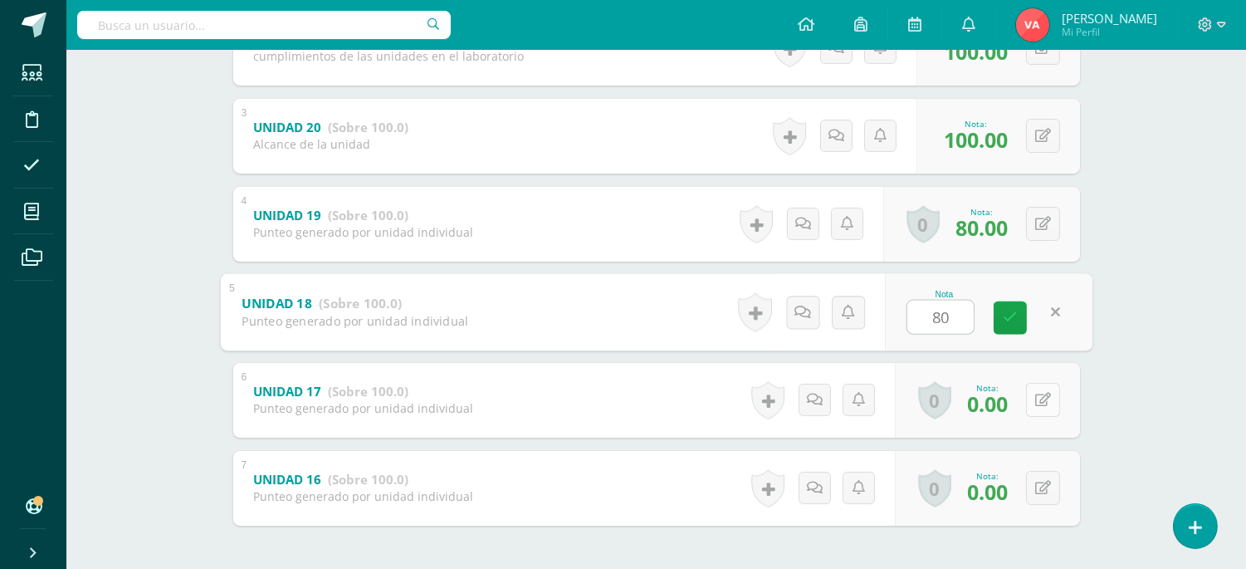
type input "80"
click at [1049, 398] on button at bounding box center [1043, 400] width 34 height 34
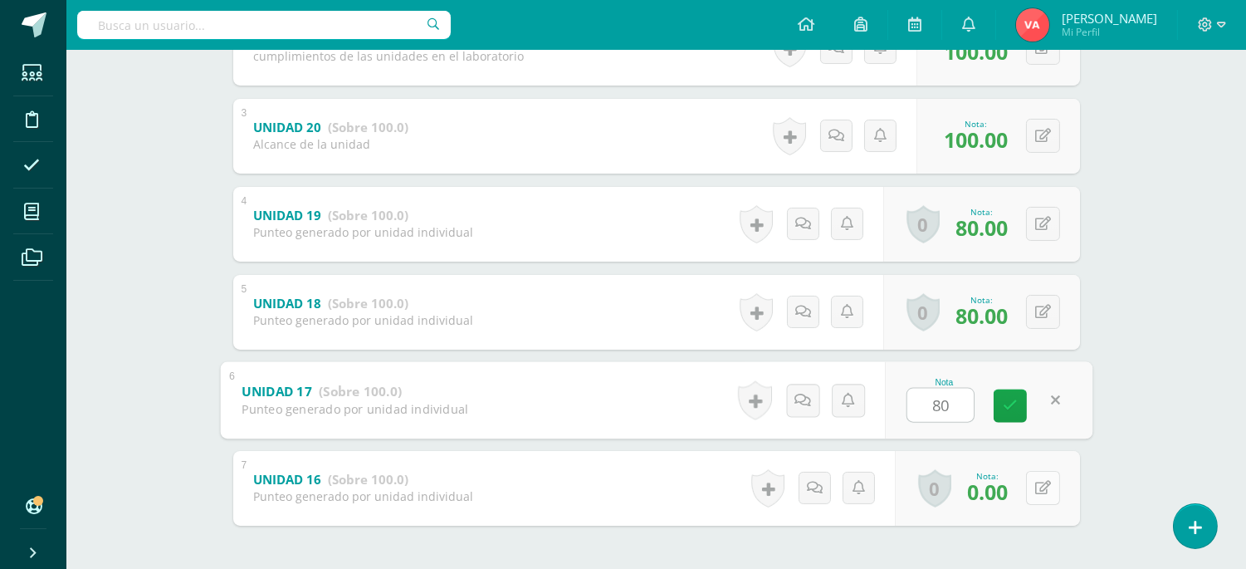
type input "80"
click at [1036, 492] on button at bounding box center [1043, 488] width 34 height 34
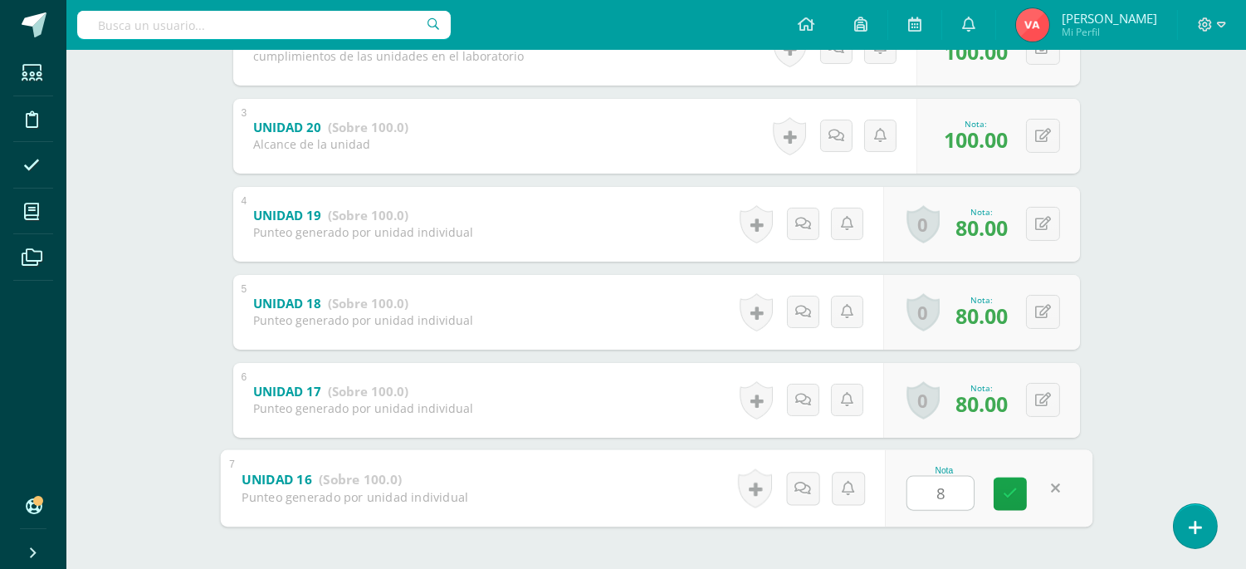
type input "80"
click at [1017, 487] on link at bounding box center [1010, 492] width 33 height 33
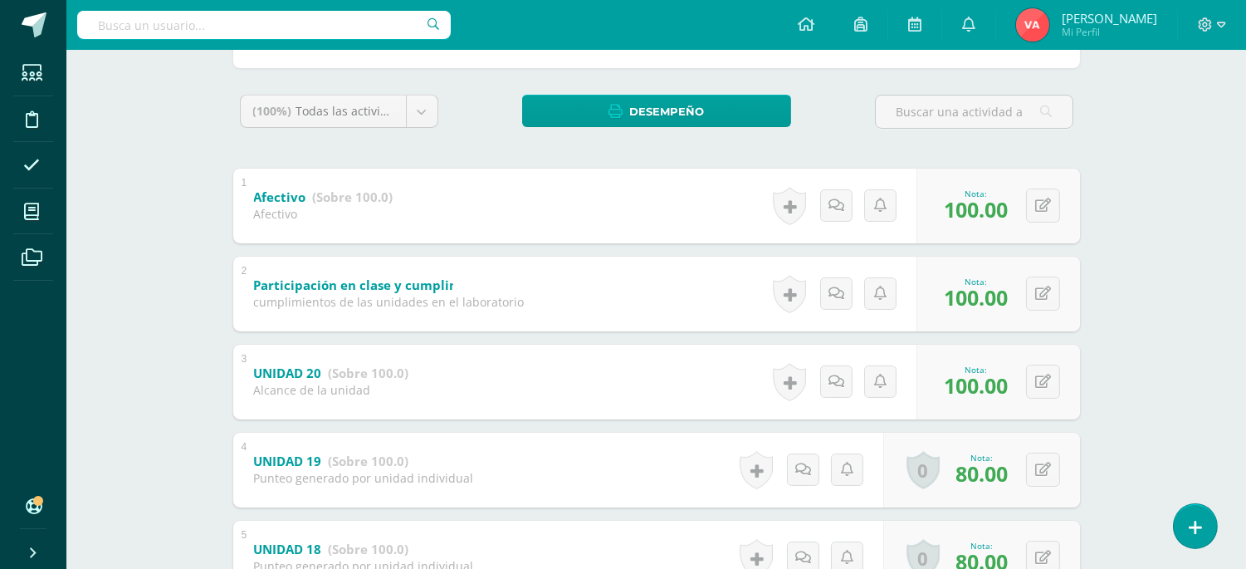
scroll to position [0, 0]
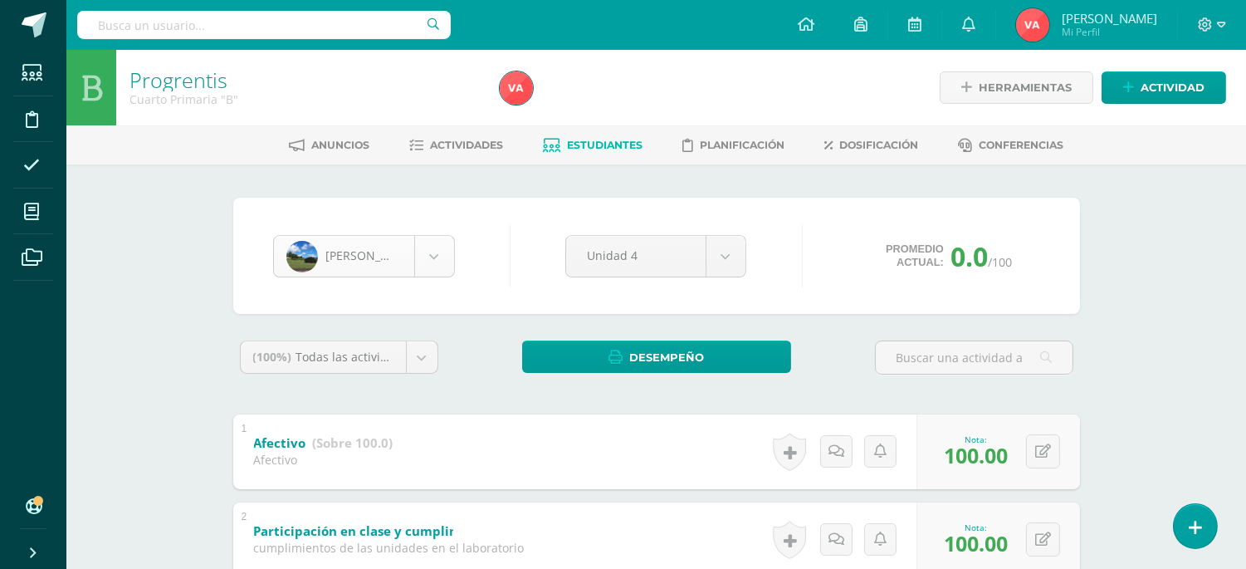
click at [442, 255] on body "Estudiantes Disciplina Asistencia Mis cursos Archivos Soporte Ayuda Reportar un…" at bounding box center [623, 563] width 1246 height 1127
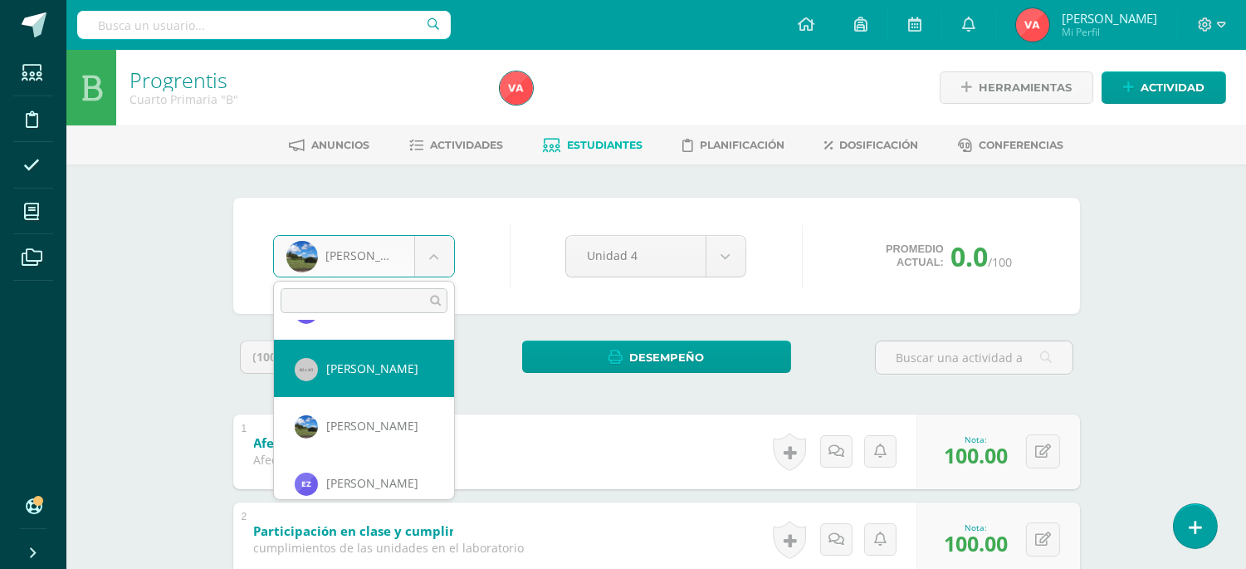
scroll to position [1494, 0]
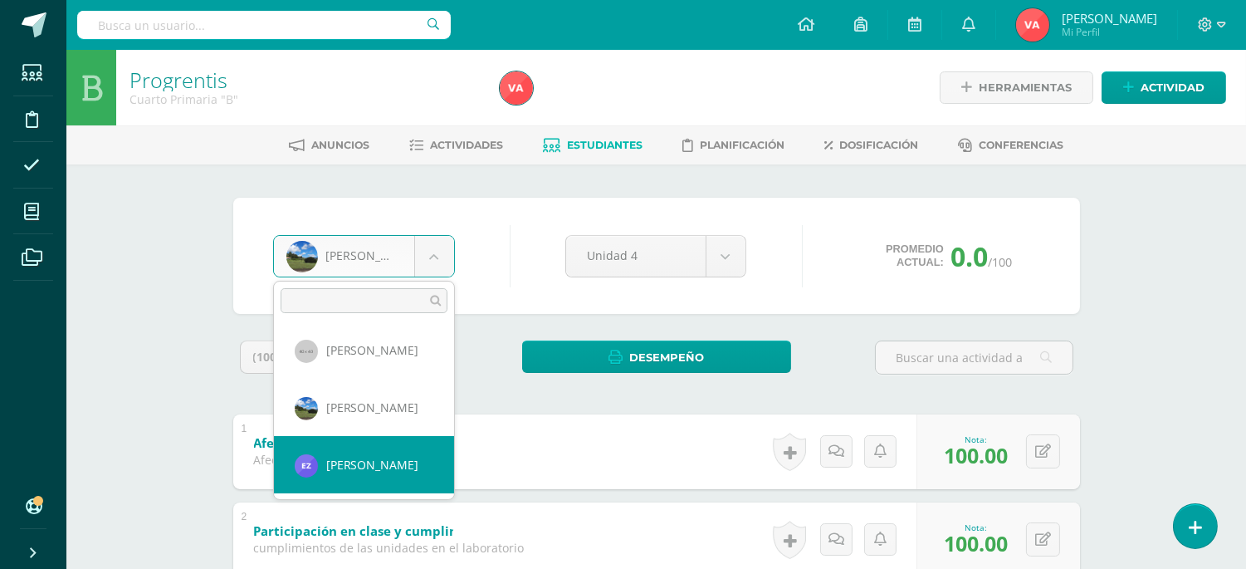
select select "2635"
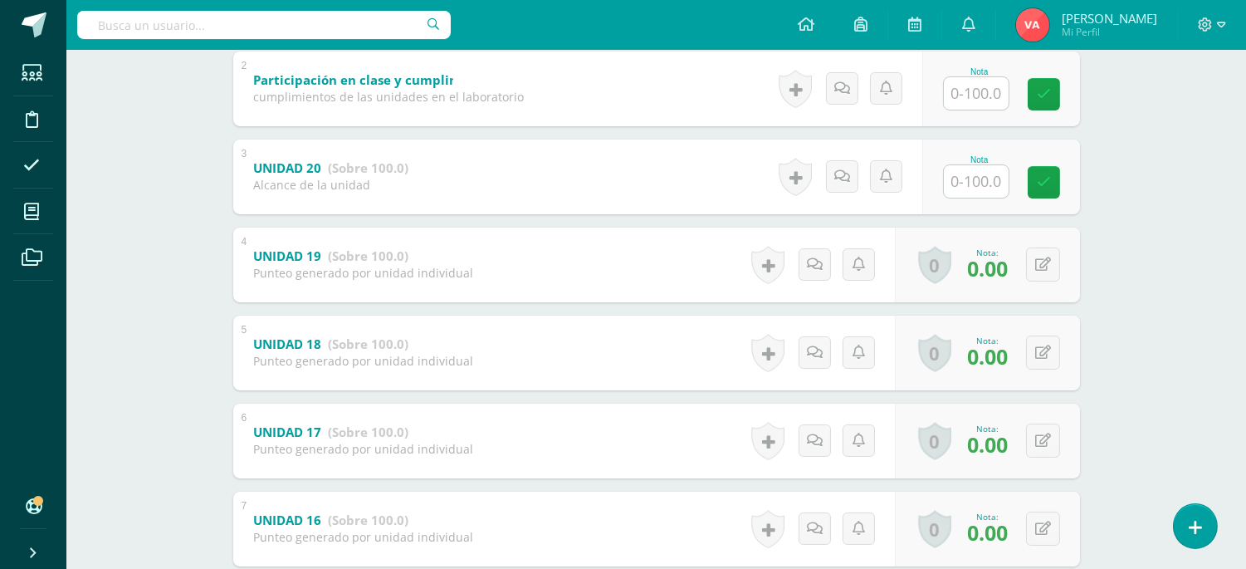
scroll to position [491, 0]
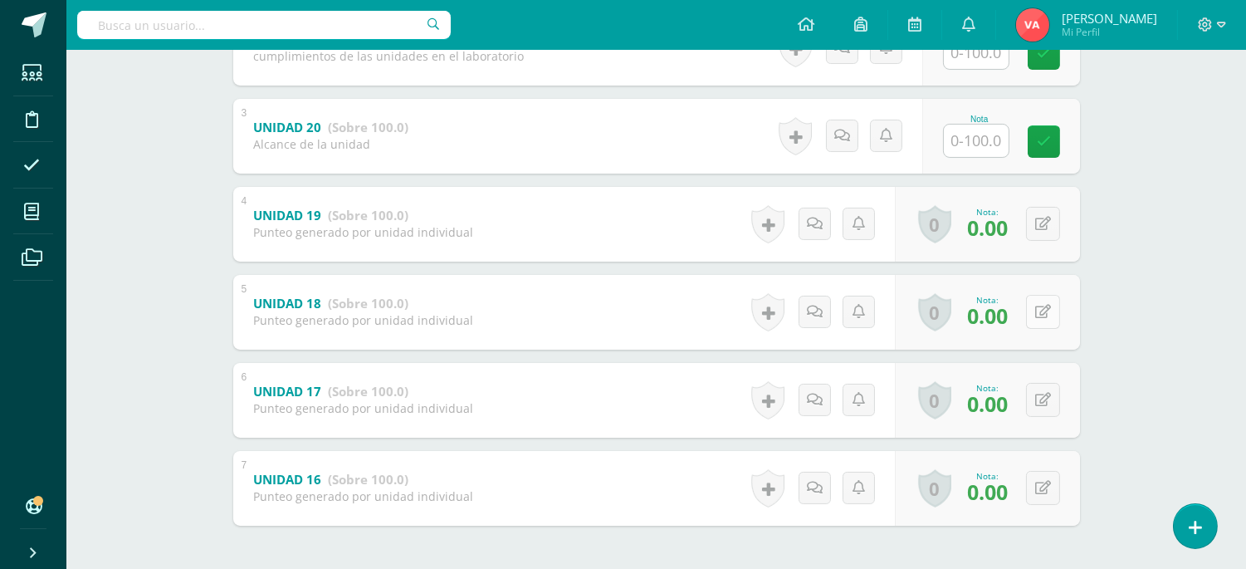
drag, startPoint x: 1038, startPoint y: 309, endPoint x: 1047, endPoint y: 305, distance: 9.3
click at [1044, 307] on icon at bounding box center [1043, 312] width 16 height 14
type input "10"
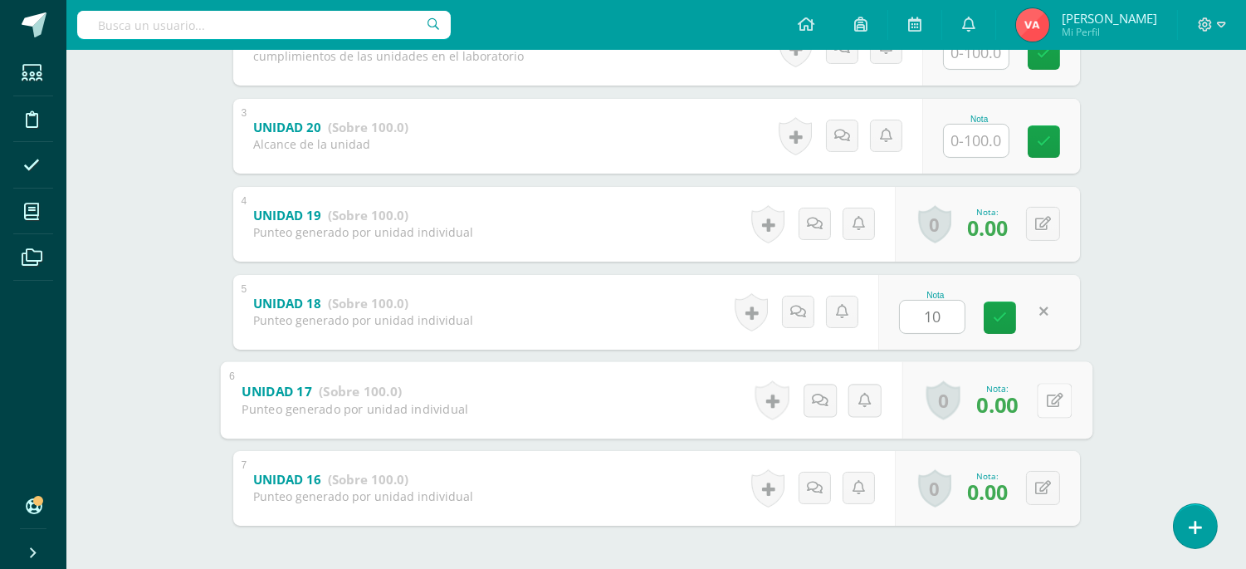
click at [1046, 397] on icon at bounding box center [1054, 400] width 17 height 14
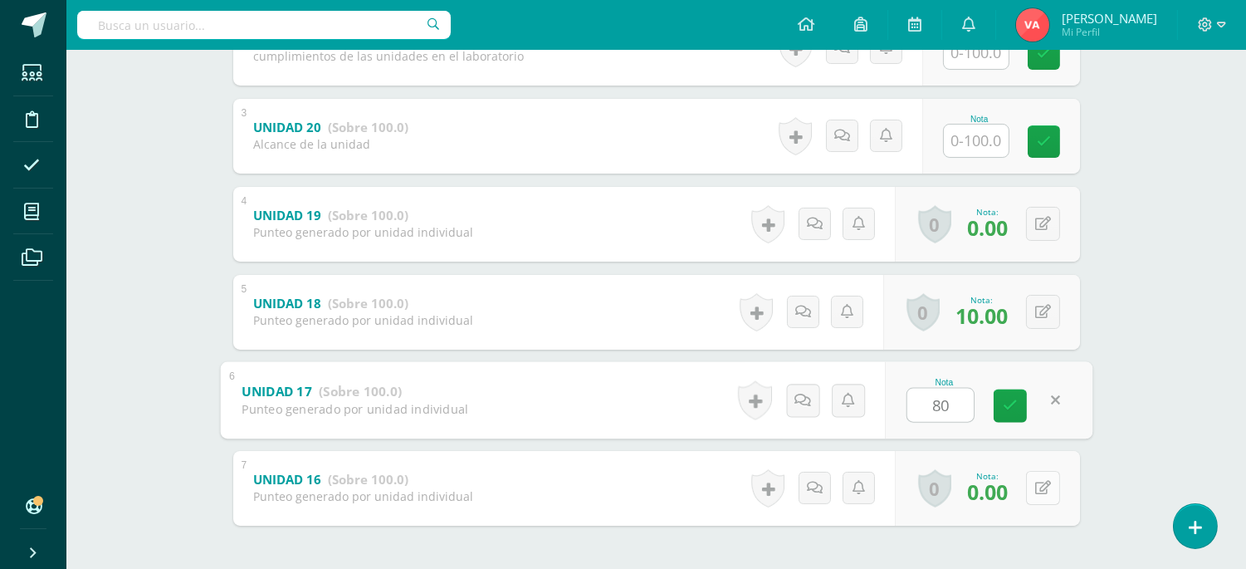
type input "80"
click at [1039, 486] on button at bounding box center [1043, 488] width 34 height 34
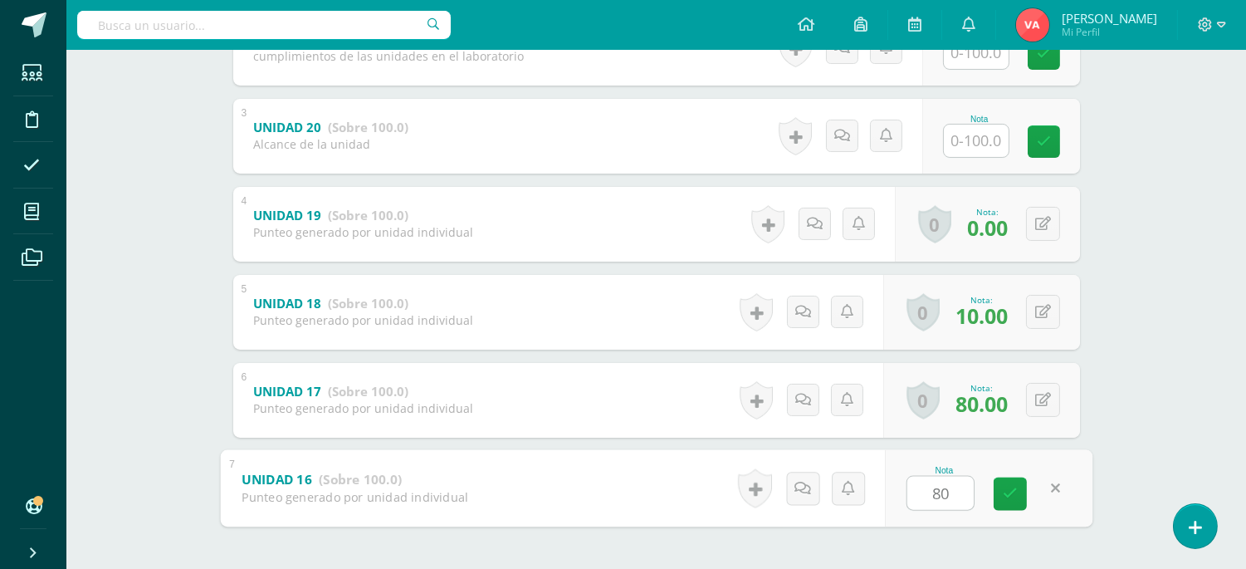
type input "80"
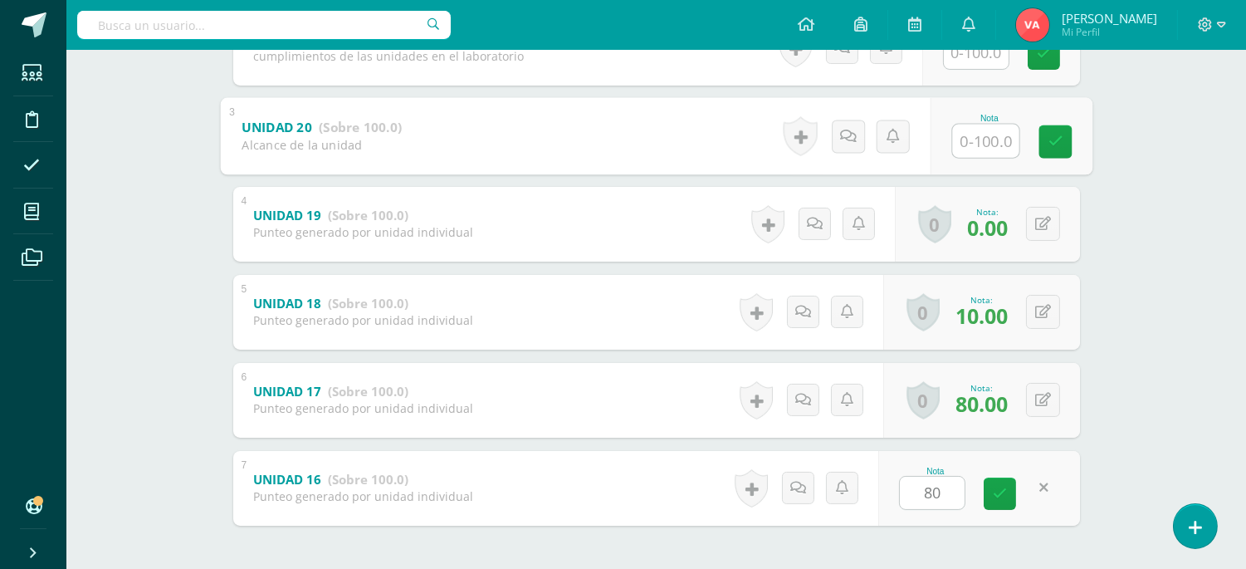
click at [994, 126] on input "text" at bounding box center [985, 140] width 66 height 33
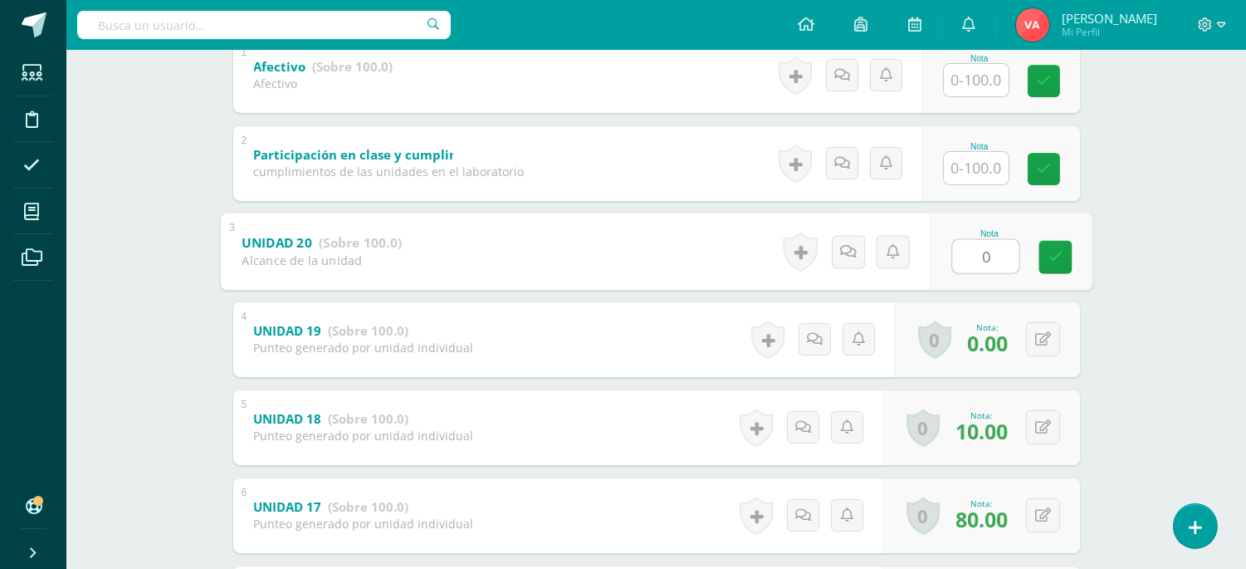
scroll to position [246, 0]
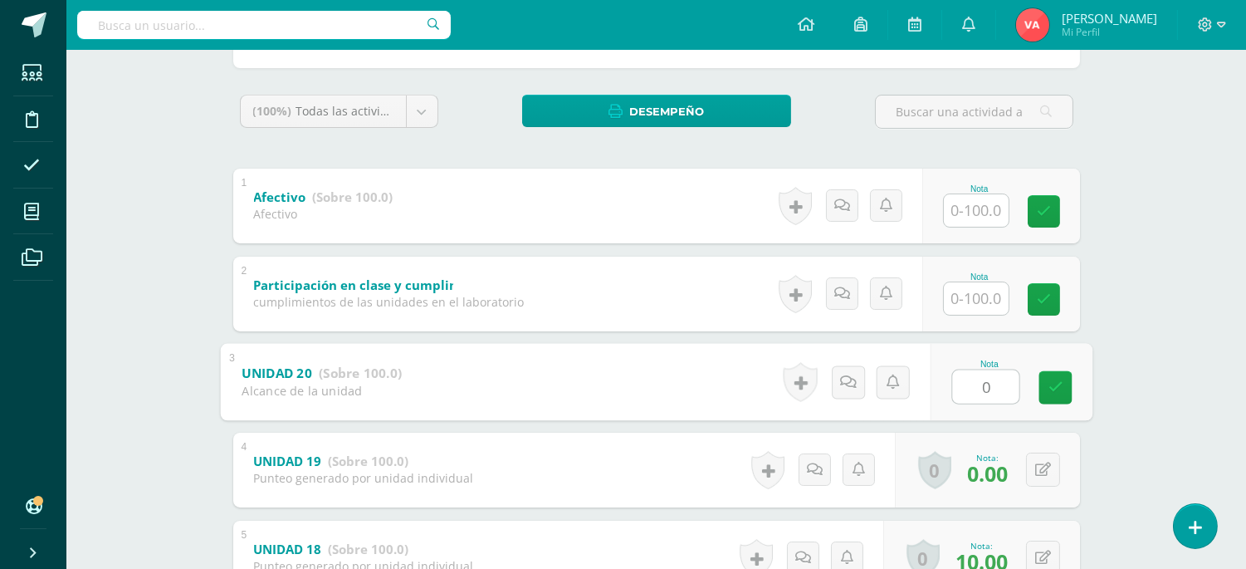
type input "0"
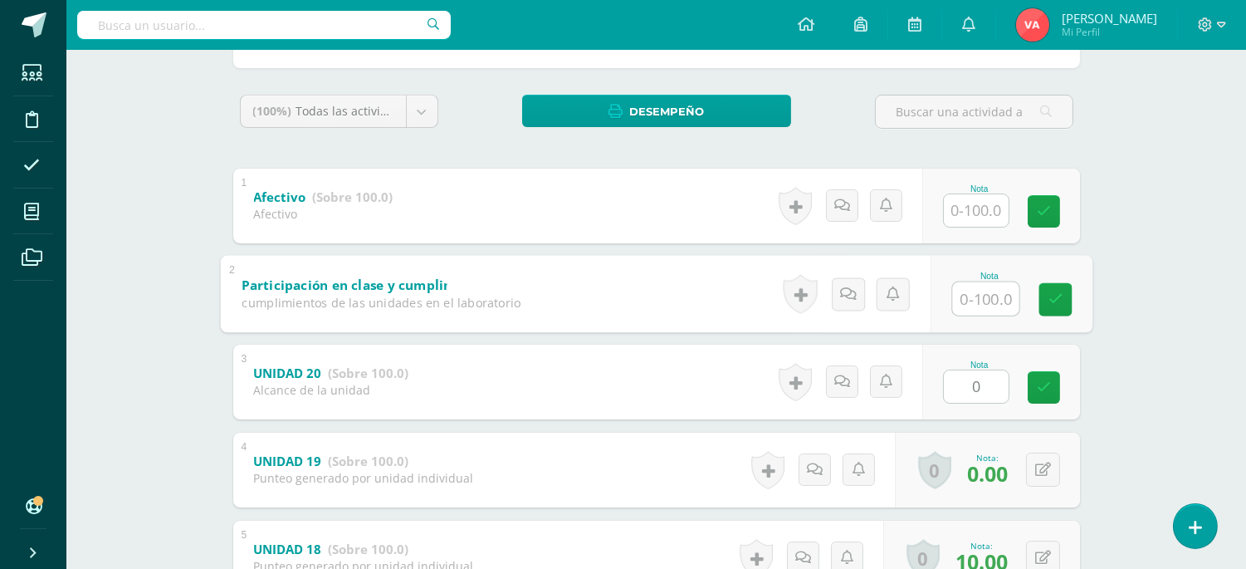
click at [978, 303] on input "text" at bounding box center [985, 297] width 66 height 33
type input "100"
click at [984, 208] on input "text" at bounding box center [976, 210] width 65 height 32
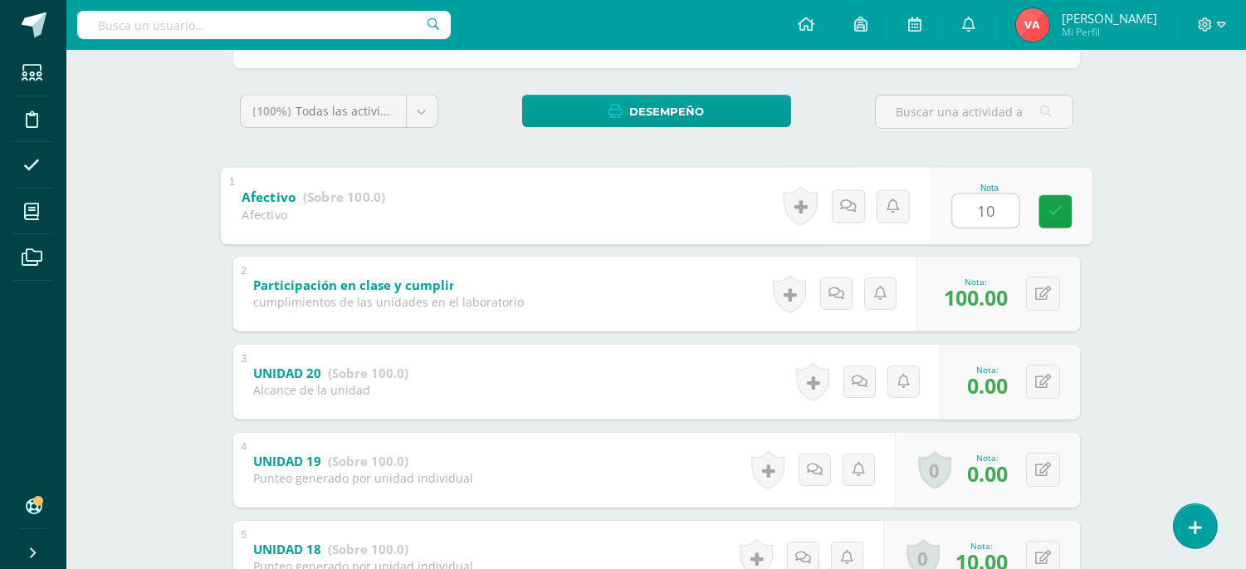
type input "100"
click at [1065, 210] on link at bounding box center [1054, 210] width 33 height 33
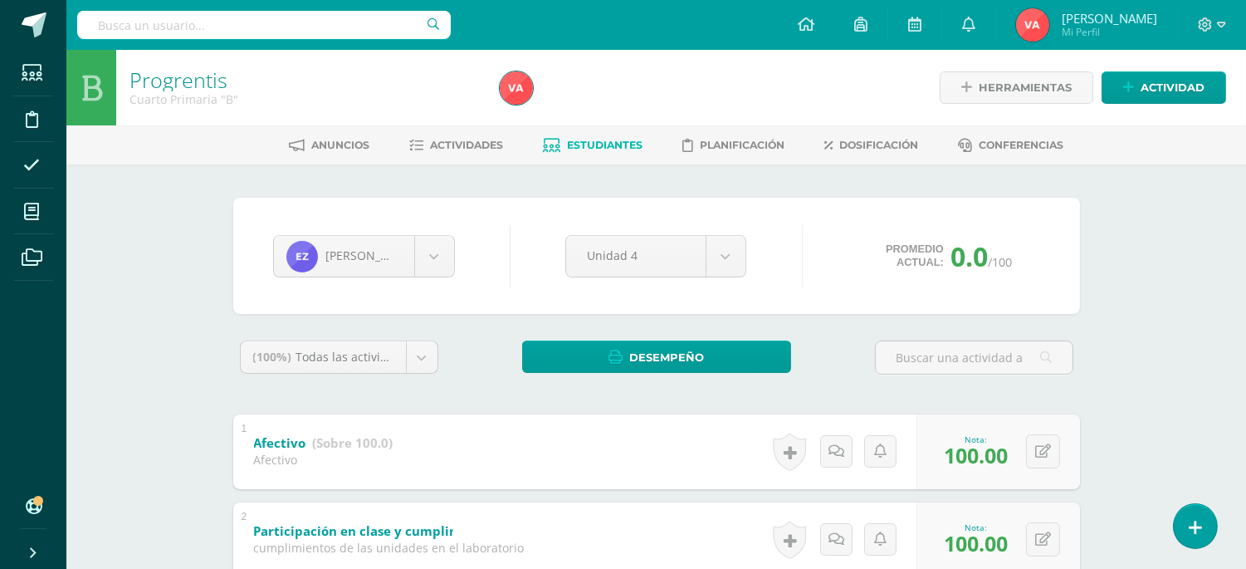
click at [591, 141] on span "Estudiantes" at bounding box center [605, 145] width 76 height 12
